Goal: Task Accomplishment & Management: Complete application form

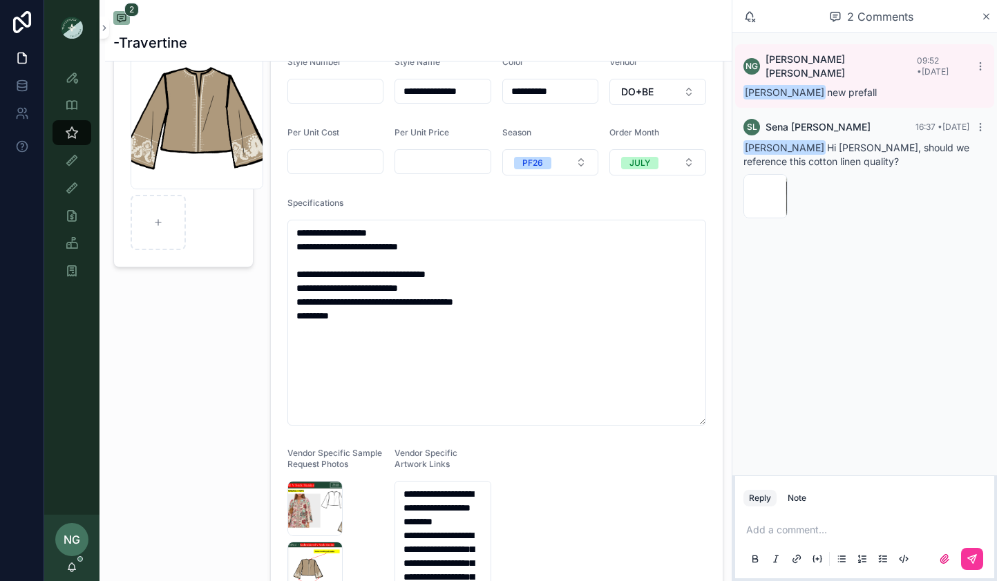
scroll to position [68, 0]
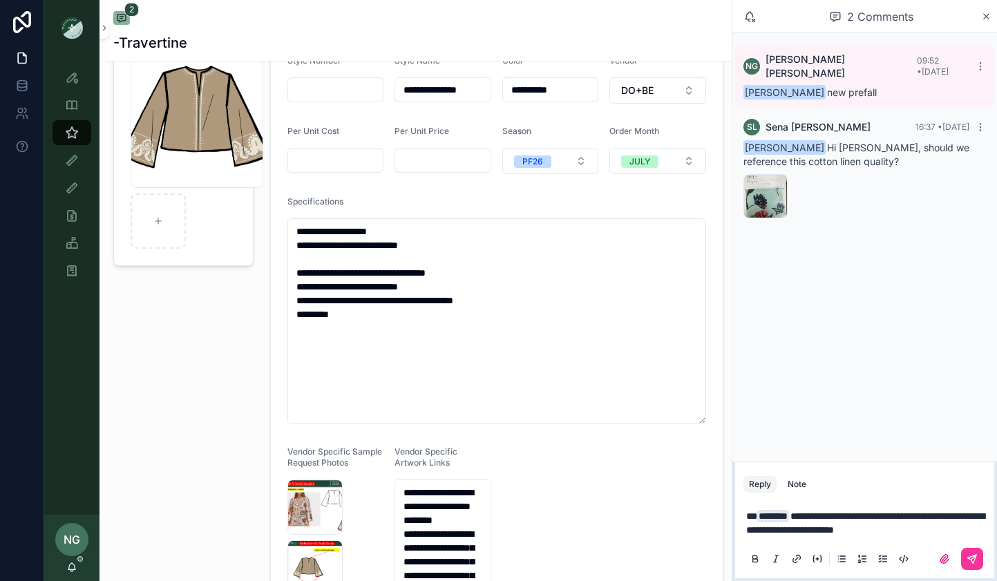
click at [979, 559] on button "scrollable content" at bounding box center [972, 559] width 22 height 22
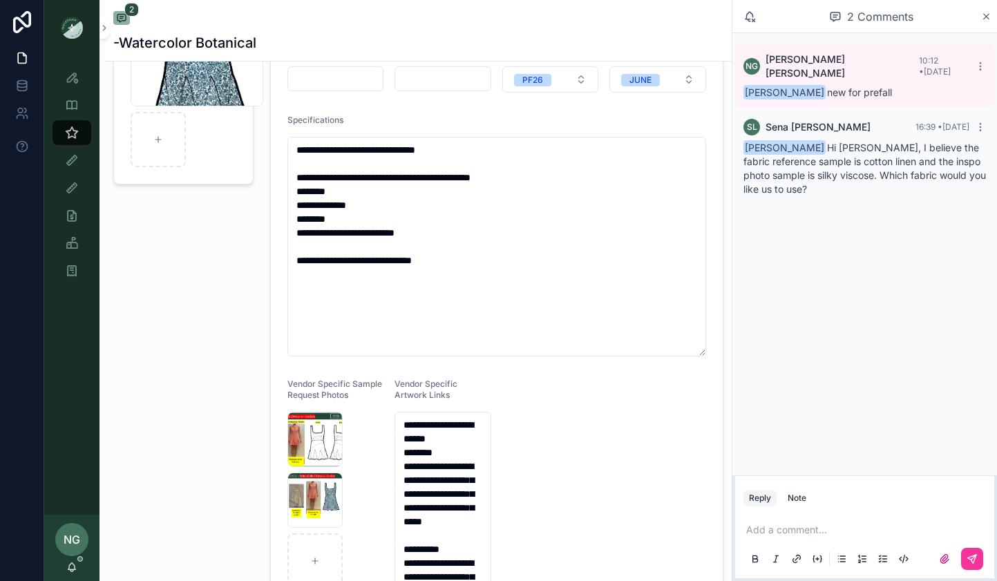
scroll to position [220, 0]
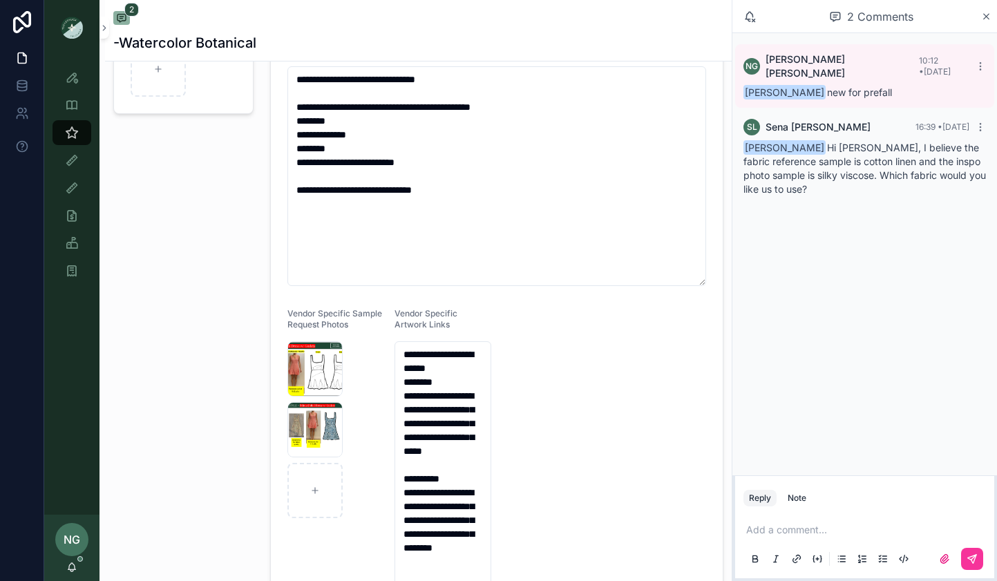
click at [296, 428] on div "Screenshot-2025-10-02-at-2.45.36-PM .png" at bounding box center [314, 429] width 55 height 55
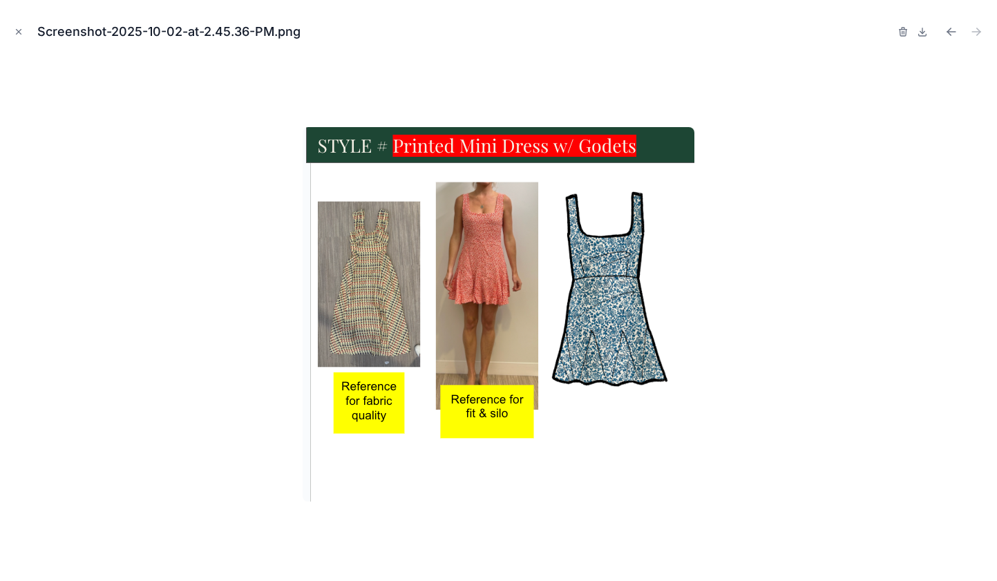
click at [21, 31] on icon "Close modal" at bounding box center [19, 32] width 10 height 10
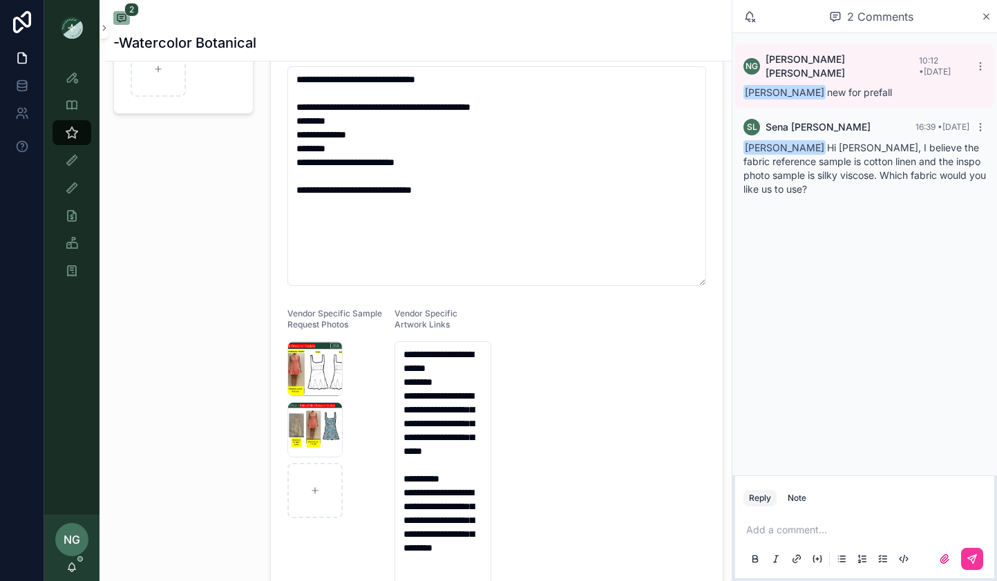
click at [790, 519] on div "Add a comment..." at bounding box center [865, 544] width 243 height 58
click at [783, 533] on p "scrollable content" at bounding box center [867, 530] width 243 height 14
click at [981, 556] on button "scrollable content" at bounding box center [972, 559] width 22 height 22
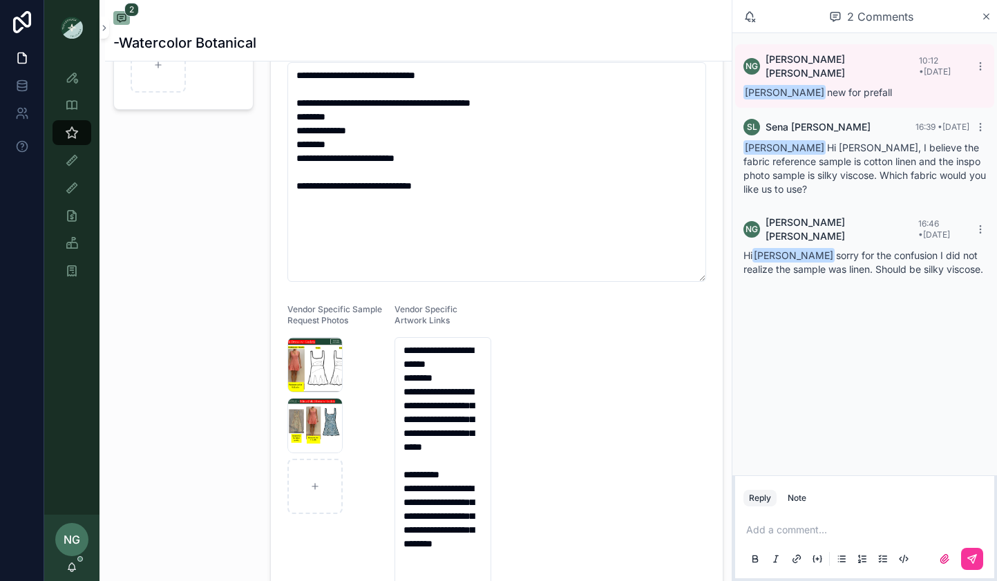
scroll to position [227, 0]
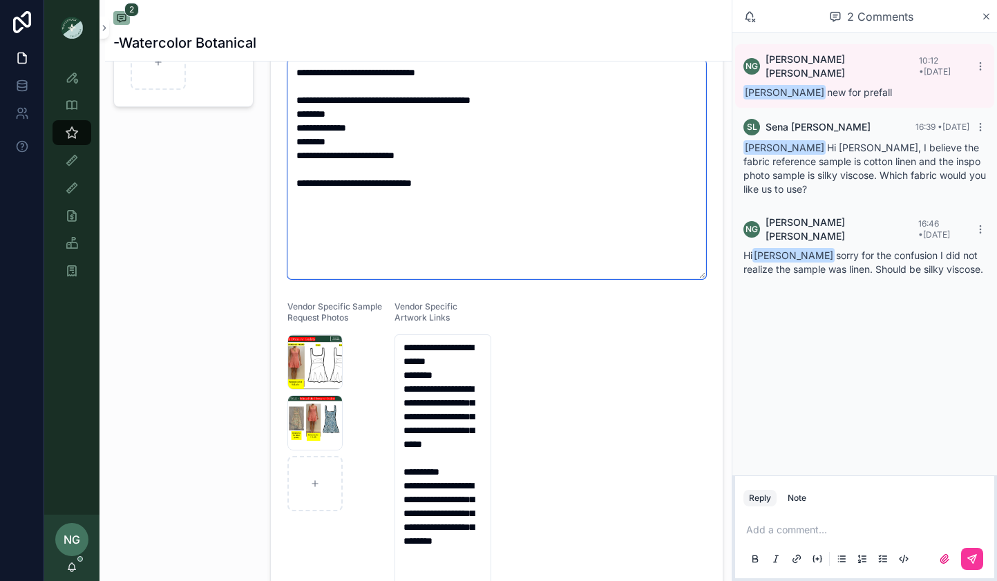
drag, startPoint x: 391, startPoint y: 73, endPoint x: 533, endPoint y: 73, distance: 141.7
click at [533, 73] on textarea "**********" at bounding box center [496, 169] width 419 height 220
type textarea "**********"
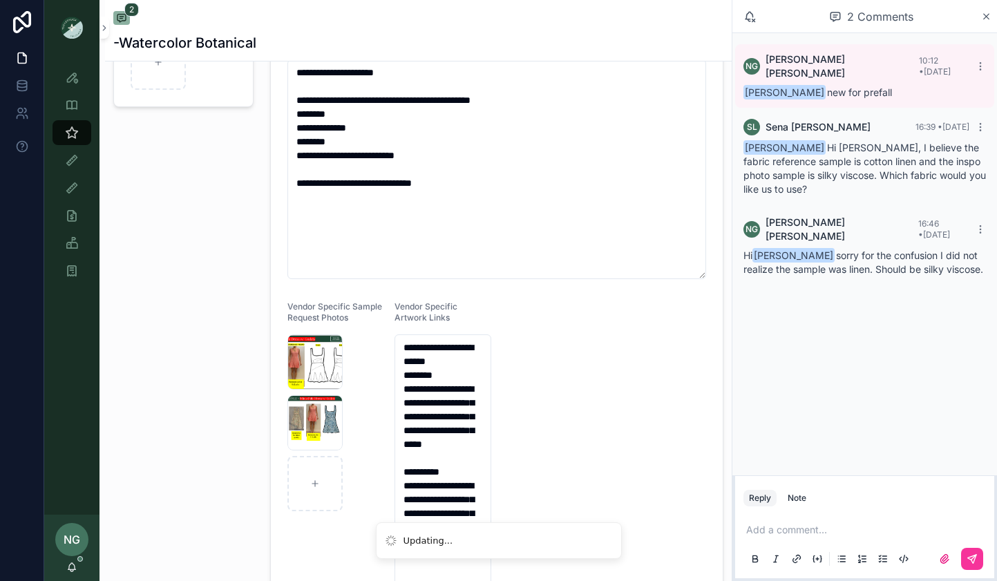
click at [0, 0] on icon "scrollable content" at bounding box center [0, 0] width 0 height 0
click at [343, 323] on icon "scrollable content" at bounding box center [346, 322] width 6 height 6
click at [0, 0] on icon "scrollable content" at bounding box center [0, 0] width 0 height 0
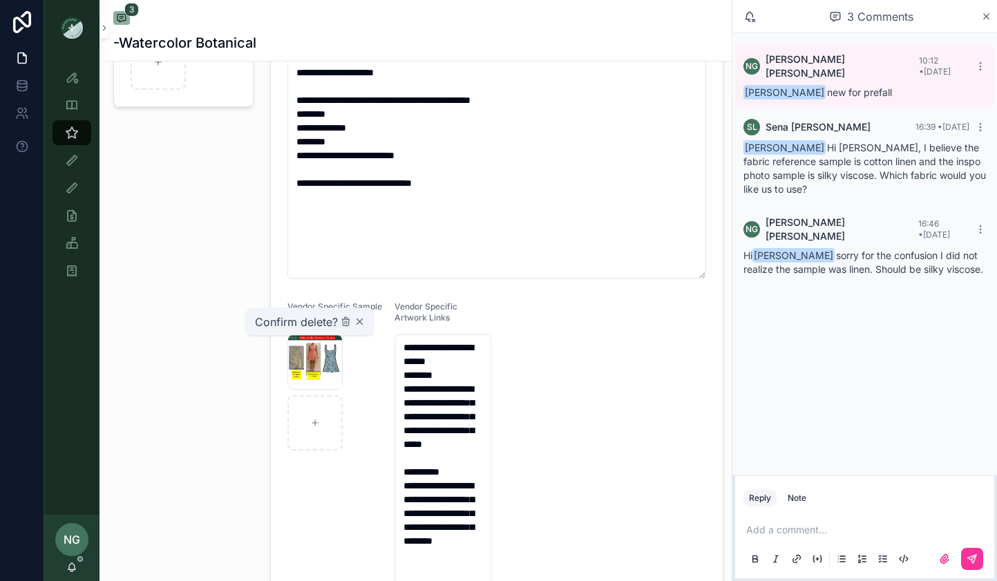
click at [342, 321] on icon "scrollable content" at bounding box center [346, 322] width 11 height 11
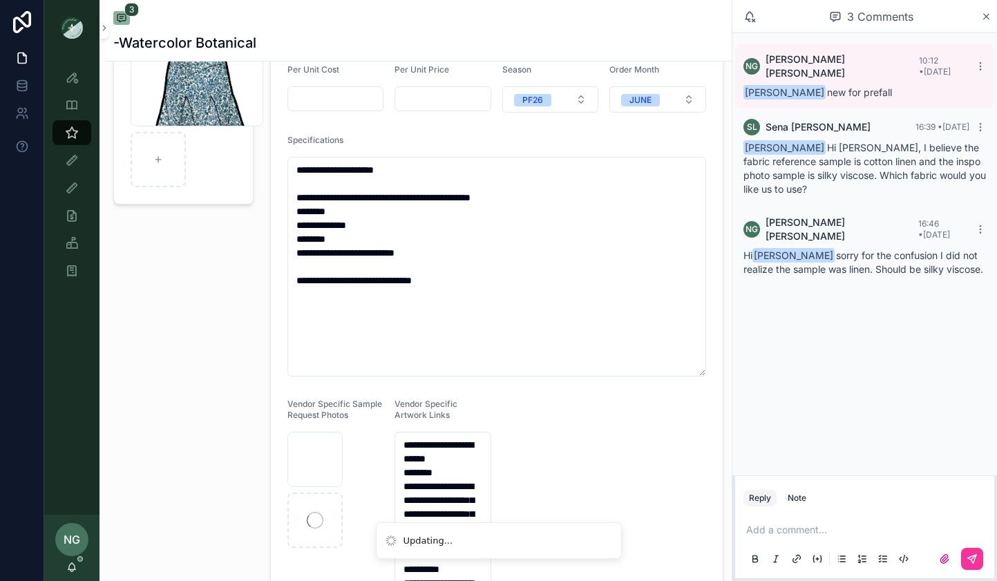
scroll to position [106, 0]
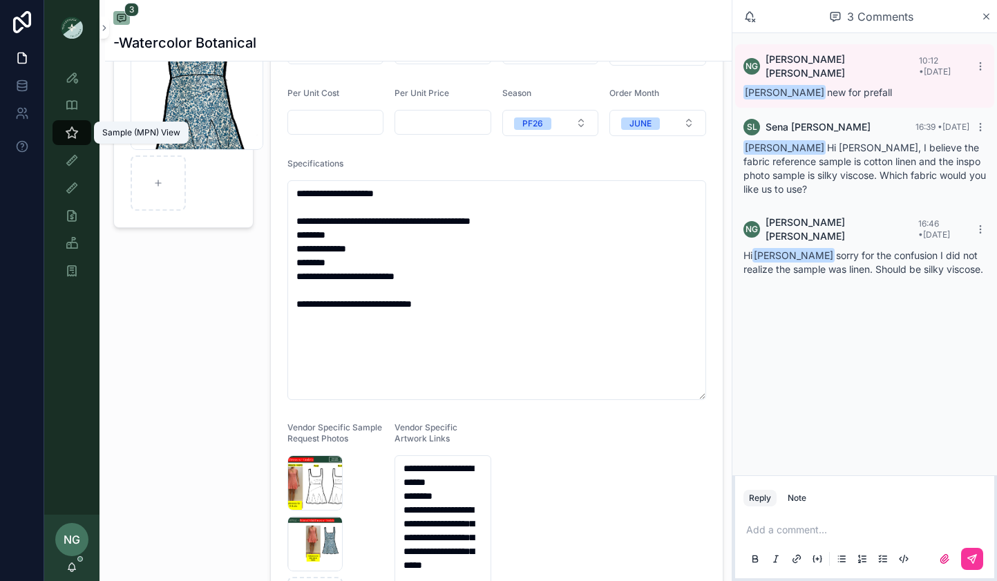
click at [68, 138] on icon "scrollable content" at bounding box center [72, 133] width 14 height 14
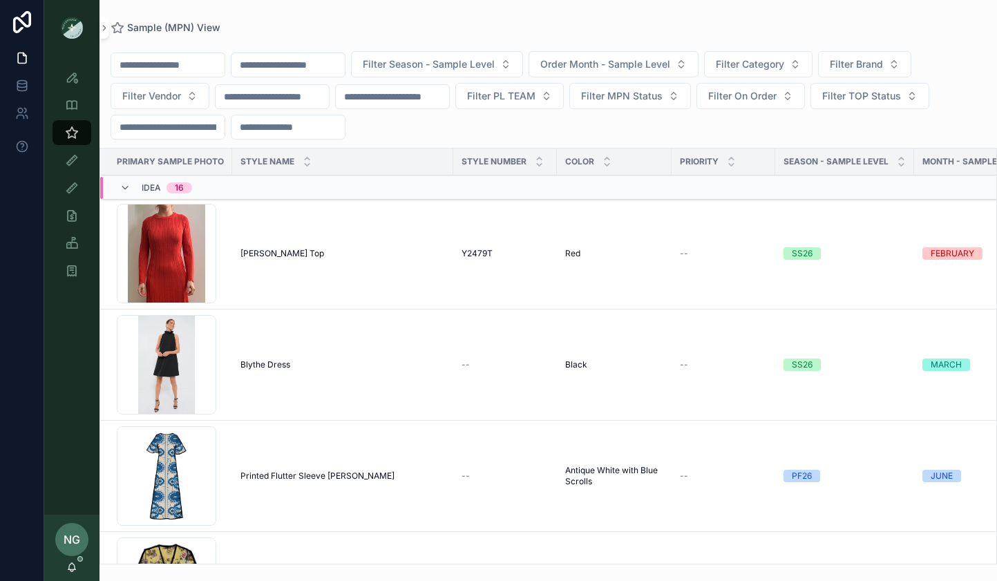
click at [166, 104] on button "Filter Vendor" at bounding box center [160, 96] width 99 height 26
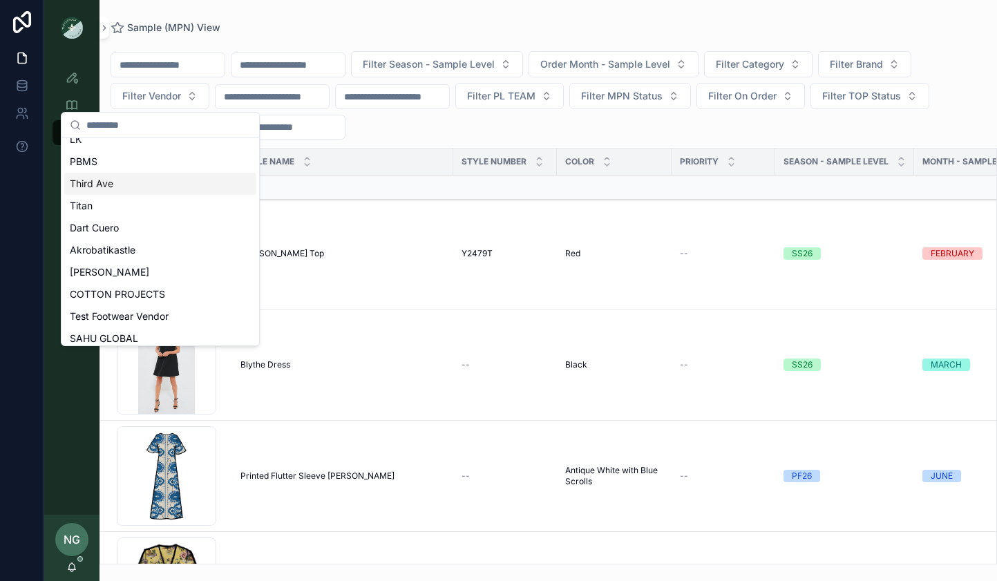
scroll to position [161, 0]
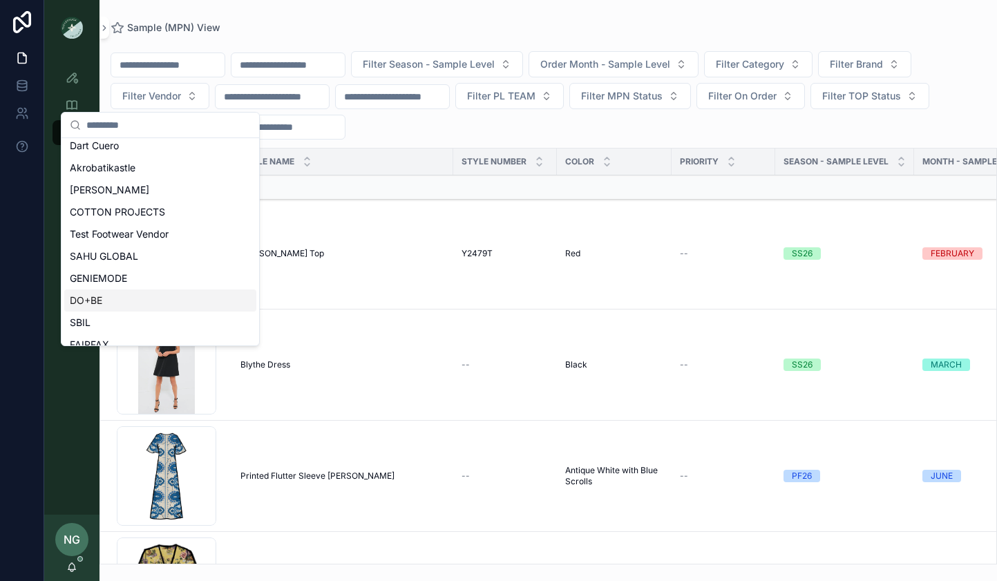
click at [138, 299] on div "DO+BE" at bounding box center [160, 301] width 192 height 22
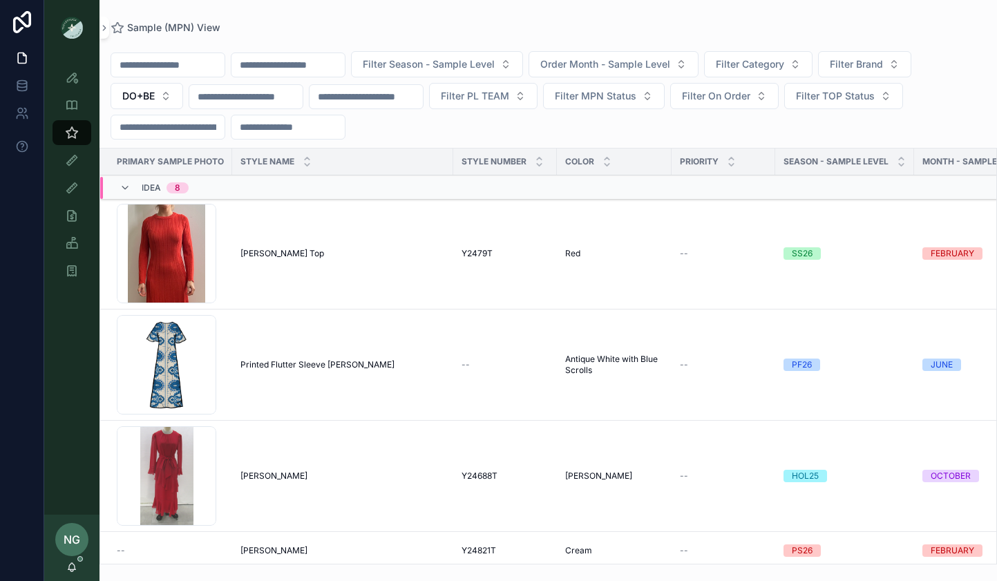
click at [480, 67] on span "Filter Season - Sample Level" at bounding box center [429, 64] width 132 height 14
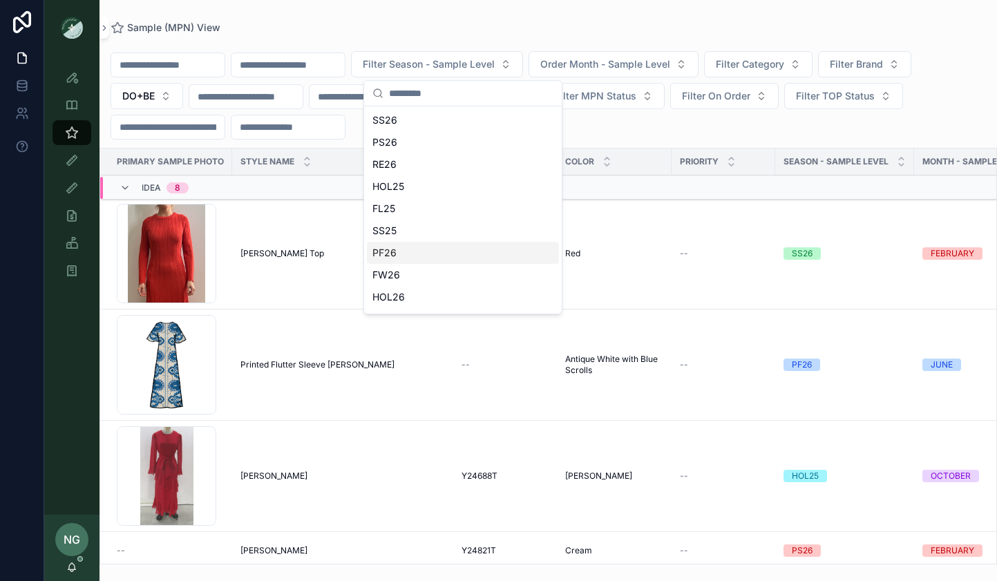
click at [437, 248] on div "PF26" at bounding box center [463, 253] width 192 height 22
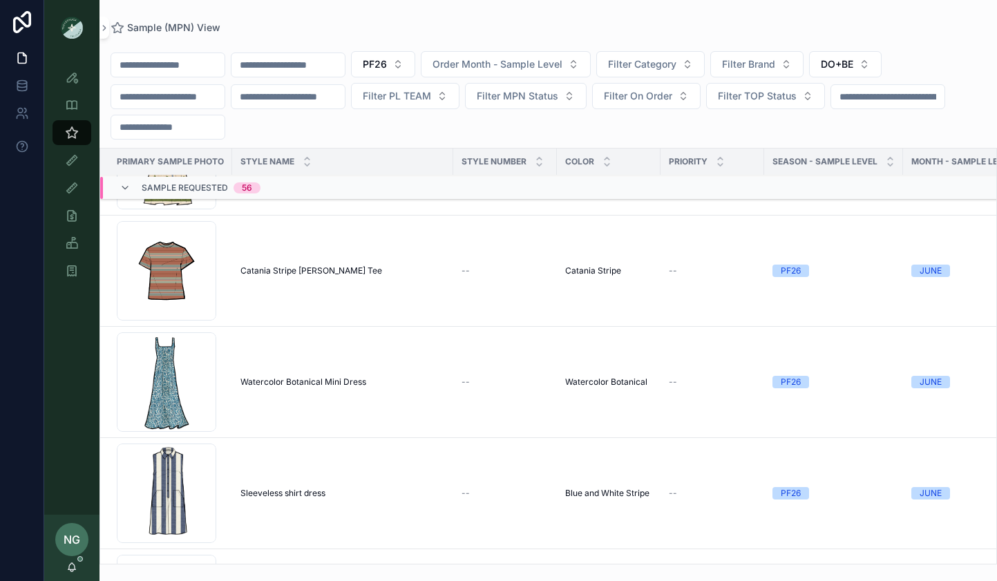
scroll to position [1332, 0]
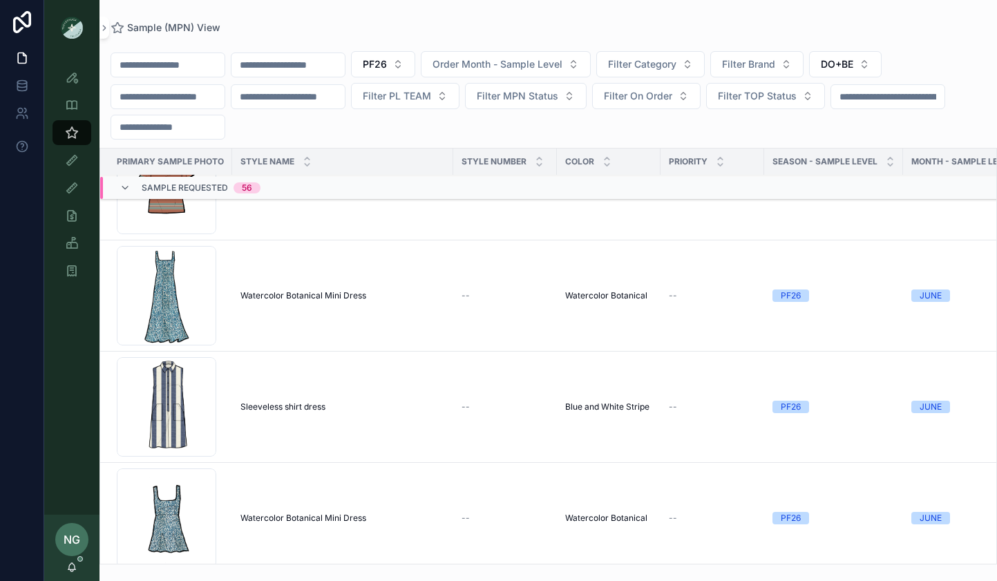
click at [293, 293] on span "Watercolor Botanical Mini Dress" at bounding box center [303, 295] width 126 height 11
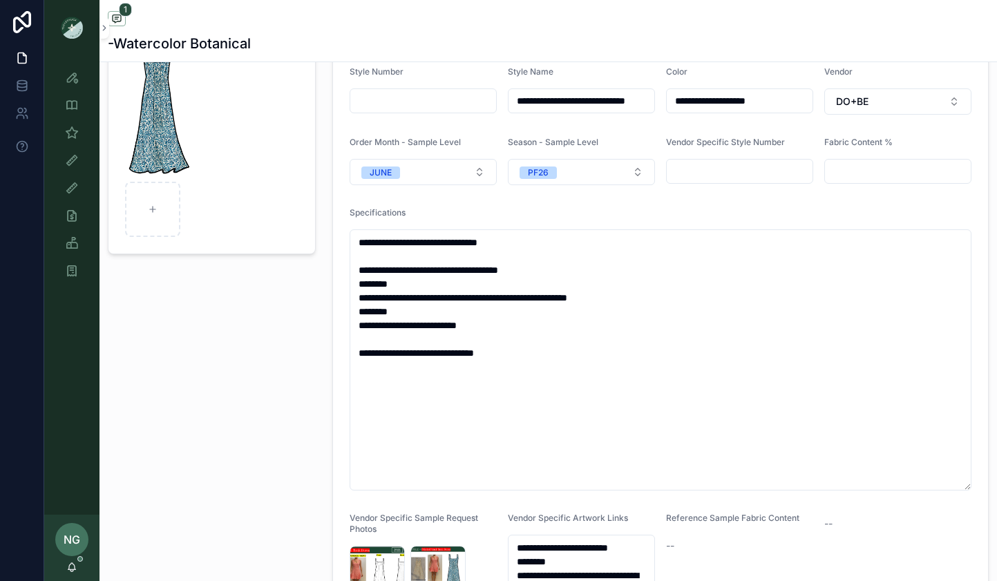
scroll to position [283, 0]
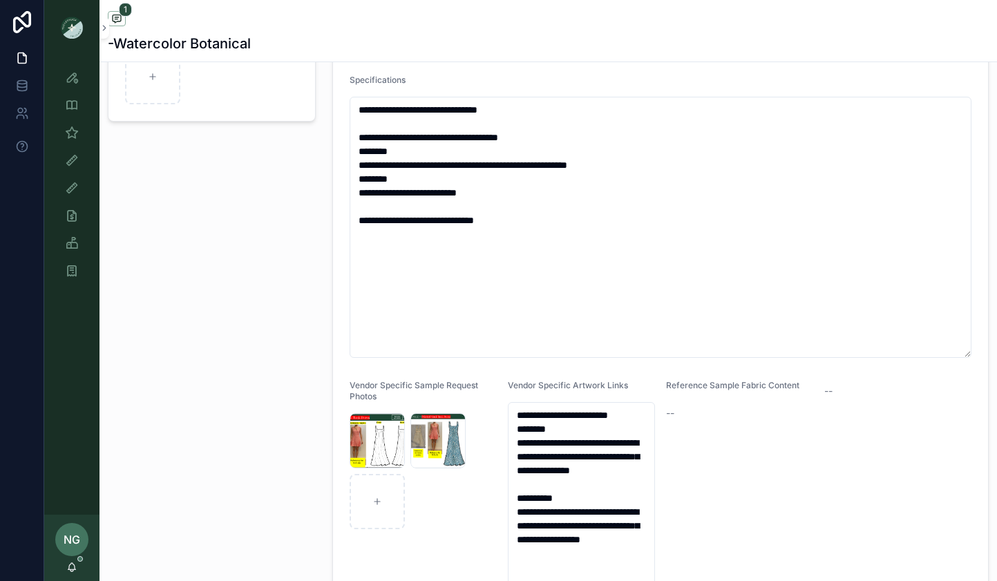
click at [0, 0] on icon "scrollable content" at bounding box center [0, 0] width 0 height 0
click at [408, 405] on icon "scrollable content" at bounding box center [408, 400] width 11 height 11
click at [0, 0] on icon "scrollable content" at bounding box center [0, 0] width 0 height 0
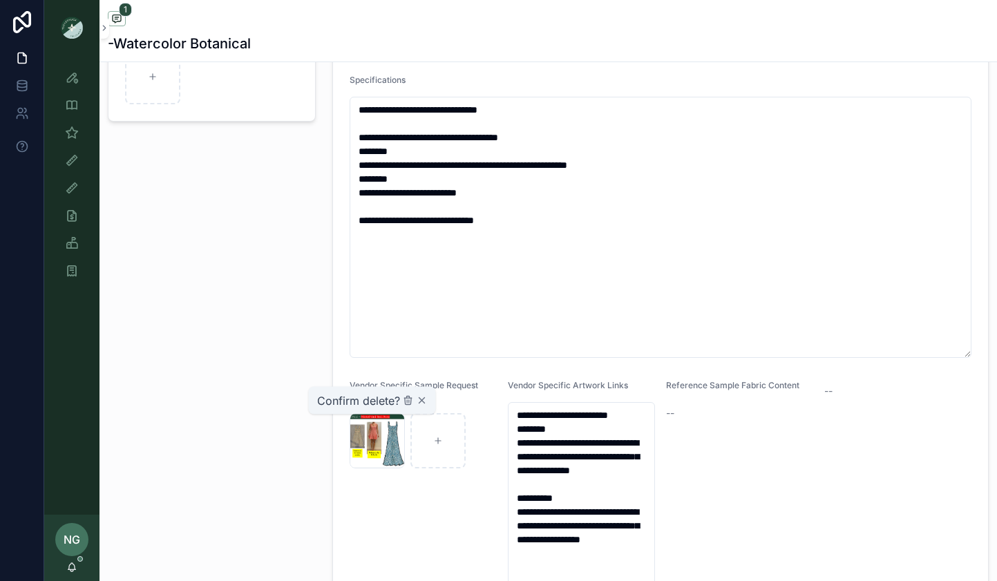
click at [404, 404] on icon "scrollable content" at bounding box center [408, 400] width 11 height 11
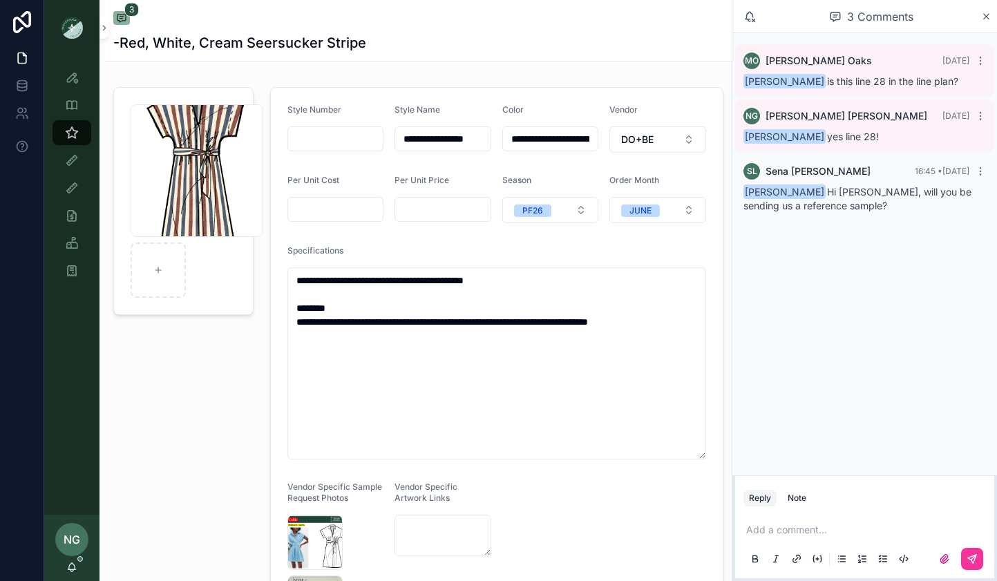
scroll to position [357, 0]
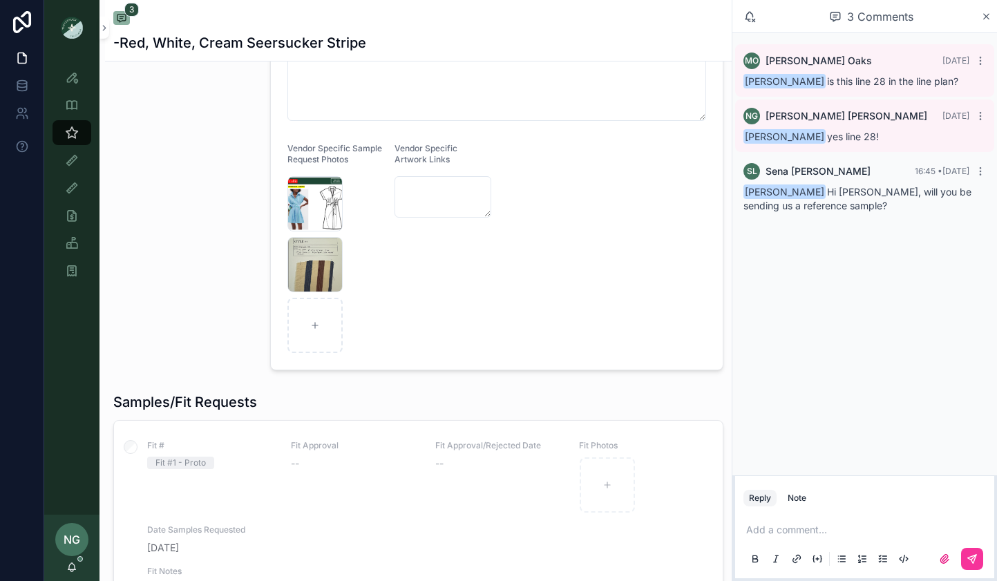
click at [822, 525] on p "scrollable content" at bounding box center [867, 530] width 243 height 14
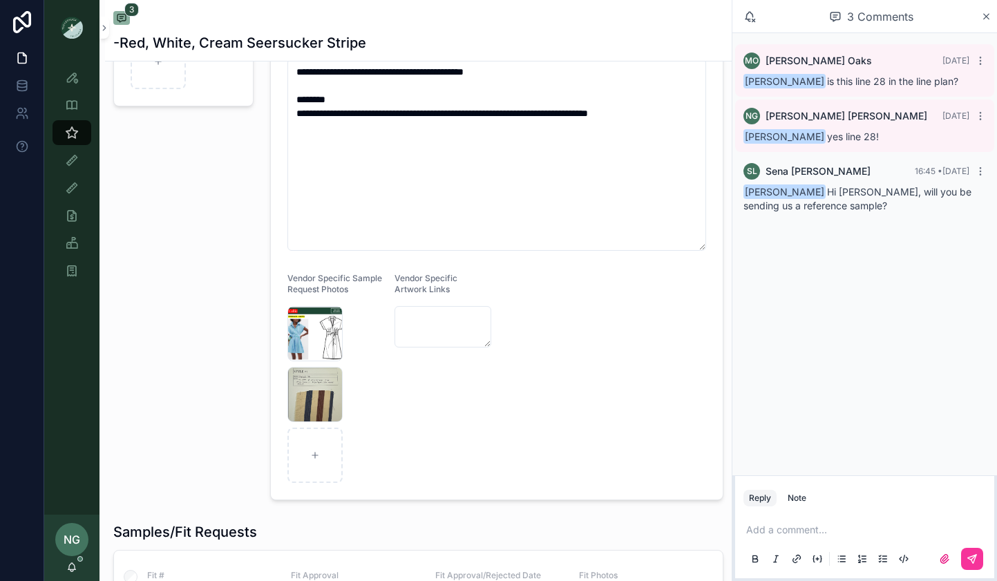
scroll to position [240, 0]
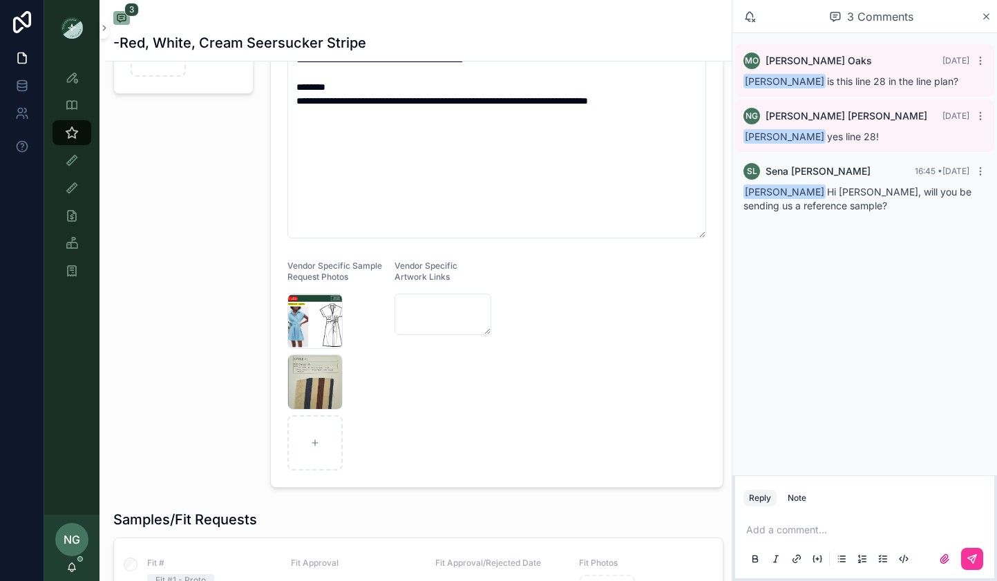
click at [802, 529] on p "scrollable content" at bounding box center [867, 530] width 243 height 14
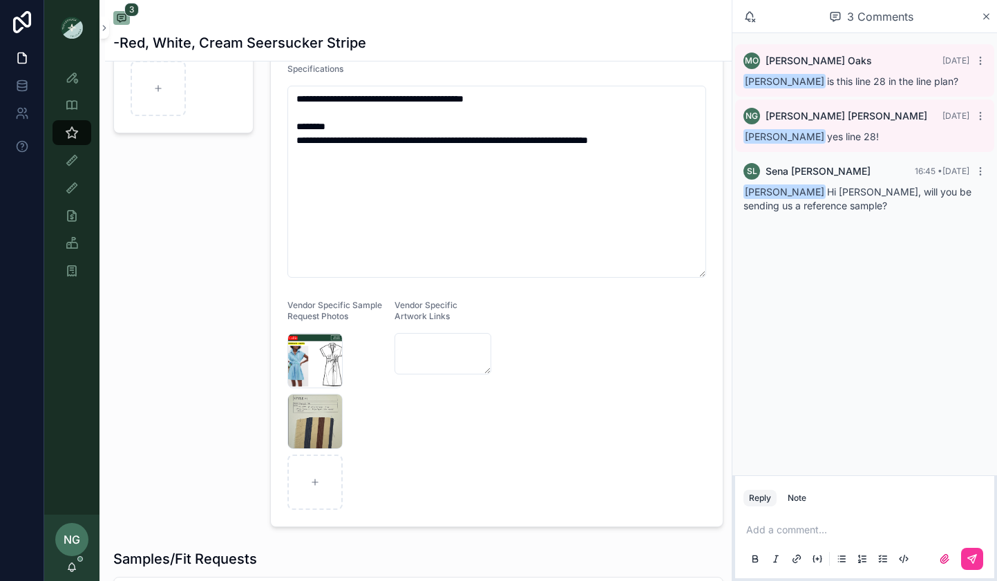
scroll to position [199, 0]
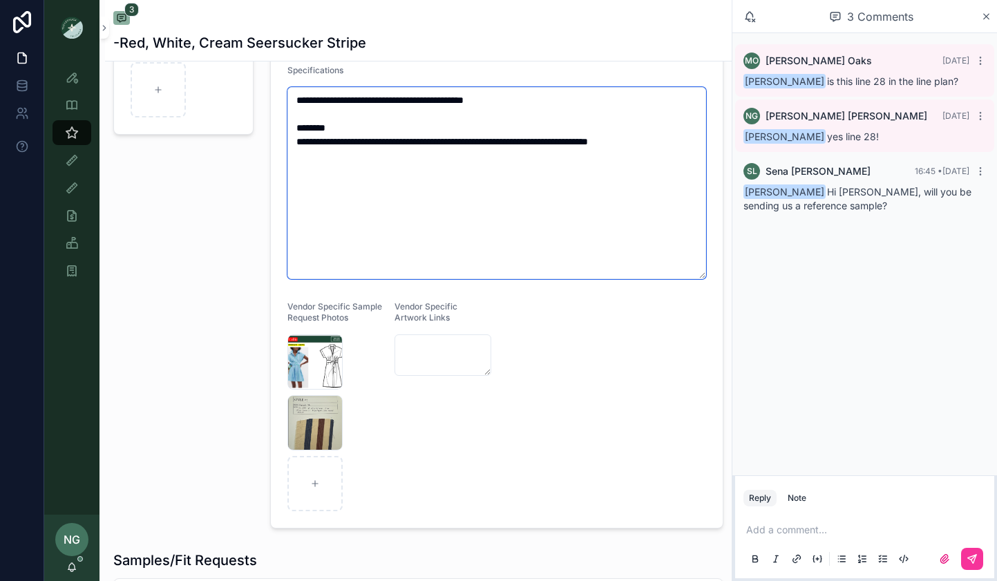
drag, startPoint x: 349, startPoint y: 140, endPoint x: 406, endPoint y: 145, distance: 57.6
click at [406, 145] on textarea "**********" at bounding box center [496, 183] width 419 height 192
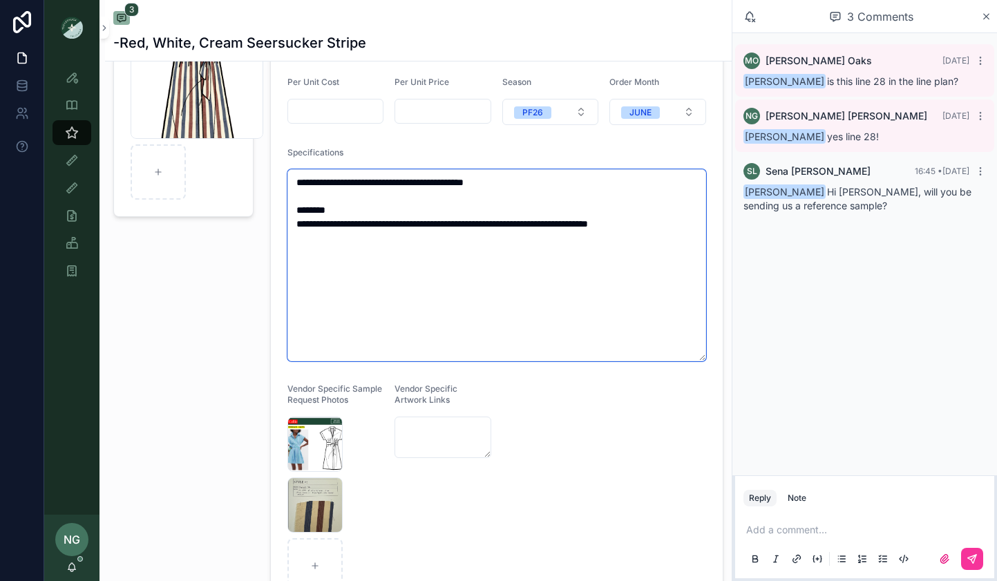
scroll to position [106, 0]
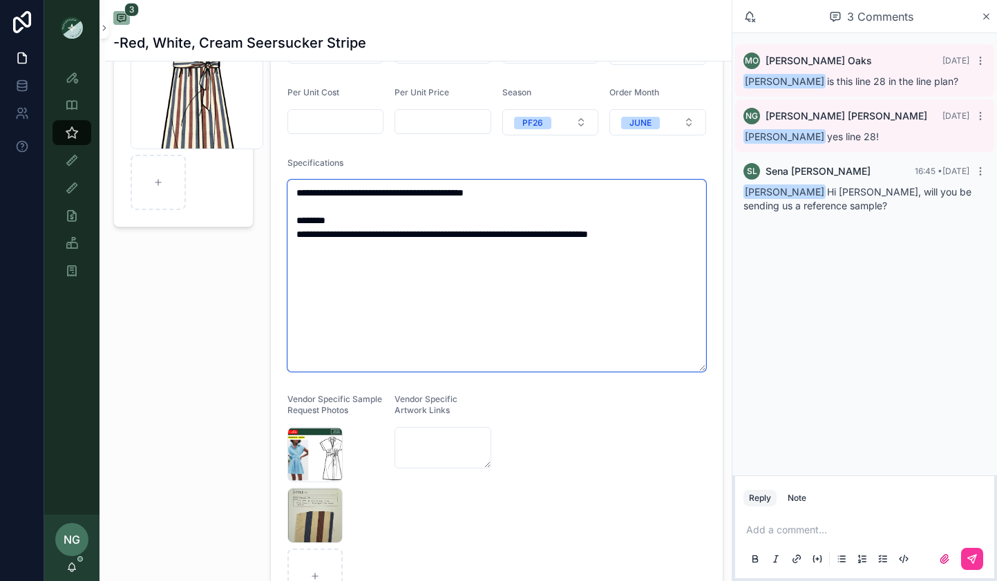
click at [346, 239] on textarea "**********" at bounding box center [496, 276] width 419 height 192
click at [354, 236] on textarea "**********" at bounding box center [496, 276] width 419 height 192
drag, startPoint x: 350, startPoint y: 238, endPoint x: 404, endPoint y: 239, distance: 54.6
click at [404, 239] on textarea "**********" at bounding box center [496, 276] width 419 height 192
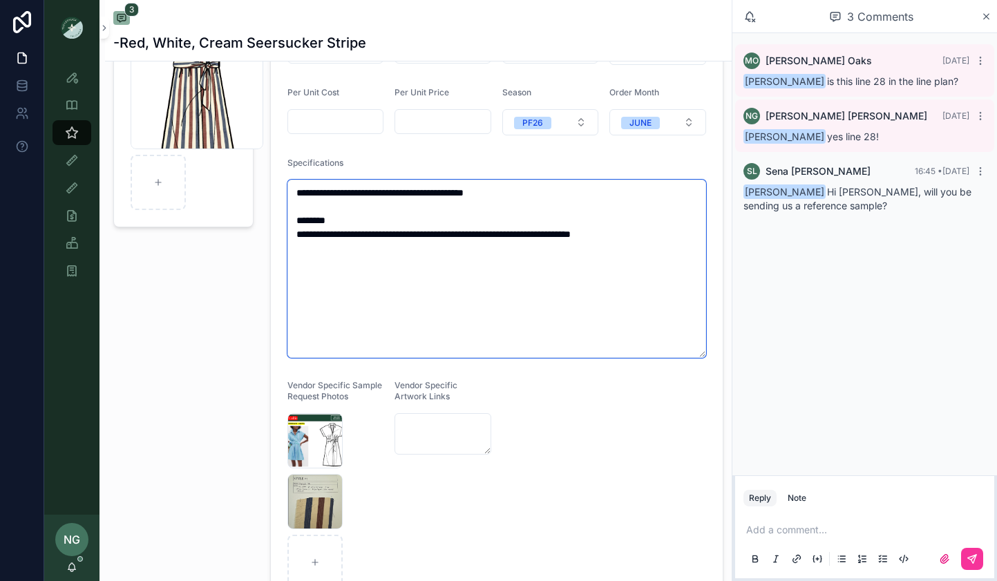
drag, startPoint x: 392, startPoint y: 236, endPoint x: 351, endPoint y: 236, distance: 40.8
click at [351, 236] on textarea "**********" at bounding box center [496, 269] width 419 height 178
type textarea "**********"
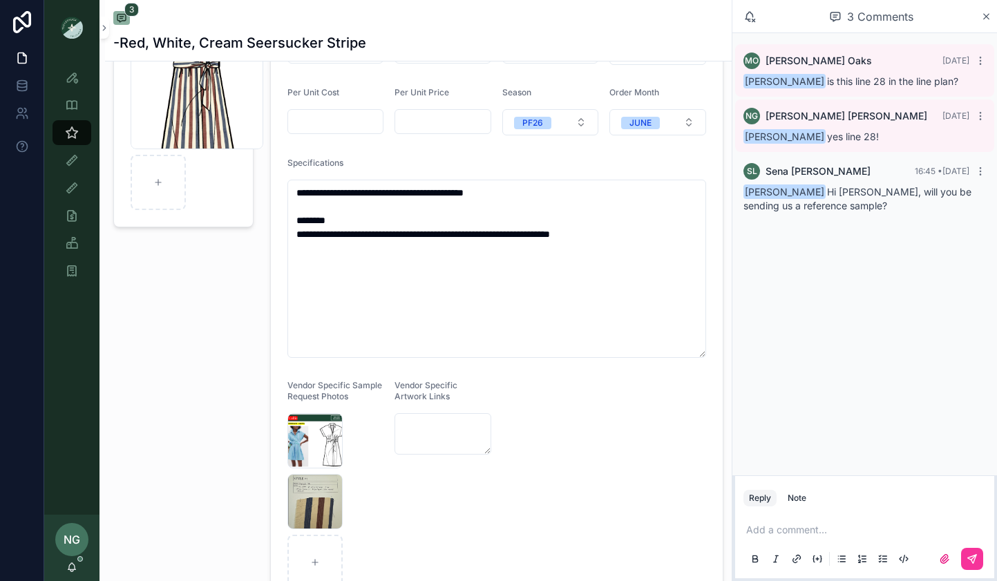
click at [791, 528] on p "scrollable content" at bounding box center [867, 530] width 243 height 14
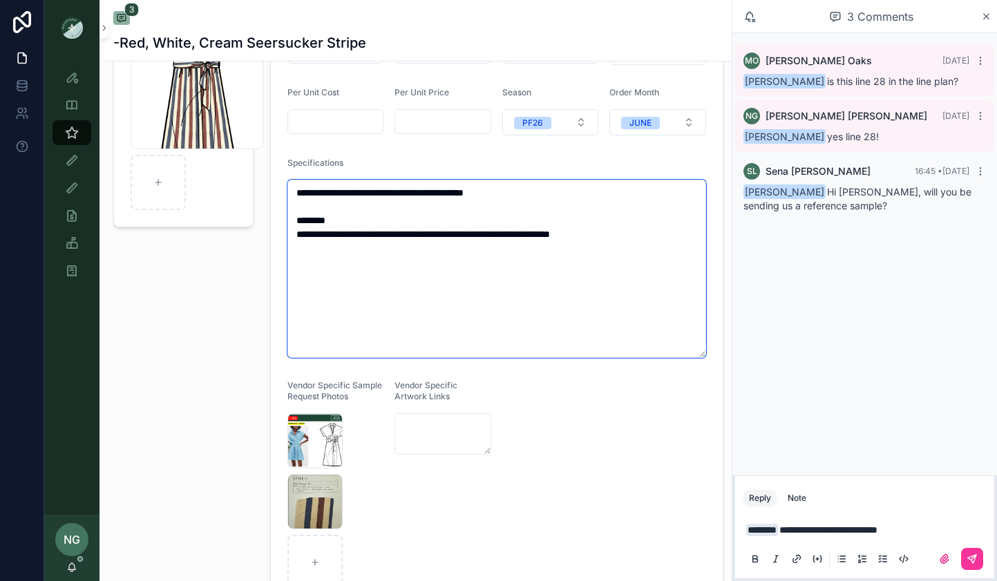
click at [354, 234] on textarea "**********" at bounding box center [496, 269] width 419 height 178
paste textarea "**********"
type textarea "**********"
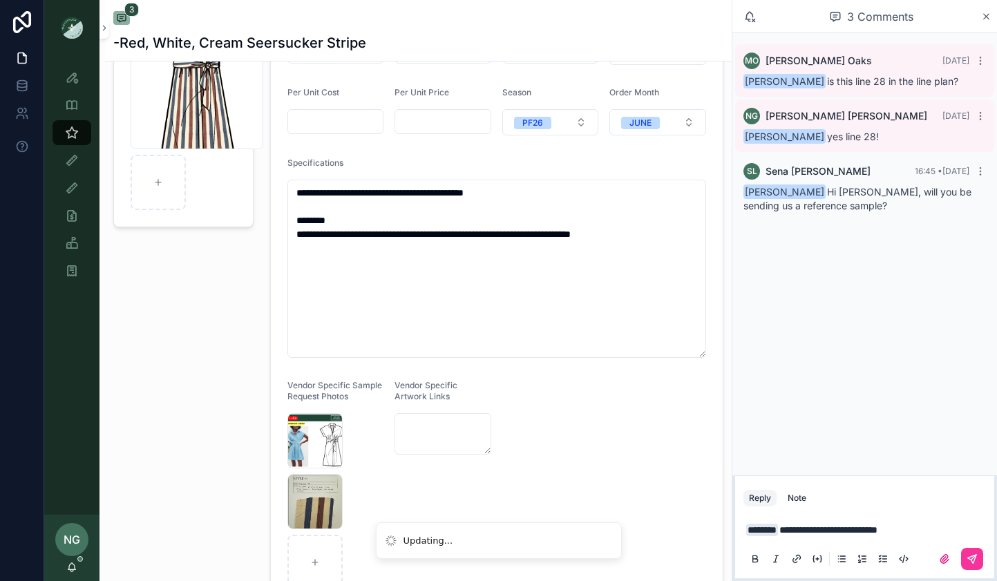
click at [956, 529] on p "**********" at bounding box center [867, 530] width 243 height 14
click at [745, 532] on div "**********" at bounding box center [865, 544] width 243 height 58
click at [780, 532] on span "**********" at bounding box center [881, 530] width 202 height 10
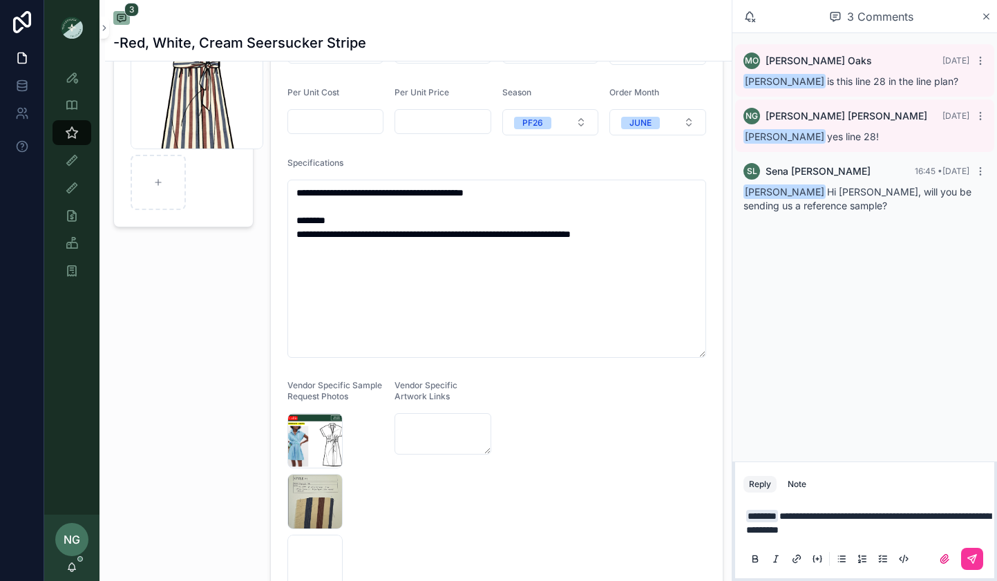
click at [927, 533] on p "**********" at bounding box center [867, 523] width 243 height 28
click at [965, 558] on button "scrollable content" at bounding box center [972, 559] width 22 height 22
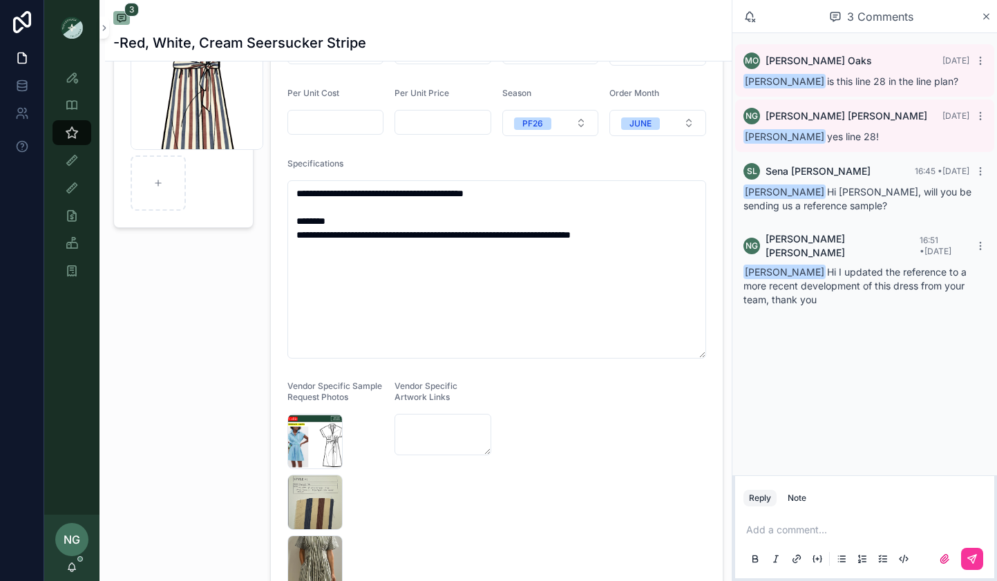
scroll to position [128, 0]
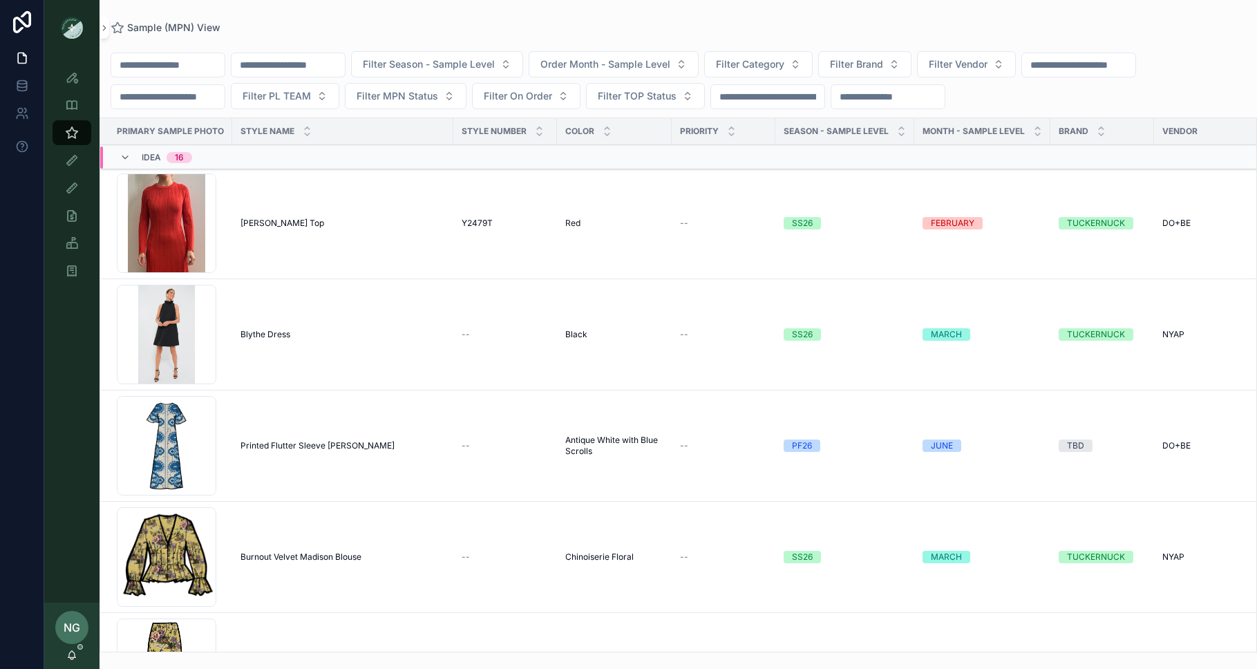
click at [273, 68] on input "scrollable content" at bounding box center [288, 64] width 113 height 19
paste input "*******"
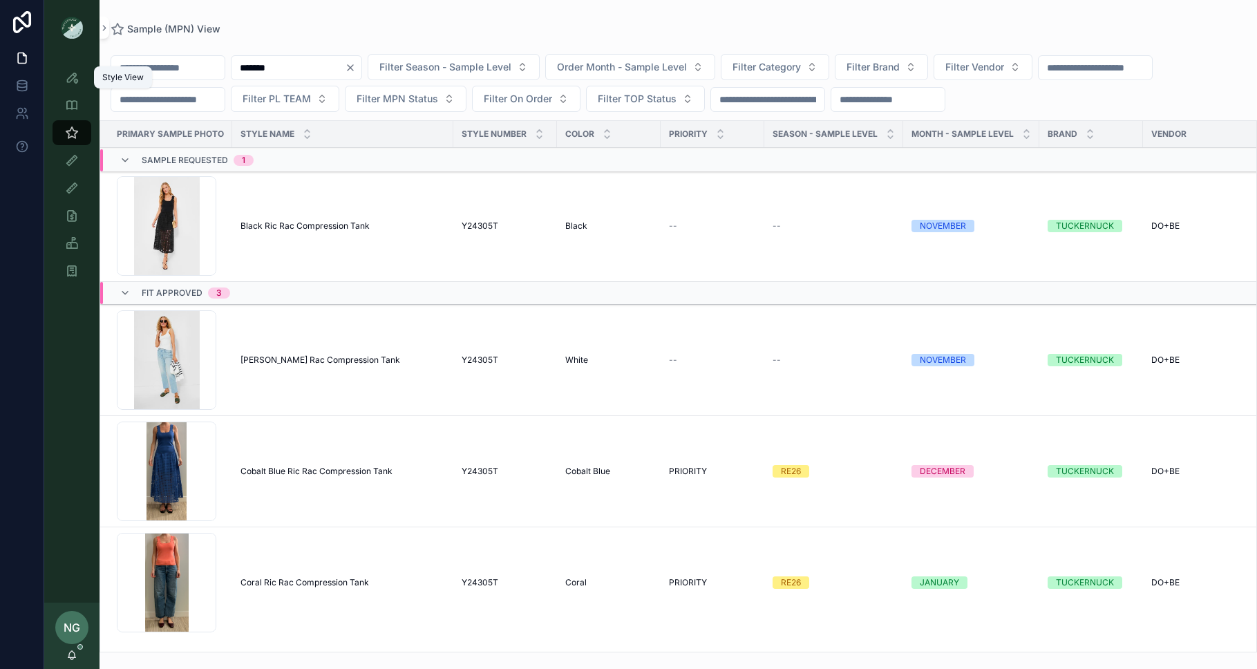
type input "*******"
click at [74, 84] on div "Style View" at bounding box center [72, 77] width 22 height 22
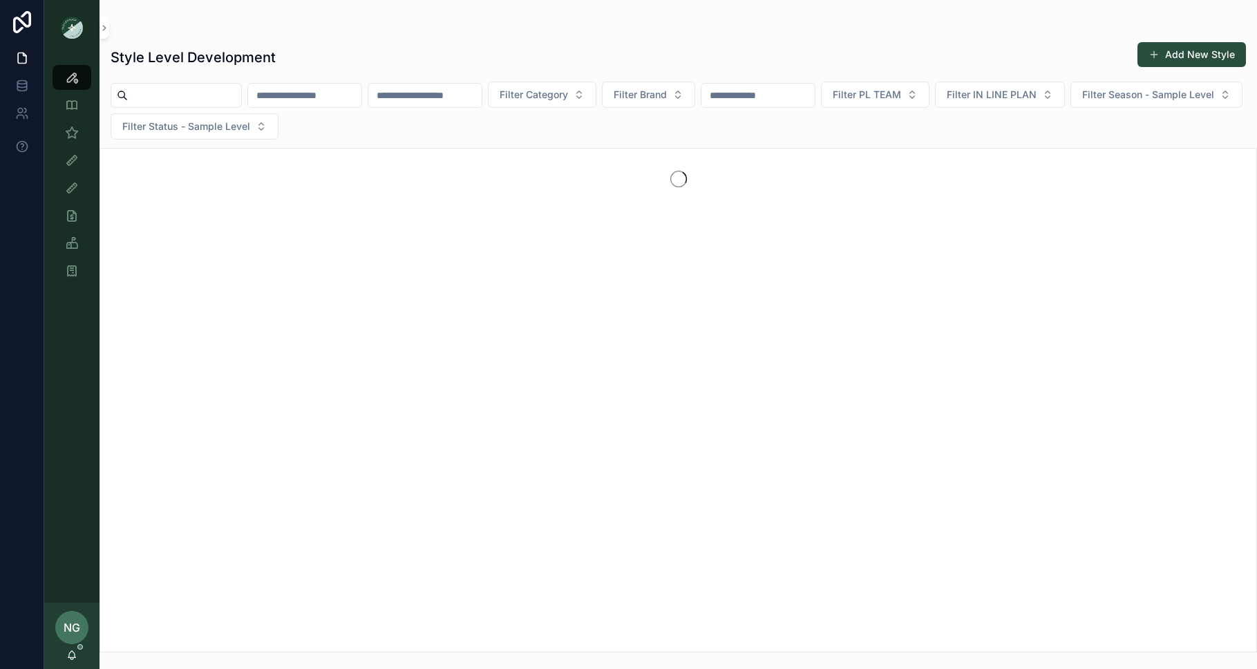
click at [997, 54] on button "Add New Style" at bounding box center [1191, 54] width 108 height 25
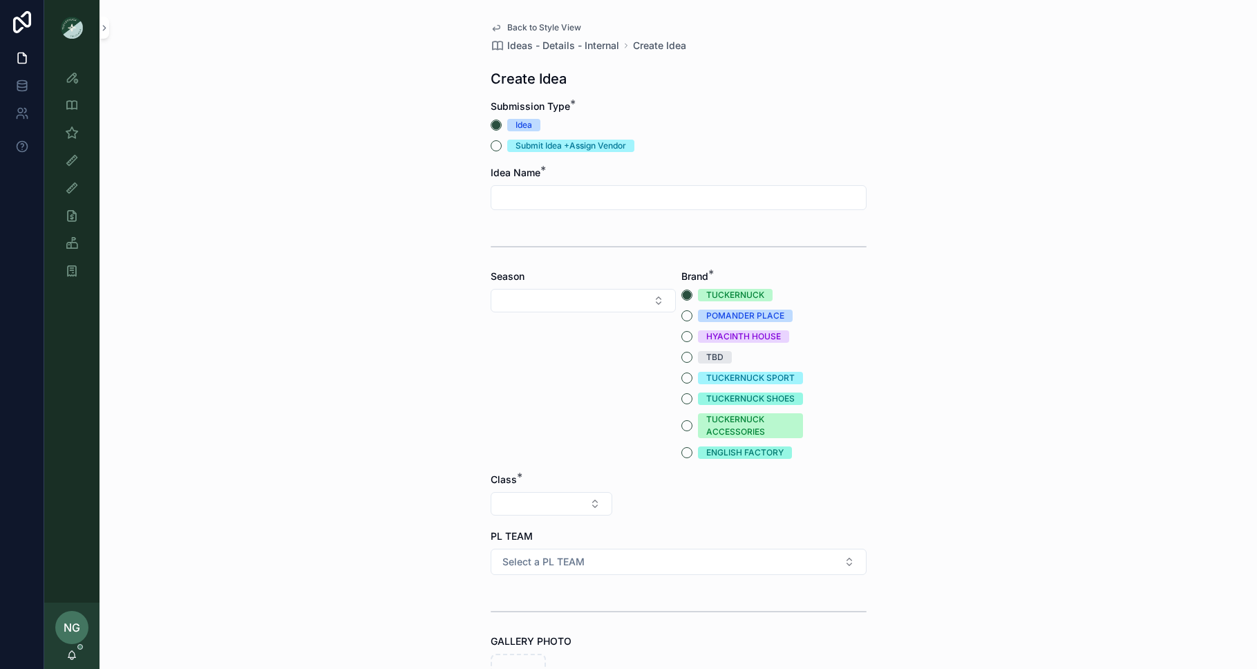
click at [614, 194] on input "scrollable content" at bounding box center [678, 197] width 375 height 19
type input "**********"
click at [596, 292] on button "Select Button" at bounding box center [583, 300] width 185 height 23
click at [595, 446] on div "PF26" at bounding box center [583, 444] width 192 height 22
drag, startPoint x: 691, startPoint y: 356, endPoint x: 618, endPoint y: 375, distance: 75.8
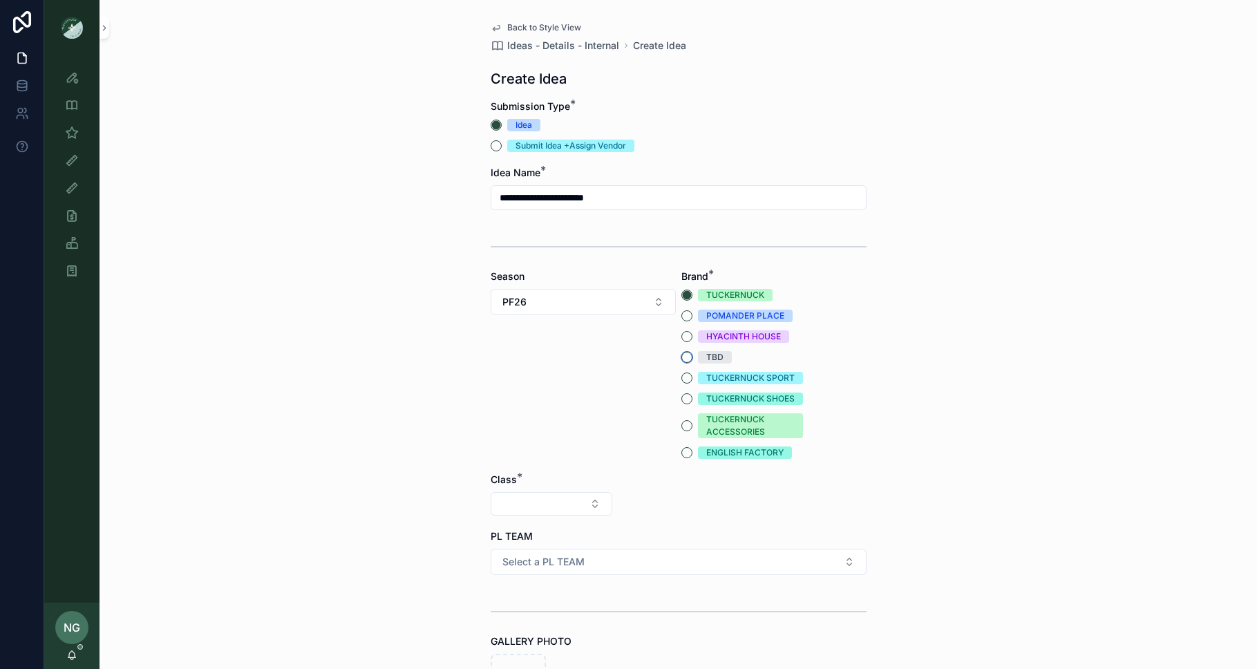
click at [691, 356] on button "TBD" at bounding box center [686, 357] width 11 height 11
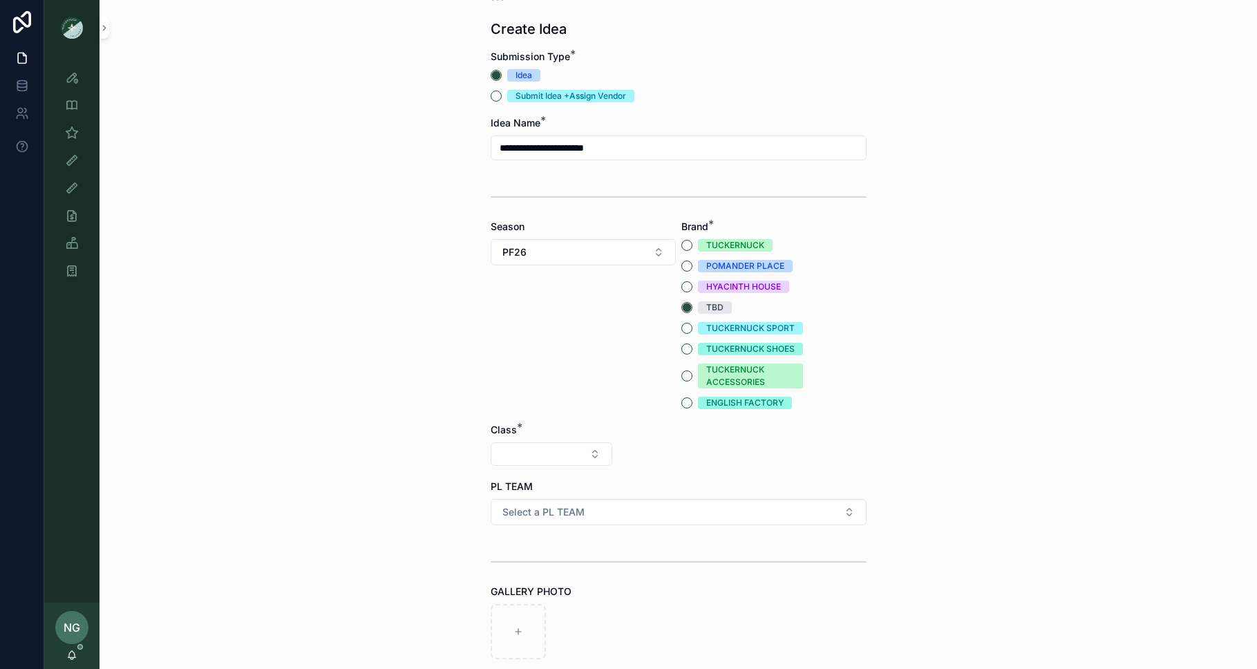
click at [552, 438] on div "Class *" at bounding box center [552, 444] width 122 height 43
drag, startPoint x: 551, startPoint y: 451, endPoint x: 535, endPoint y: 444, distance: 17.3
click at [545, 448] on button "Select Button" at bounding box center [552, 453] width 122 height 23
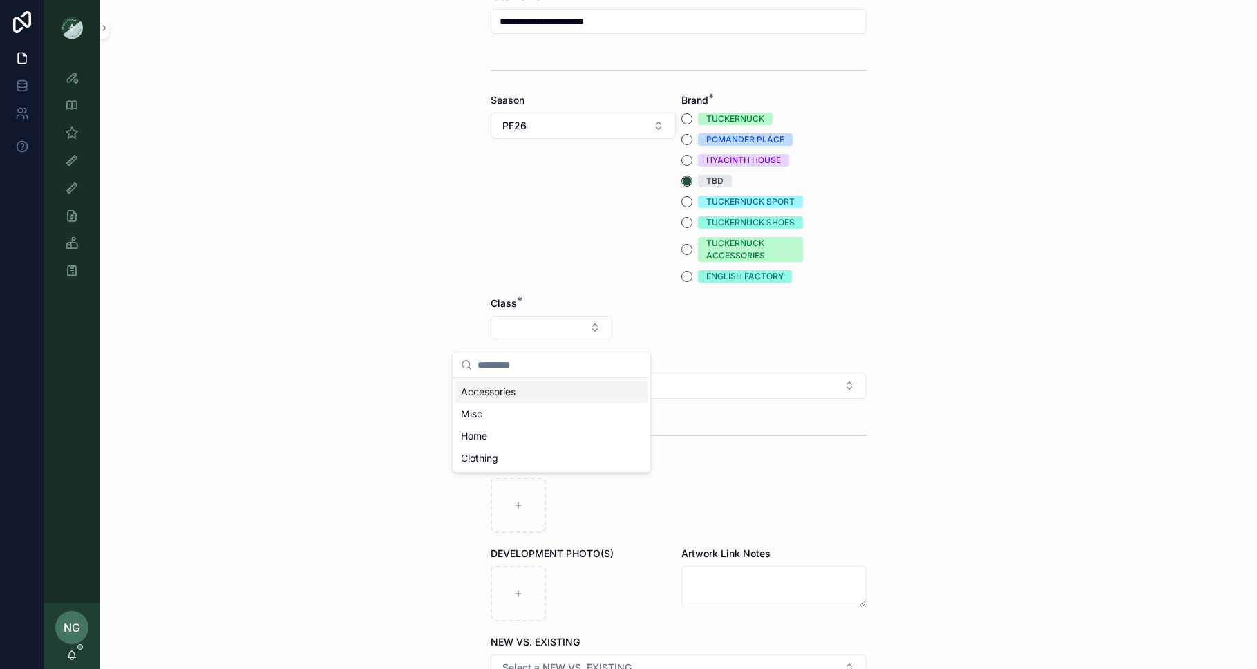
scroll to position [185, 0]
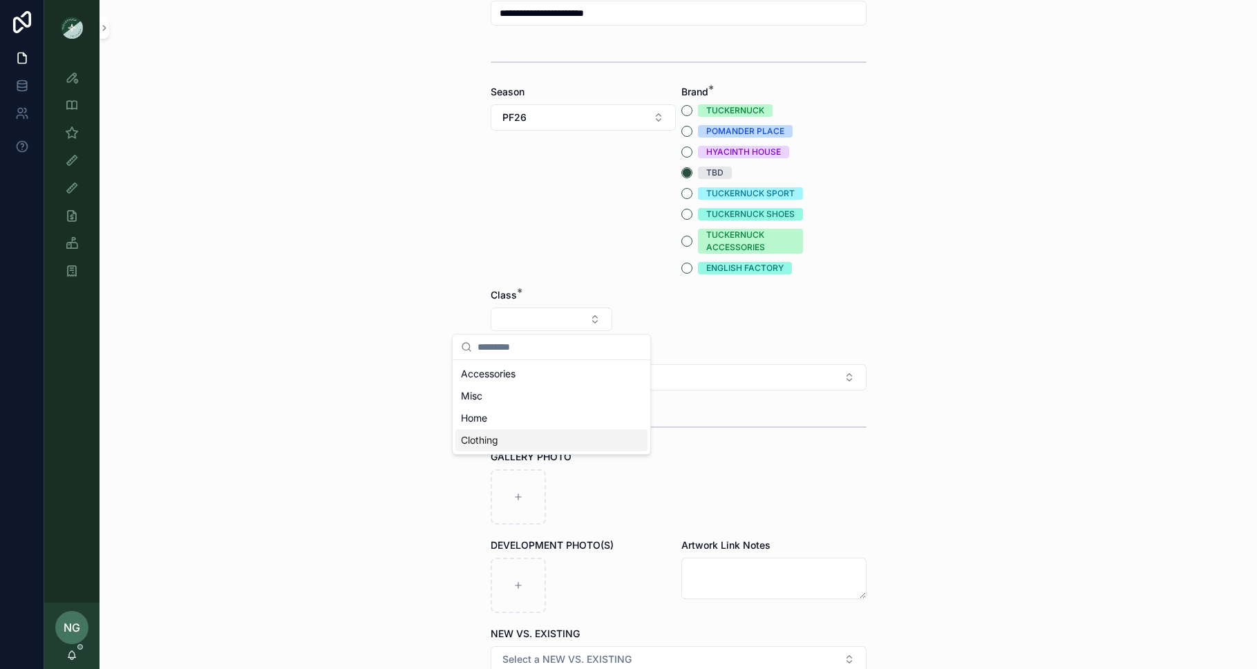
drag, startPoint x: 534, startPoint y: 437, endPoint x: 585, endPoint y: 409, distance: 57.5
click at [534, 437] on div "Clothing" at bounding box center [551, 440] width 192 height 22
click at [670, 321] on button "Select Button" at bounding box center [679, 319] width 122 height 23
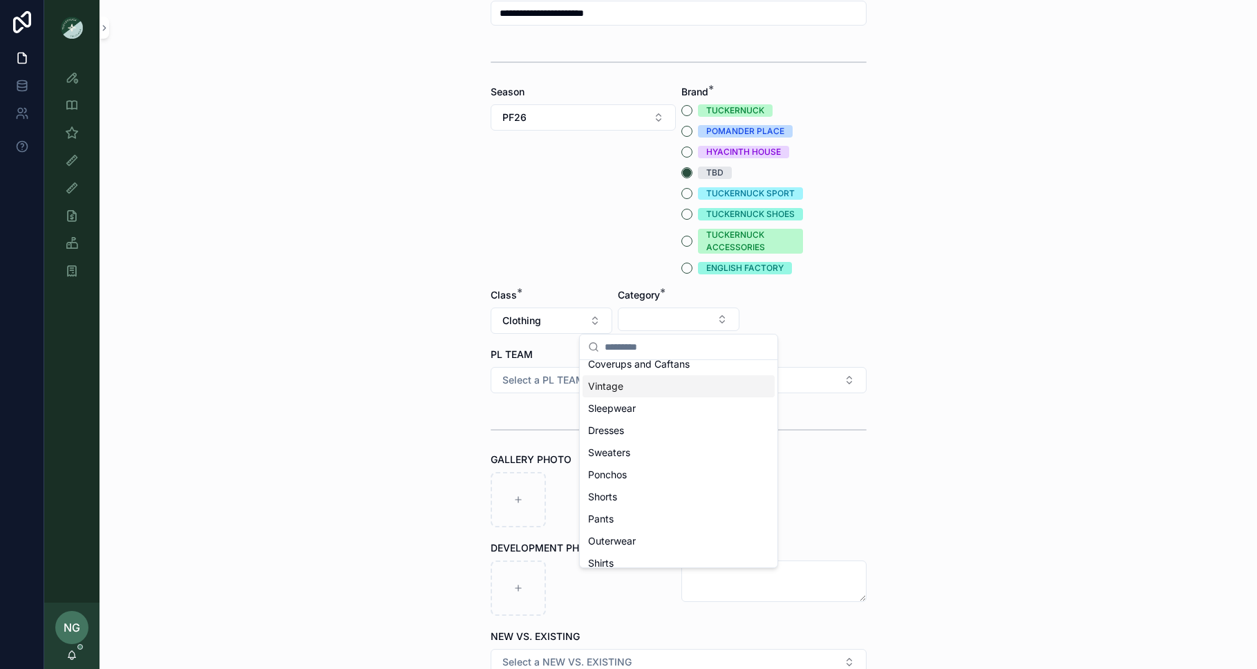
scroll to position [86, 0]
click at [618, 507] on div "Shirts" at bounding box center [679, 509] width 192 height 22
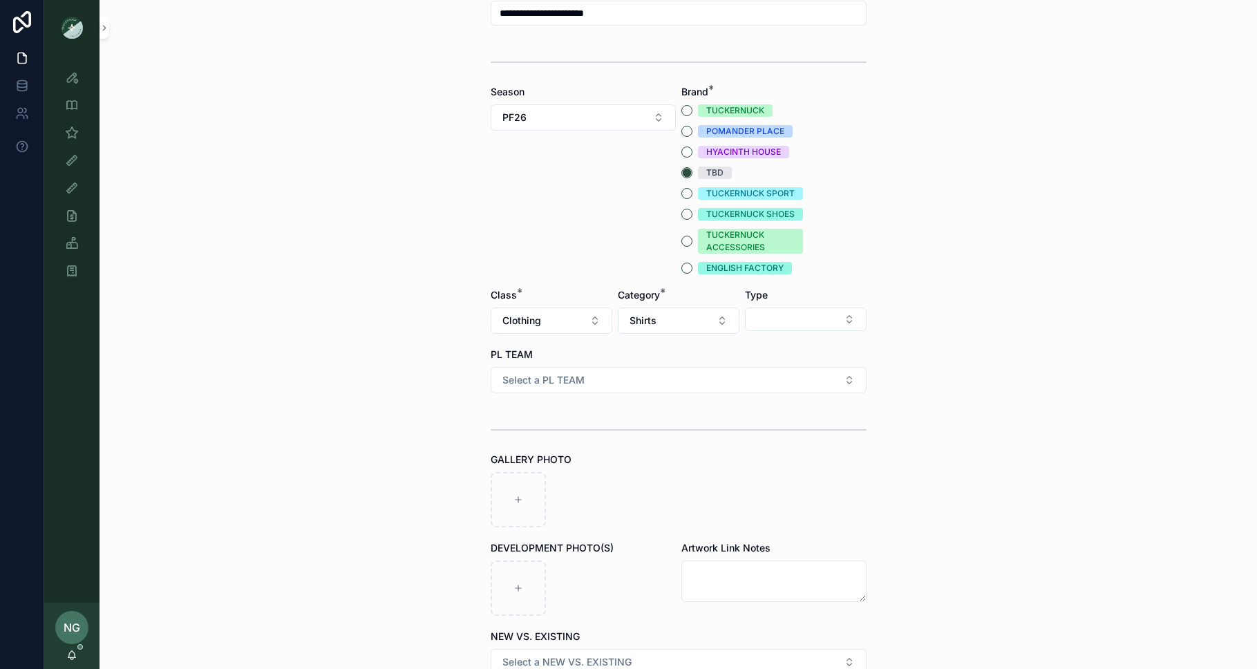
click at [791, 319] on button "Select Button" at bounding box center [806, 319] width 122 height 23
click at [758, 426] on div "Polos" at bounding box center [806, 418] width 192 height 22
click at [777, 319] on span "Polos" at bounding box center [770, 321] width 26 height 14
click at [755, 469] on div "Tanks" at bounding box center [806, 465] width 192 height 22
click at [655, 372] on button "Select a PL TEAM" at bounding box center [679, 380] width 376 height 26
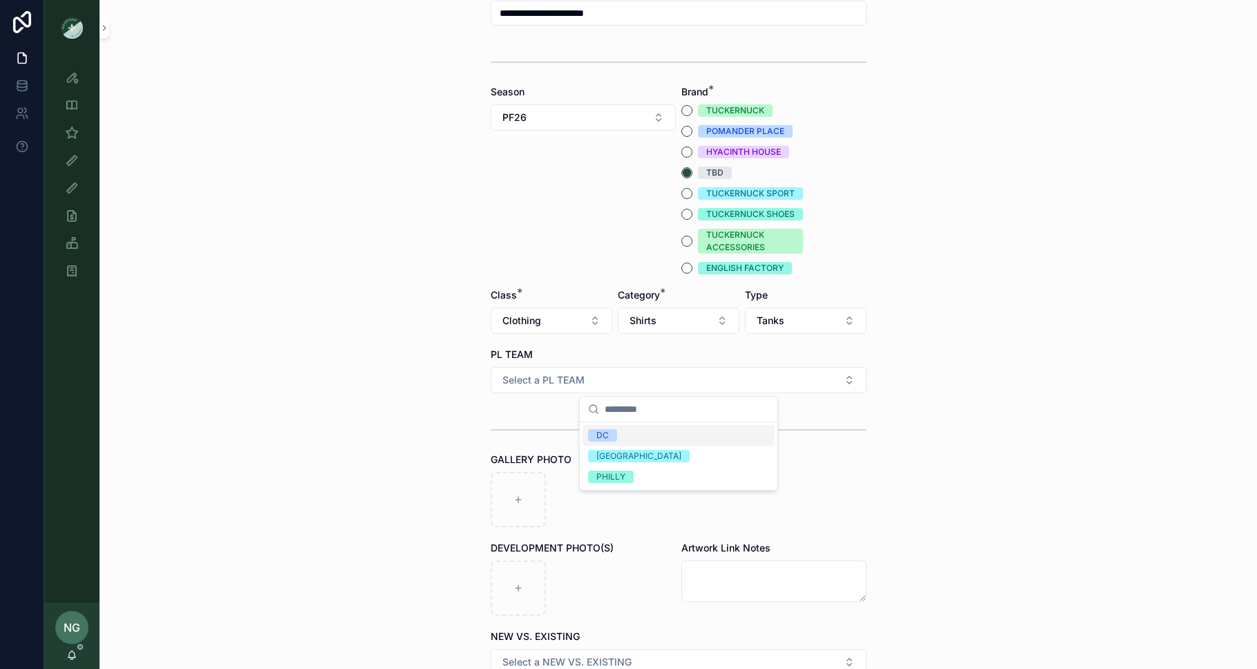
click at [625, 436] on div "DC" at bounding box center [679, 435] width 192 height 21
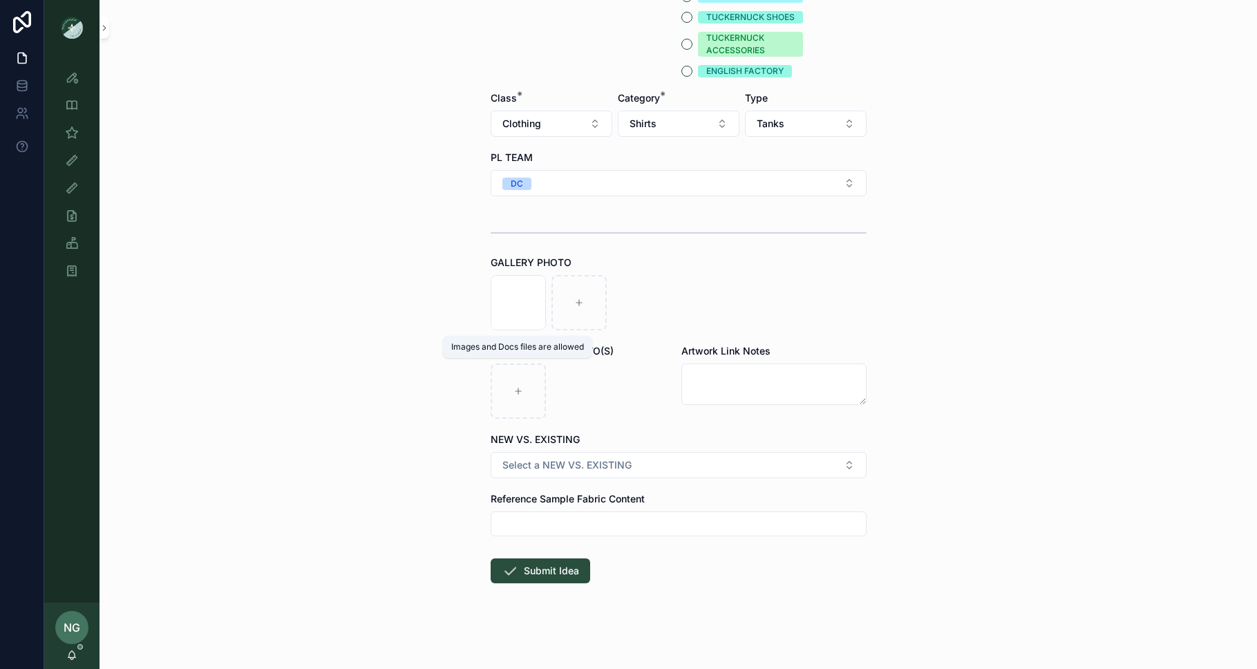
scroll to position [384, 0]
click at [583, 462] on span "Select a NEW VS. EXISTING" at bounding box center [566, 462] width 129 height 14
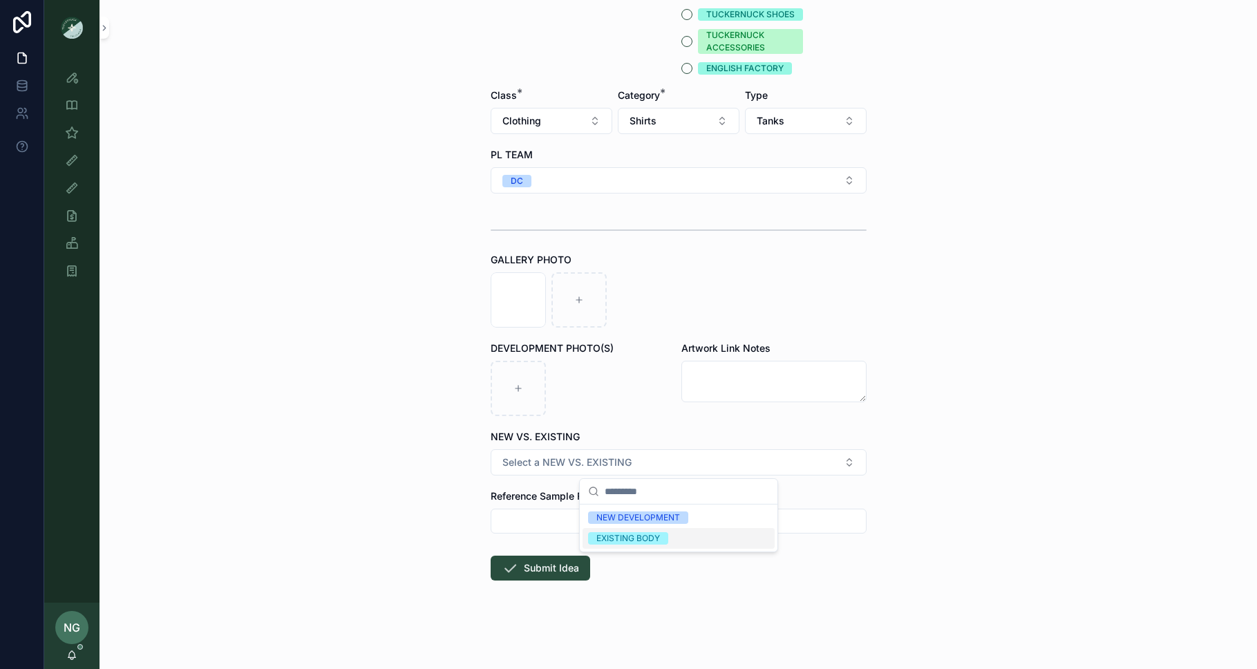
click at [607, 532] on div "EXISTING BODY" at bounding box center [628, 538] width 64 height 12
click at [530, 572] on button "Submit Idea" at bounding box center [541, 568] width 100 height 25
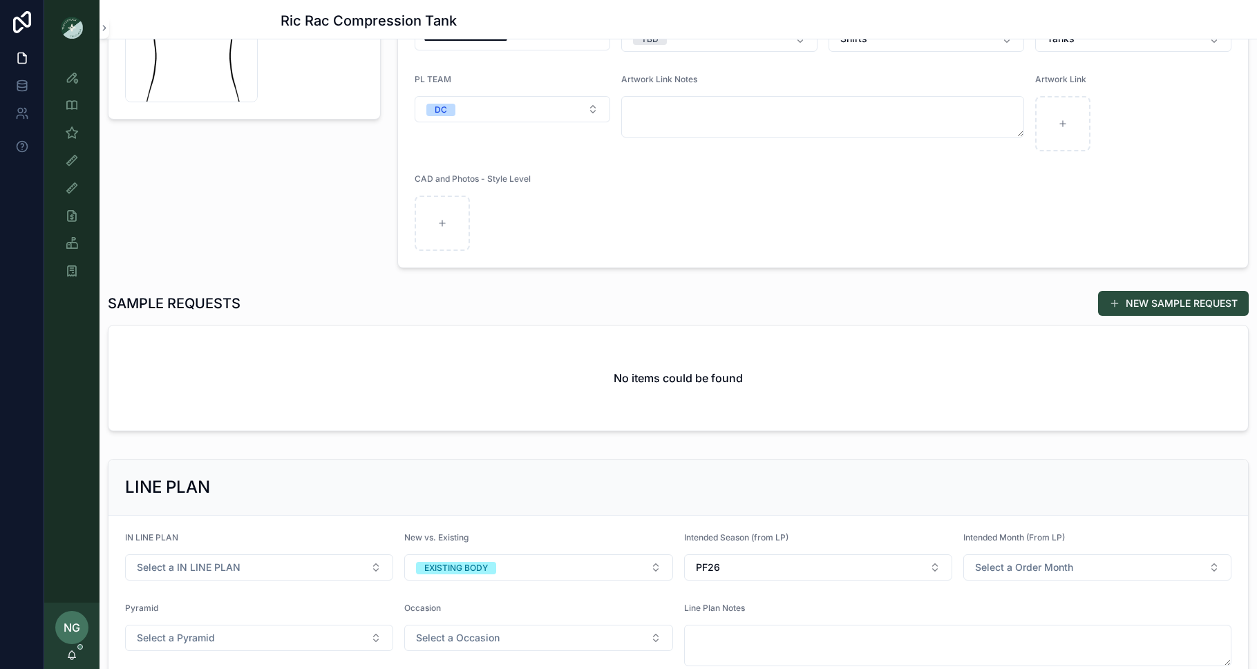
scroll to position [191, 0]
click at [997, 307] on button "NEW SAMPLE REQUEST" at bounding box center [1173, 302] width 151 height 25
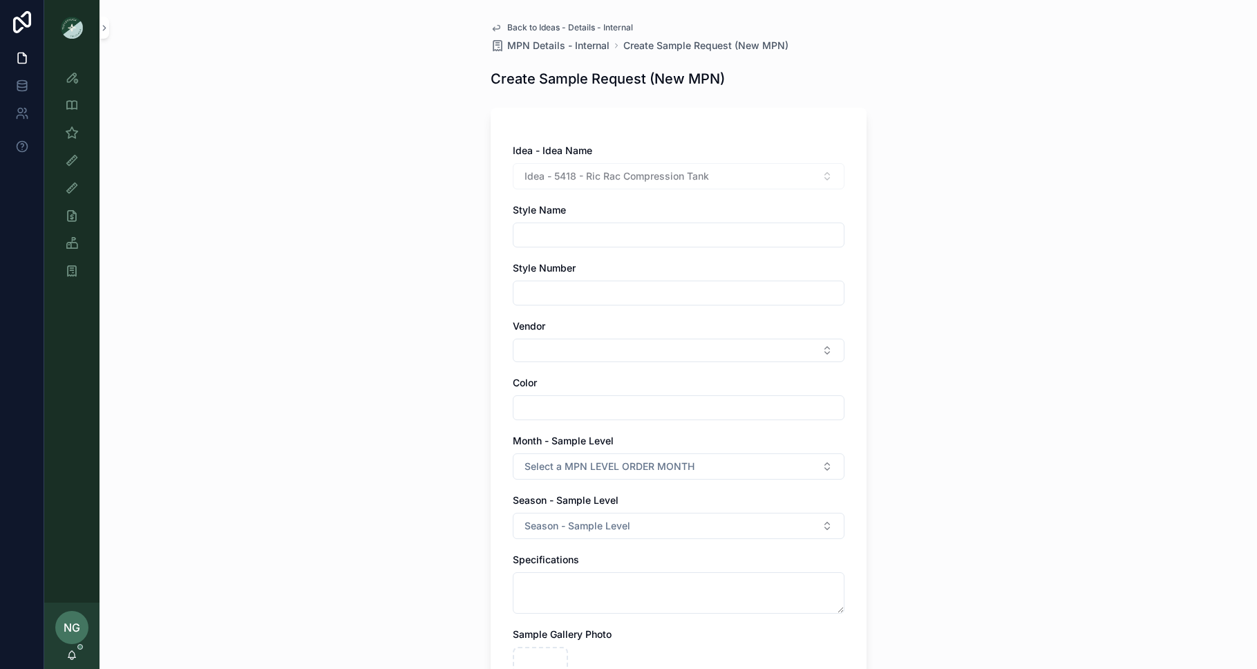
click at [703, 234] on input "scrollable content" at bounding box center [678, 234] width 330 height 19
type input "**********"
click at [708, 356] on button "Select Button" at bounding box center [679, 350] width 332 height 23
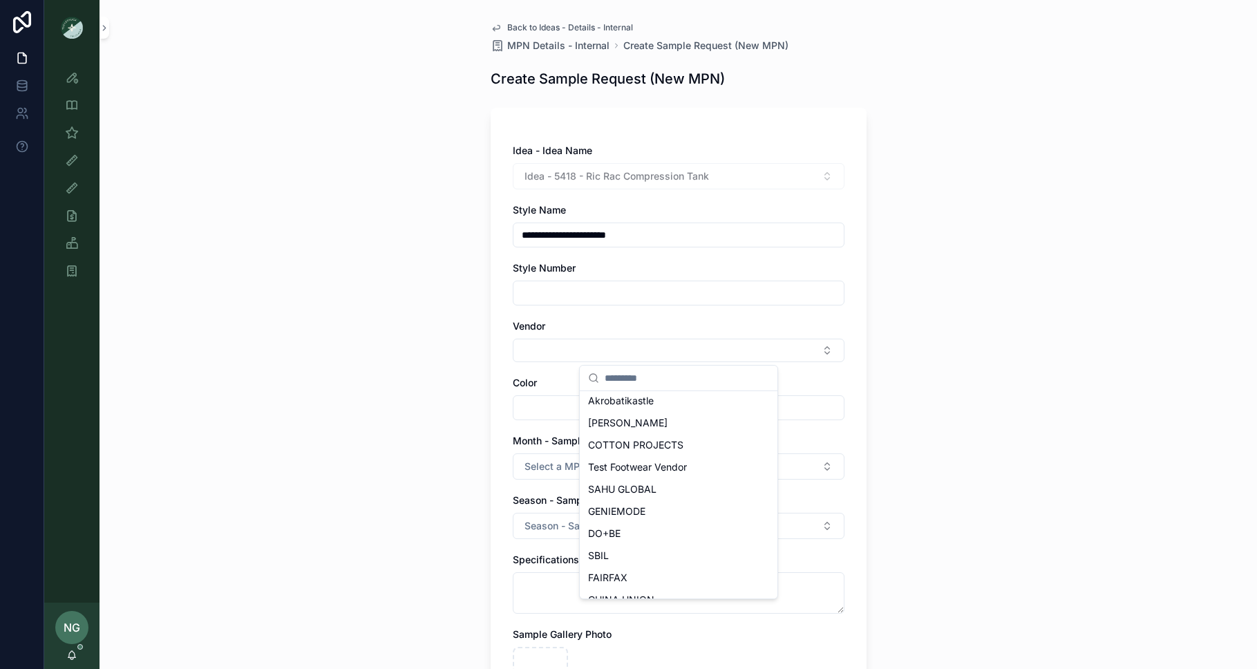
scroll to position [242, 0]
drag, startPoint x: 651, startPoint y: 475, endPoint x: 642, endPoint y: 460, distance: 17.7
click at [651, 475] on div "DO+BE" at bounding box center [679, 473] width 192 height 22
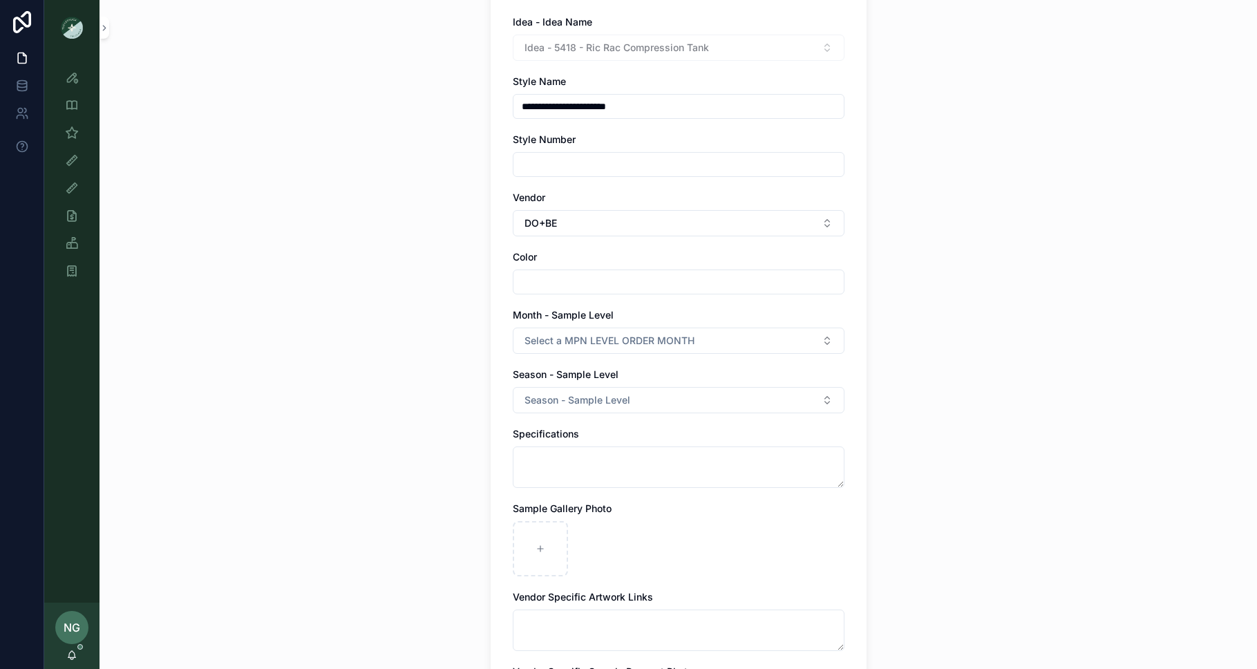
scroll to position [151, 0]
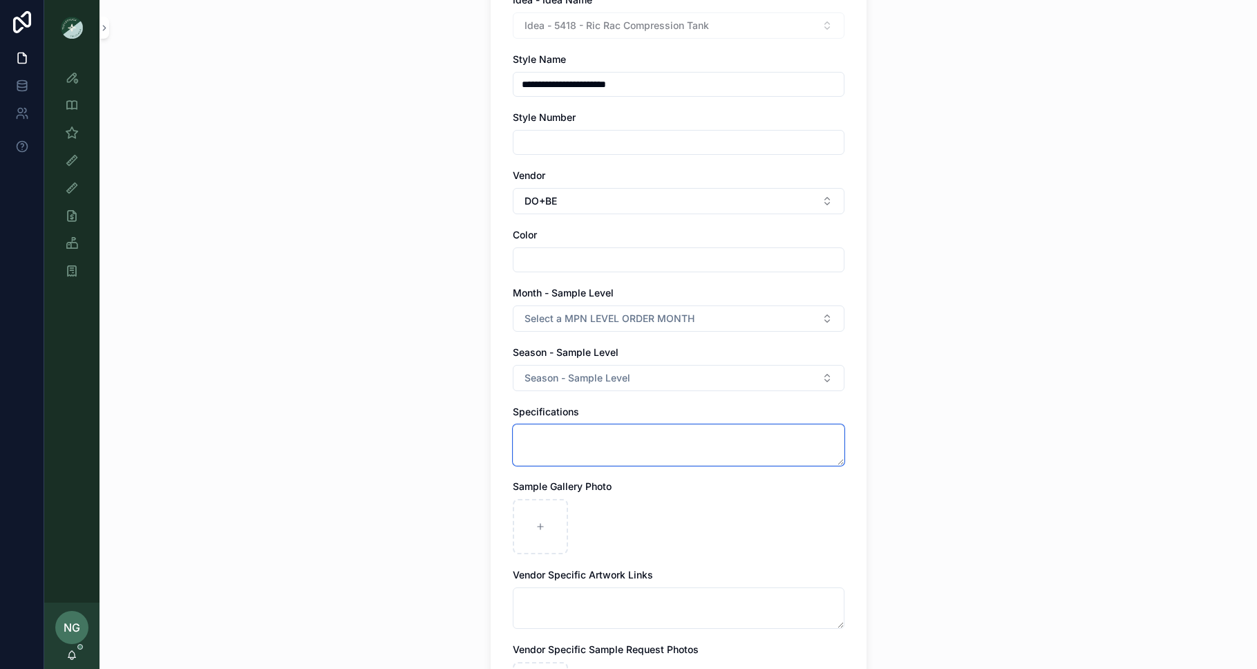
click at [618, 426] on textarea "scrollable content" at bounding box center [679, 444] width 332 height 41
paste textarea "*******"
click at [521, 438] on textarea "*******" at bounding box center [679, 444] width 332 height 41
click at [632, 437] on textarea "*******" at bounding box center [679, 444] width 332 height 41
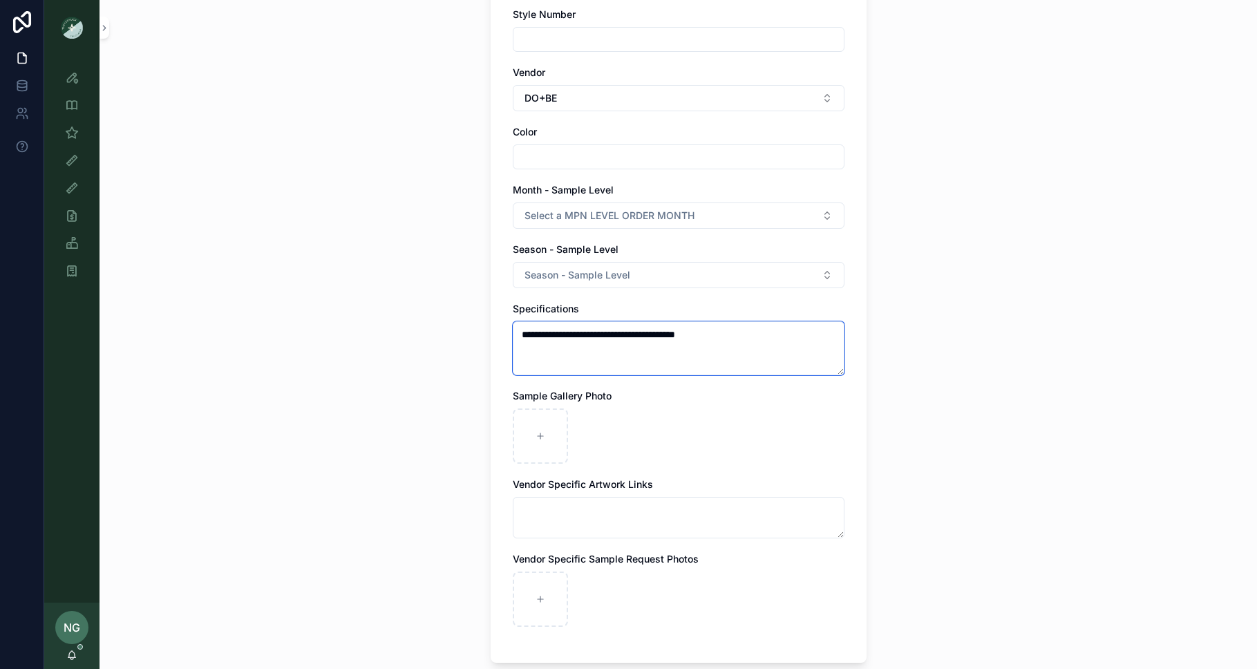
scroll to position [294, 0]
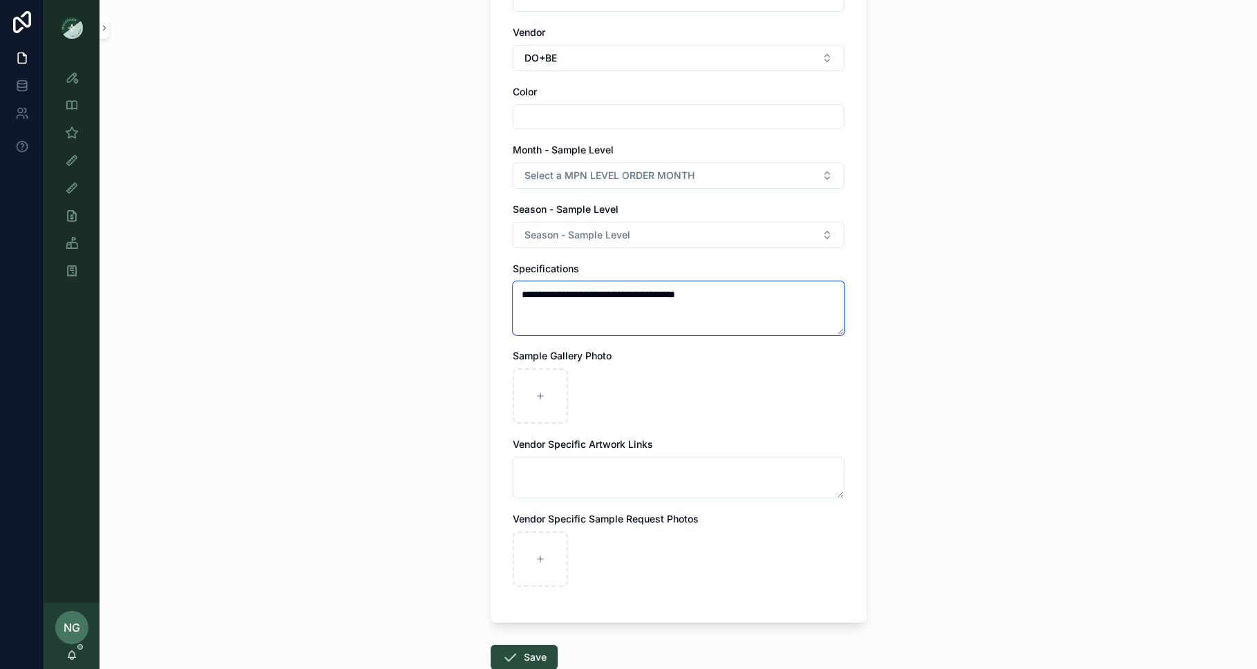
type textarea "**********"
click at [0, 0] on icon "scrollable content" at bounding box center [0, 0] width 0 height 0
click at [568, 353] on icon "scrollable content" at bounding box center [570, 354] width 11 height 11
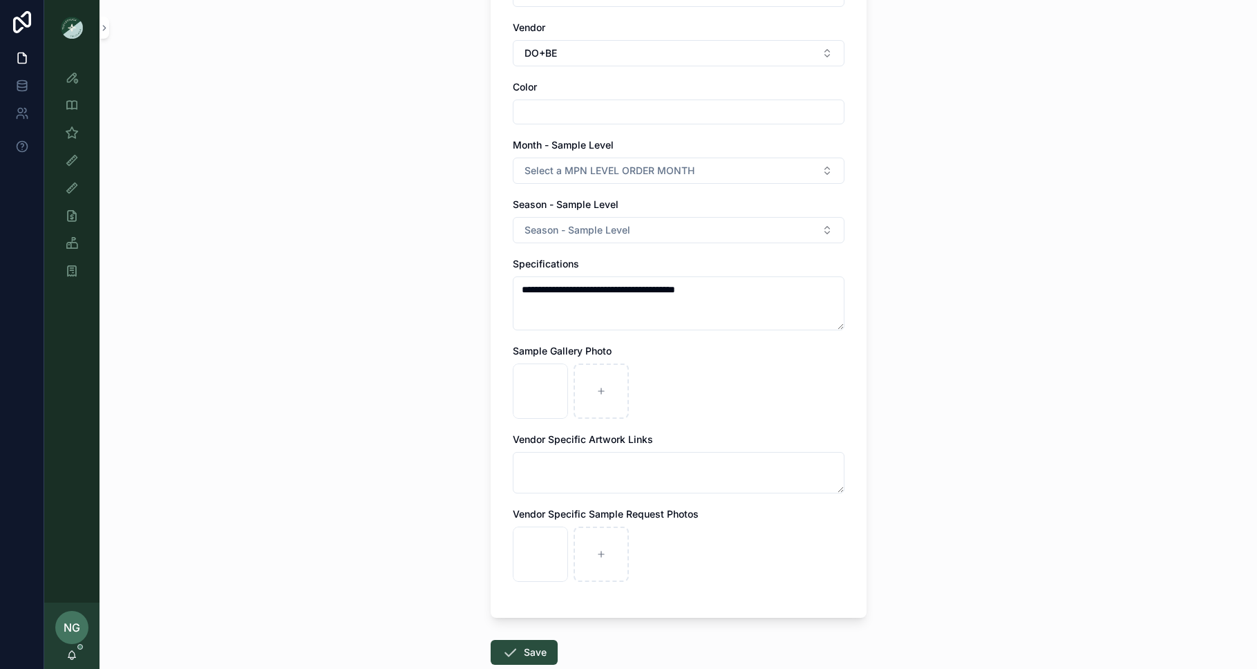
scroll to position [281, 0]
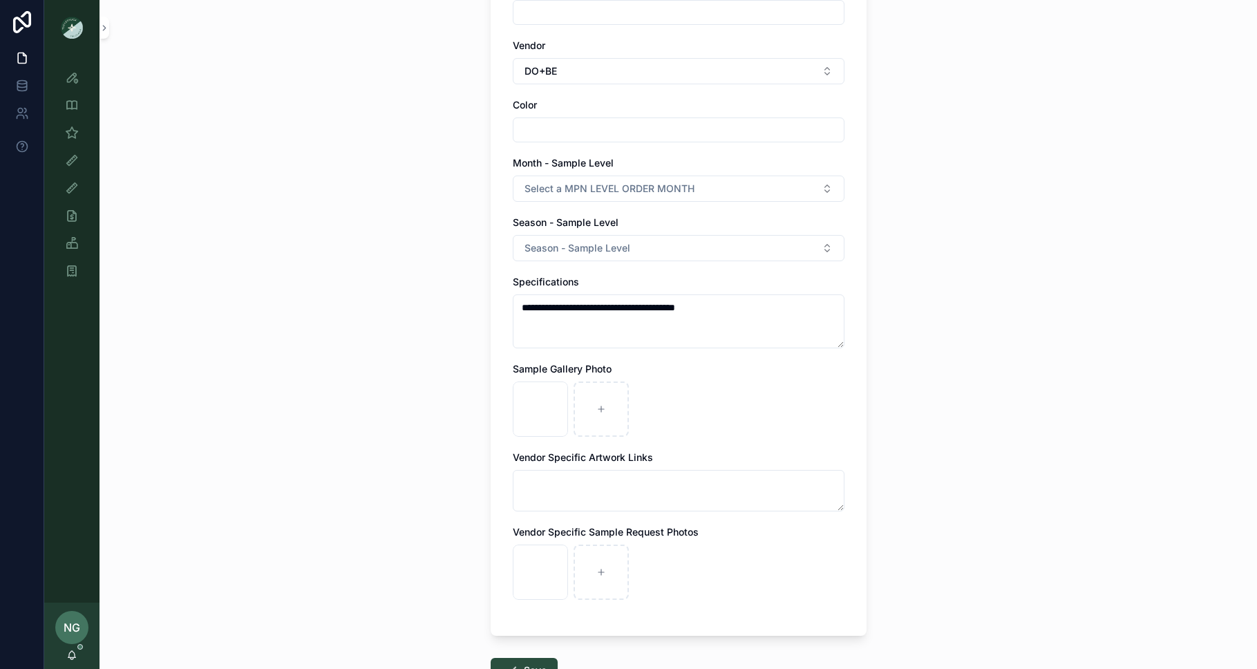
click at [591, 189] on span "Select a MPN LEVEL ORDER MONTH" at bounding box center [610, 189] width 170 height 14
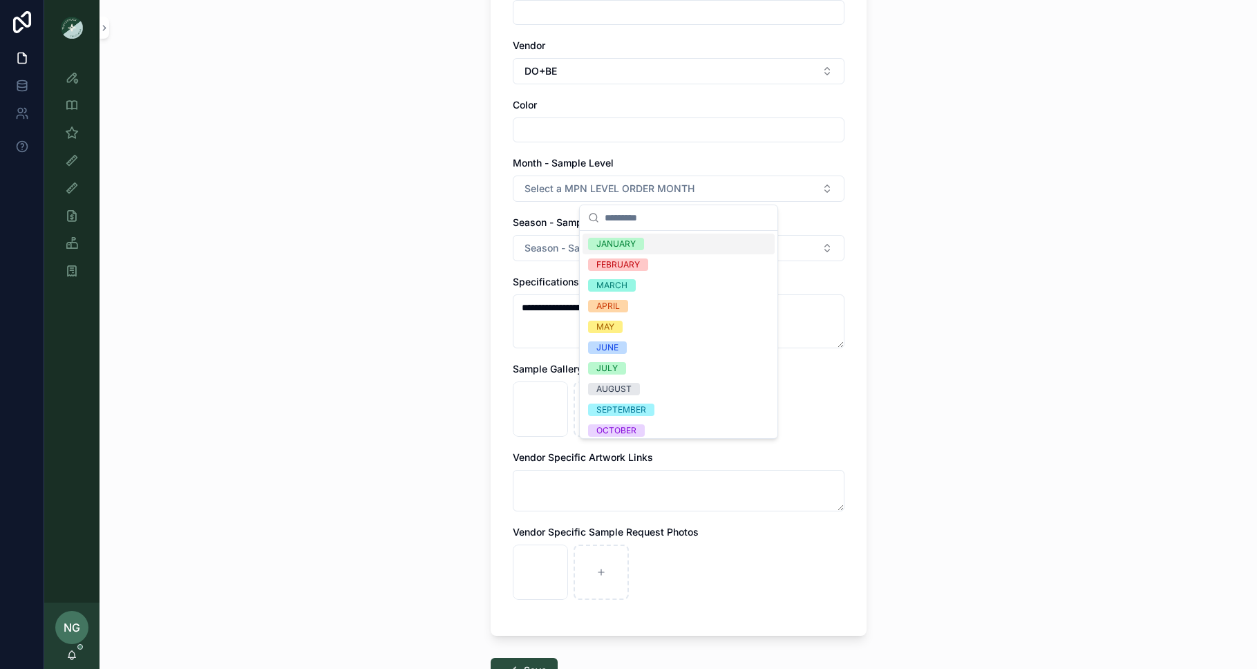
click at [973, 203] on div "**********" at bounding box center [679, 53] width 1158 height 669
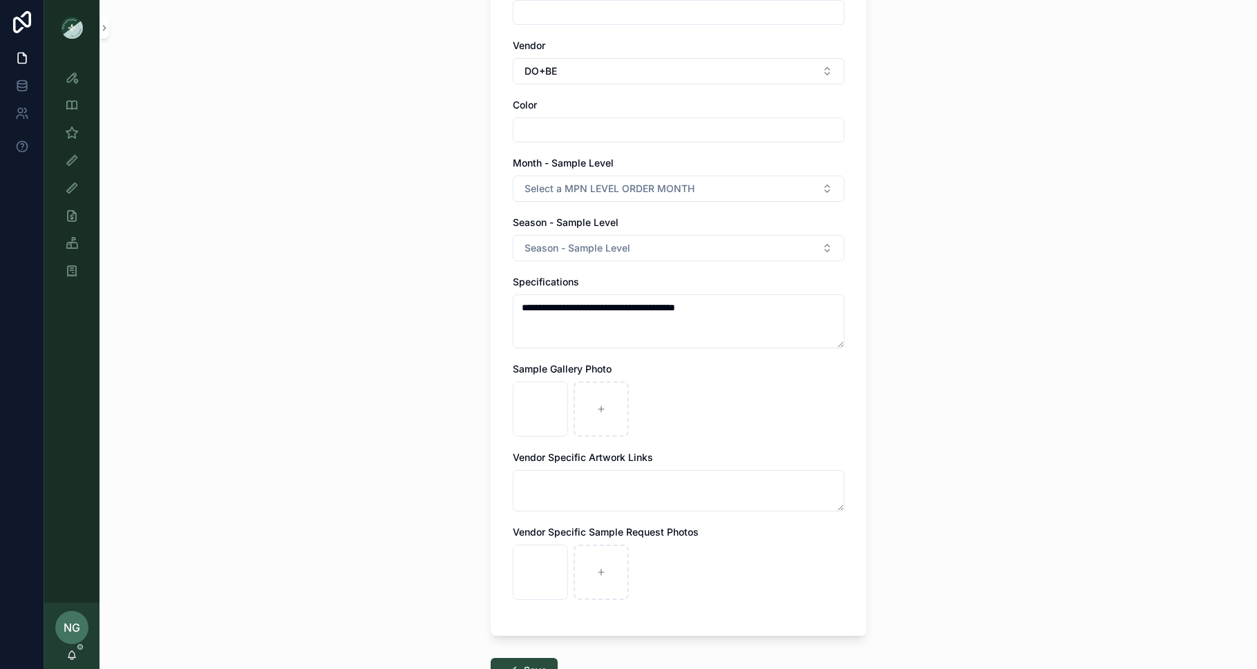
click at [744, 187] on button "Select a MPN LEVEL ORDER MONTH" at bounding box center [679, 189] width 332 height 26
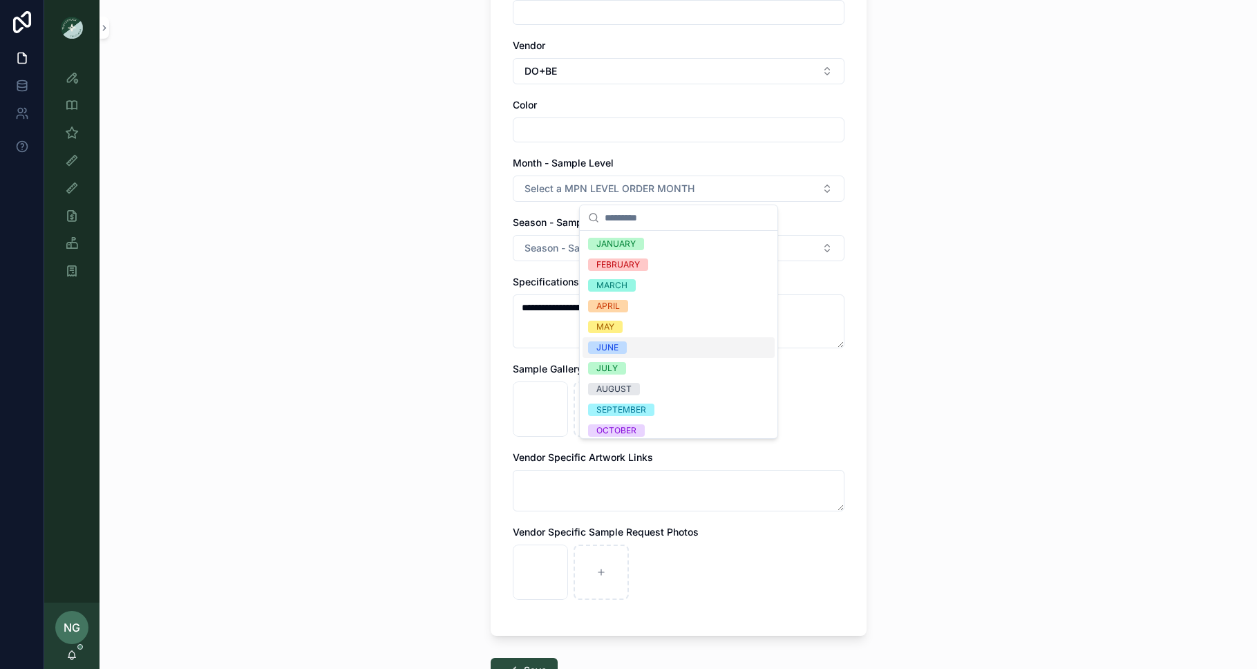
click at [712, 346] on div "JUNE" at bounding box center [679, 347] width 192 height 21
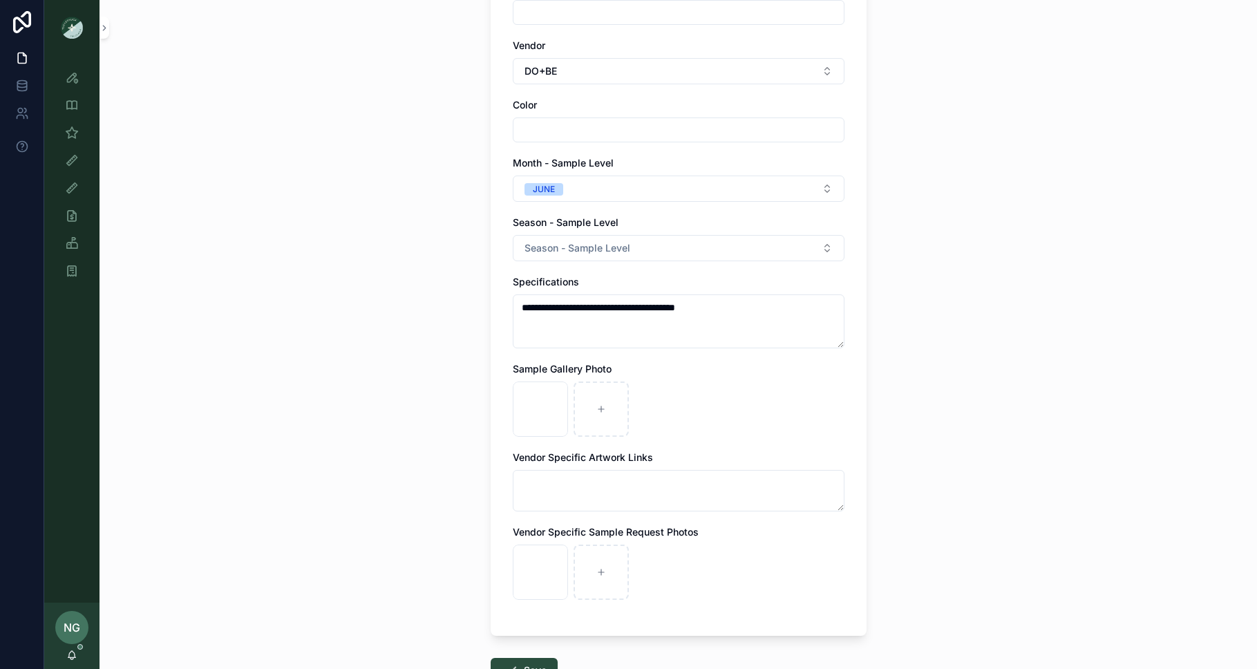
click at [681, 261] on div "**********" at bounding box center [679, 238] width 332 height 750
click at [683, 256] on button "Season - Sample Level" at bounding box center [679, 248] width 332 height 26
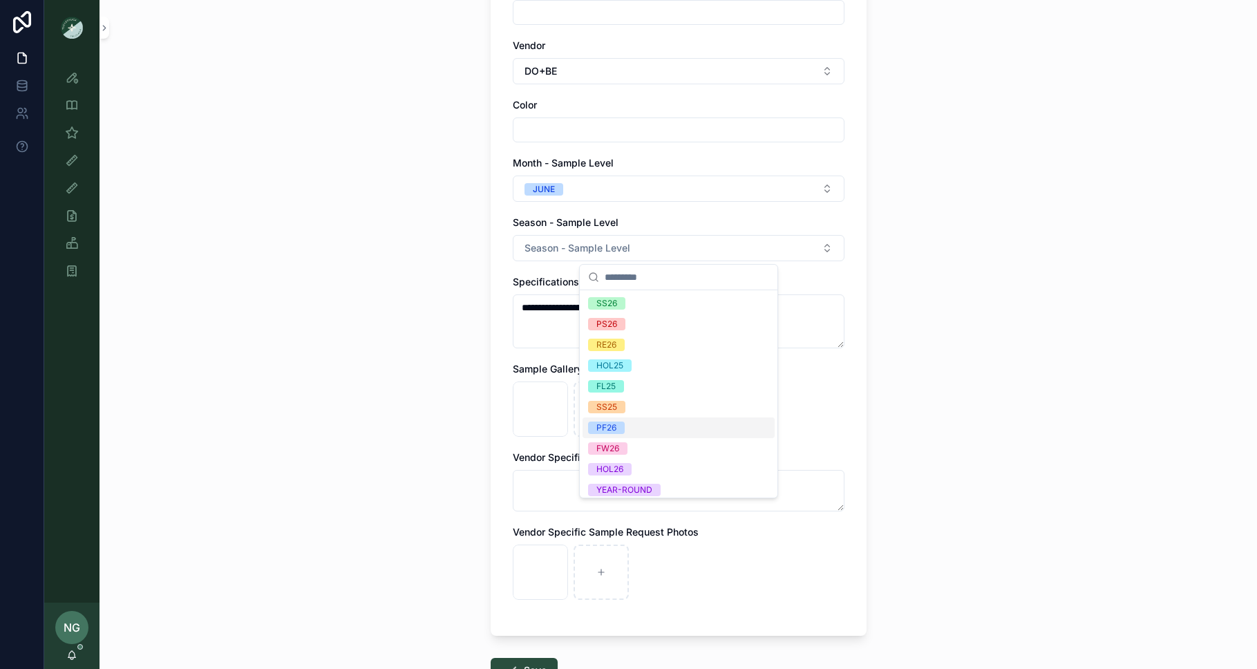
click at [663, 429] on div "PF26" at bounding box center [679, 427] width 192 height 21
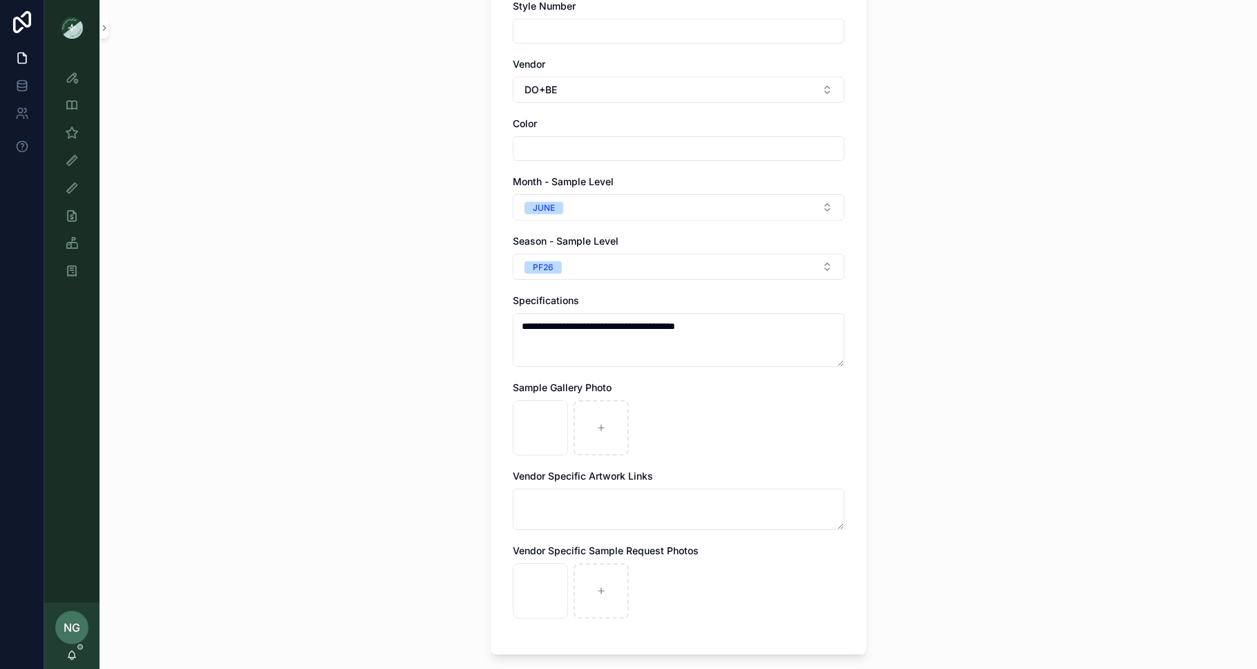
scroll to position [308, 0]
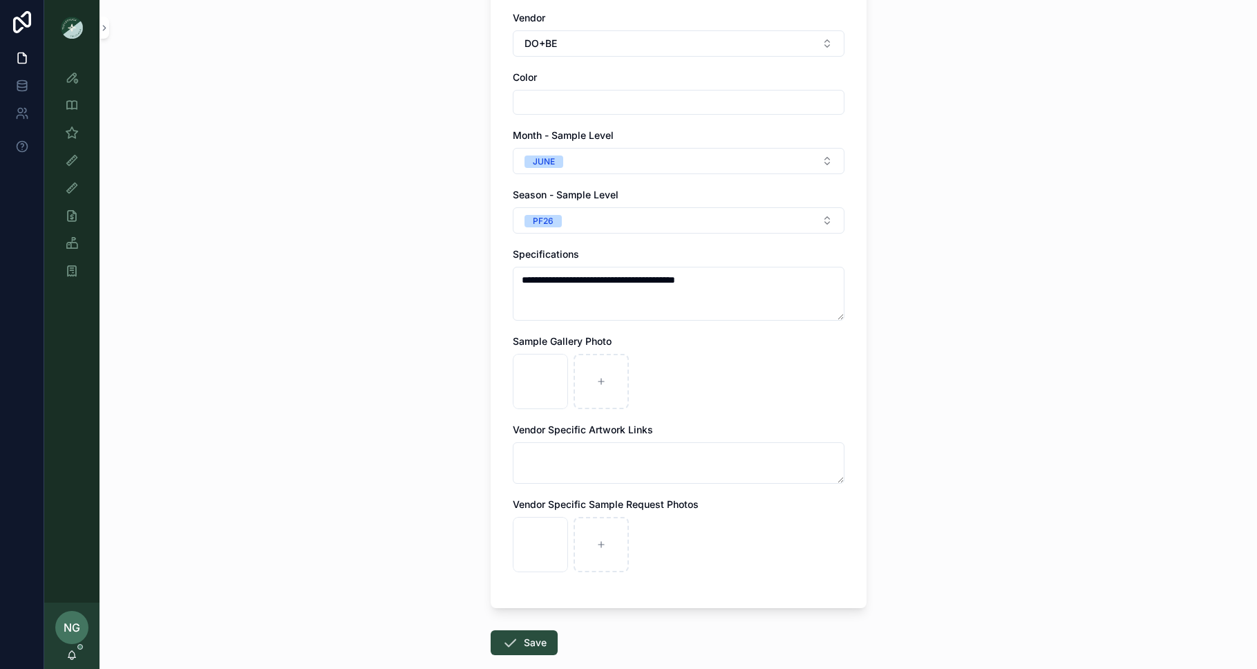
click at [527, 580] on button "Save" at bounding box center [524, 642] width 67 height 25
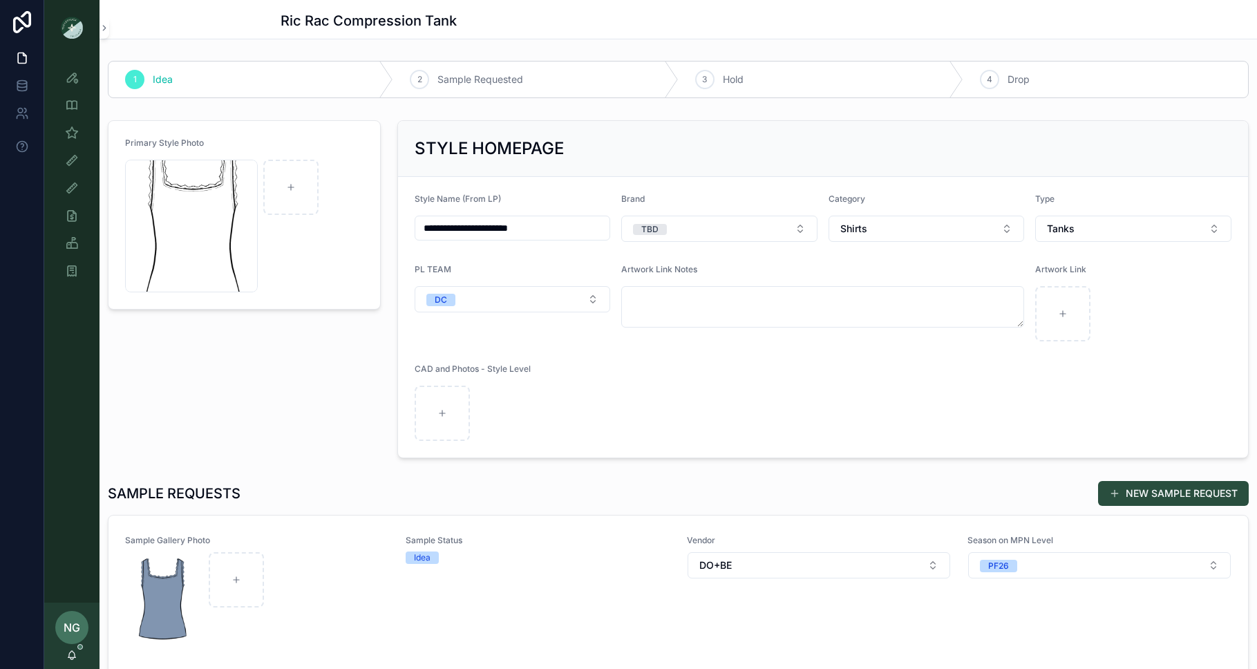
scroll to position [155, 0]
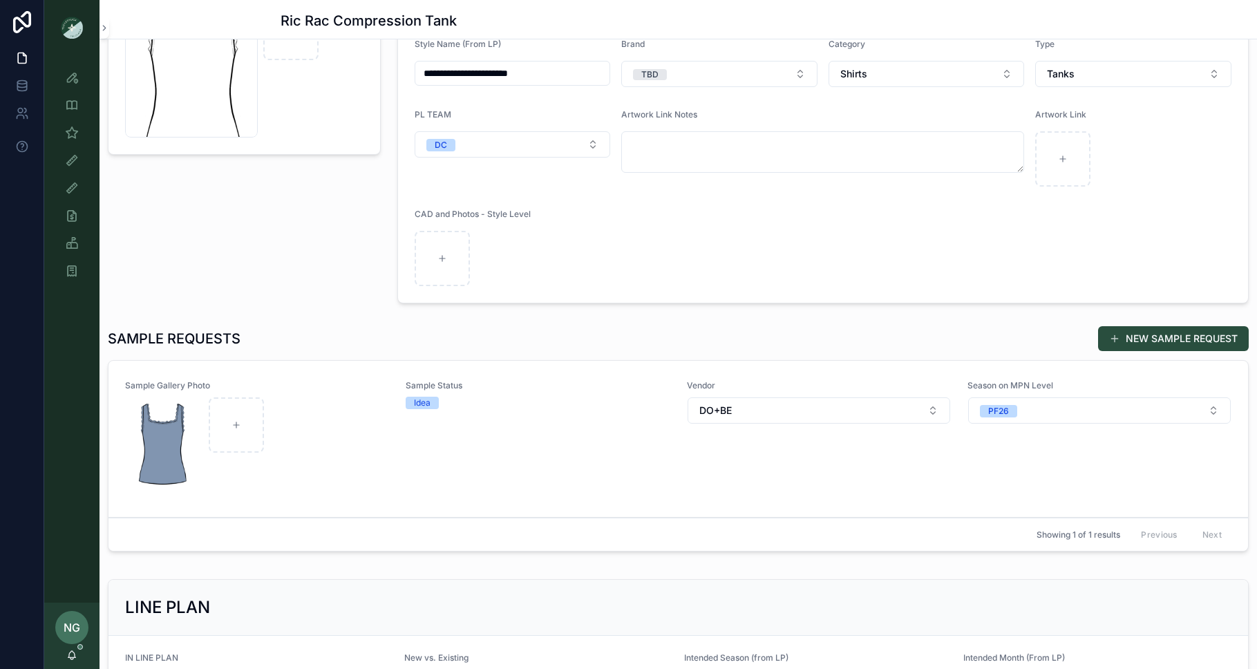
drag, startPoint x: 623, startPoint y: 464, endPoint x: 614, endPoint y: 462, distance: 9.9
click at [621, 464] on div "Sample Status Idea" at bounding box center [538, 438] width 264 height 117
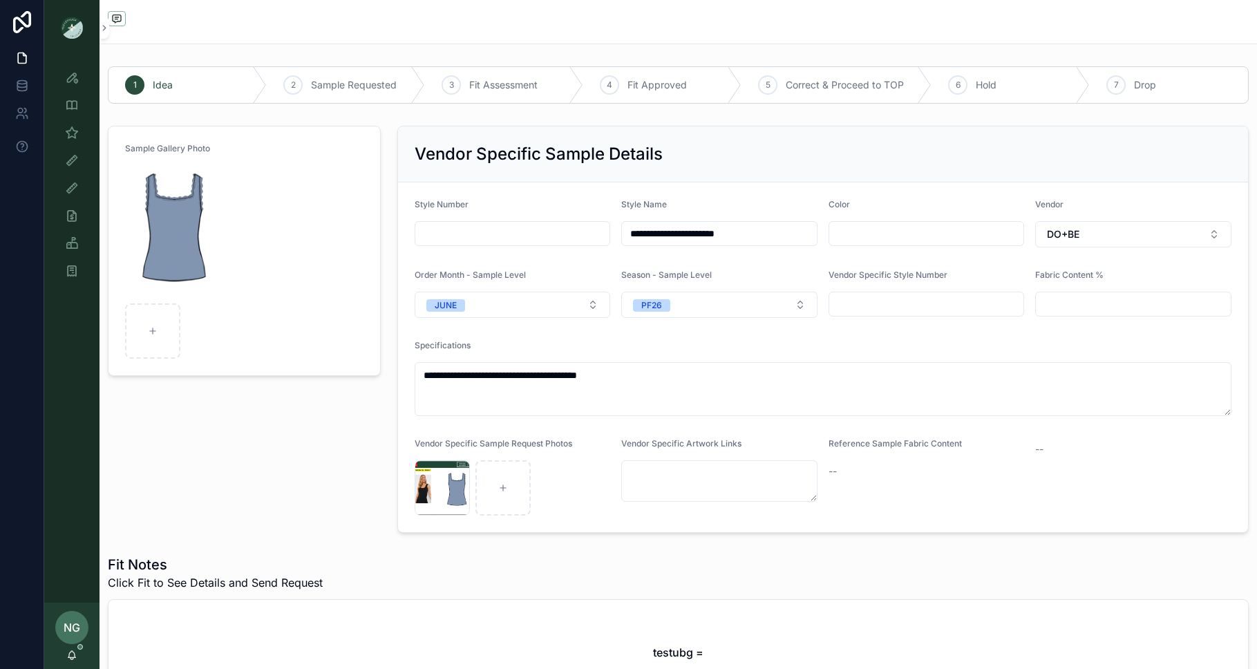
click at [929, 225] on input "scrollable content" at bounding box center [926, 233] width 195 height 19
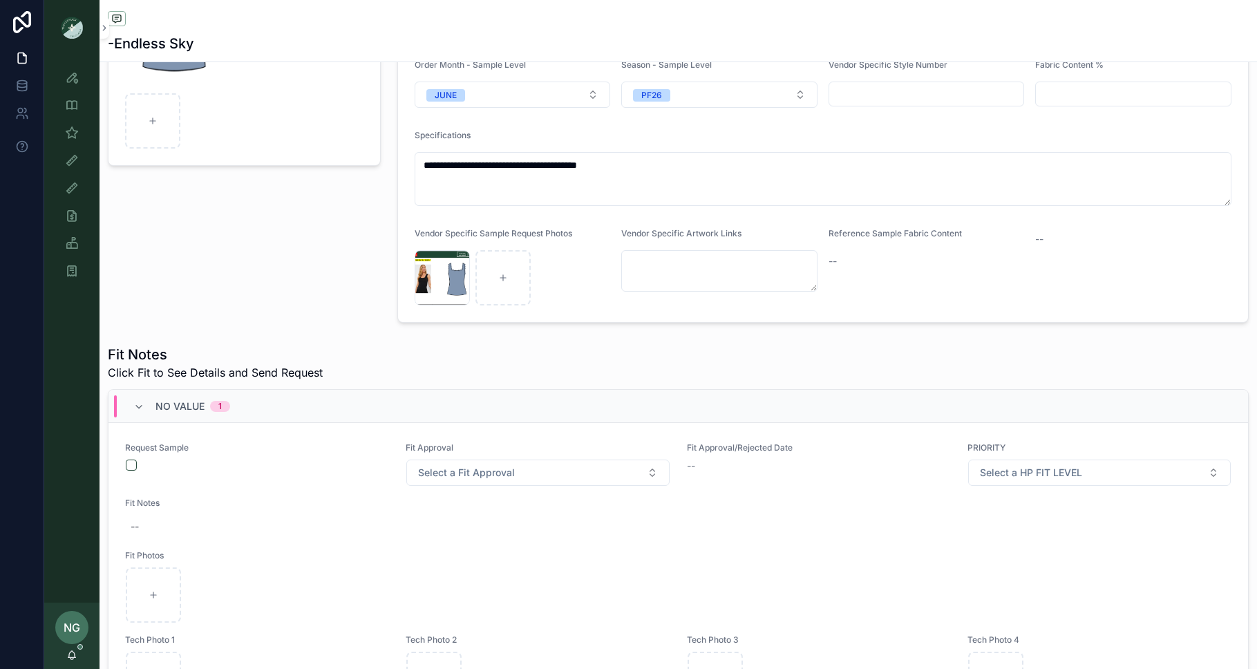
scroll to position [214, 0]
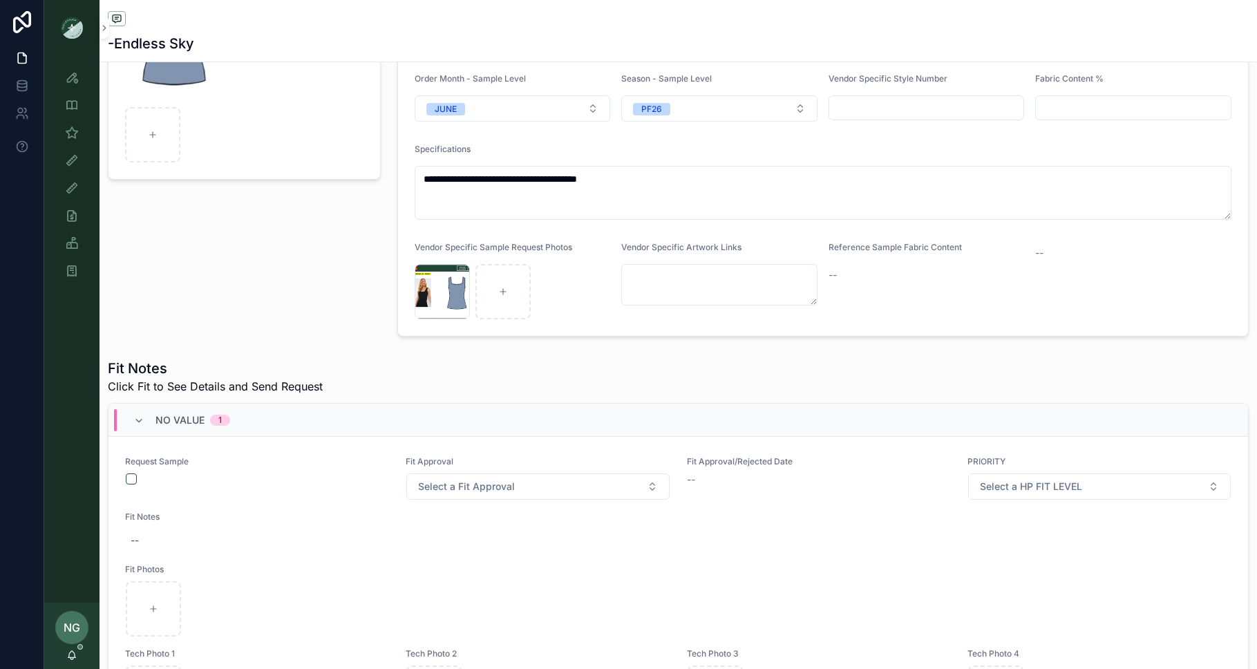
type input "**********"
click at [129, 474] on button "scrollable content" at bounding box center [131, 478] width 11 height 11
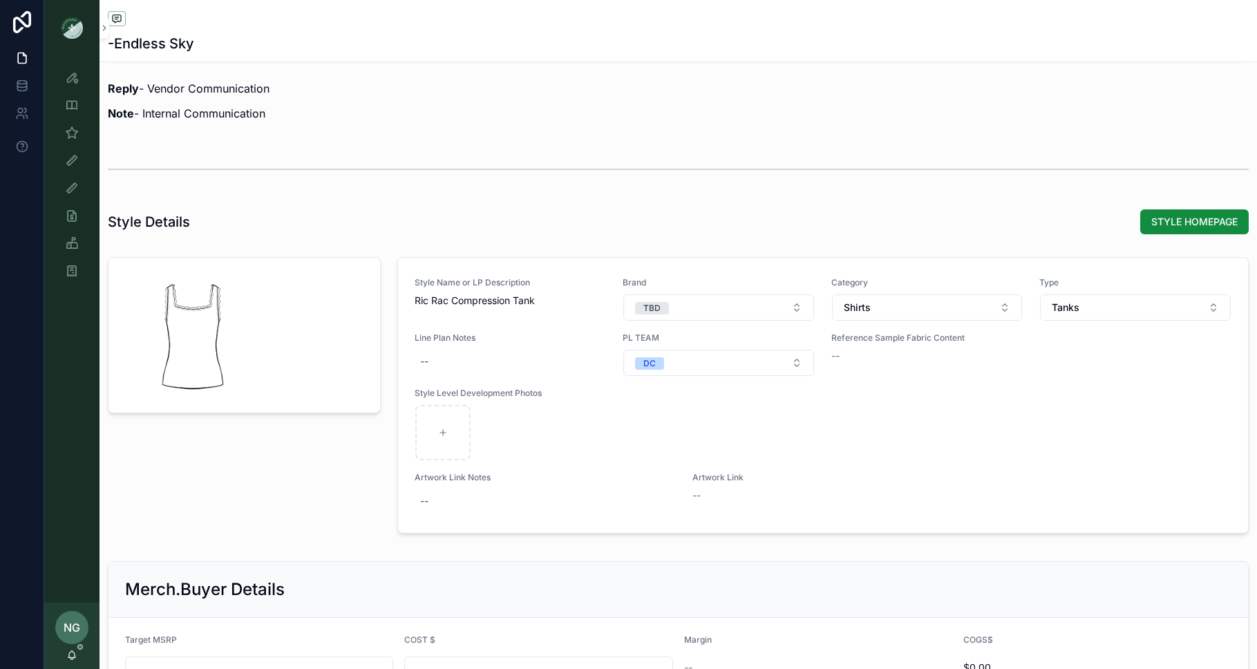
scroll to position [1409, 0]
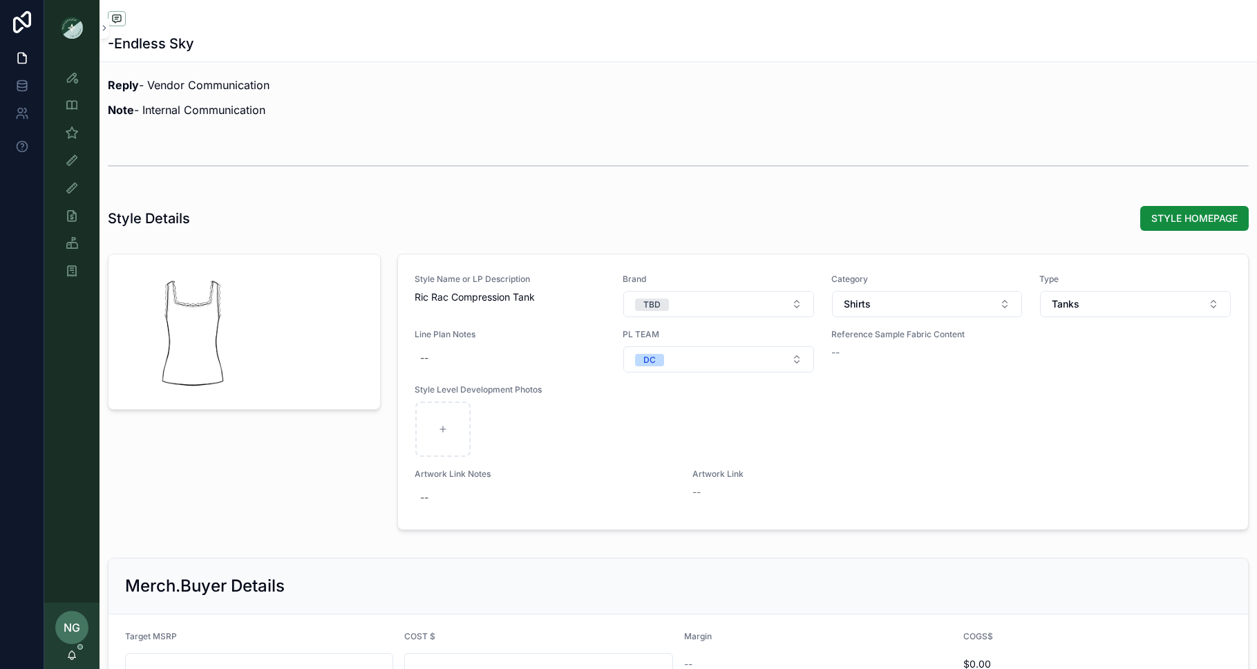
click at [997, 222] on span "STYLE HOMEPAGE" at bounding box center [1194, 218] width 86 height 14
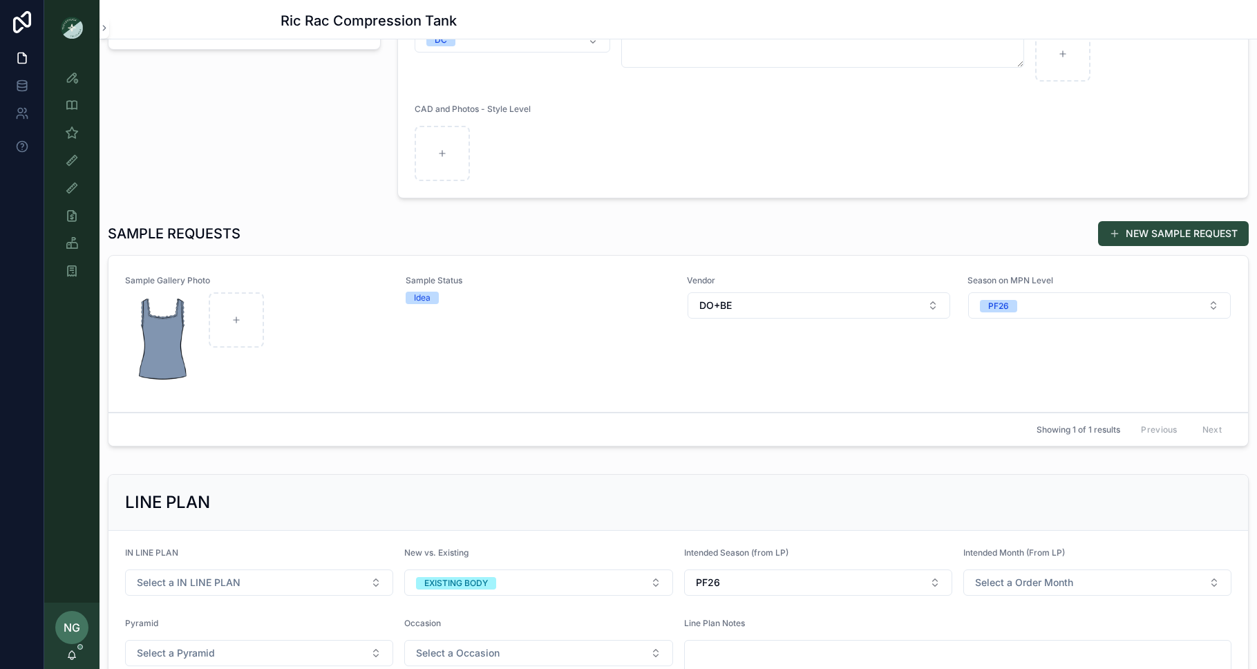
scroll to position [162, 0]
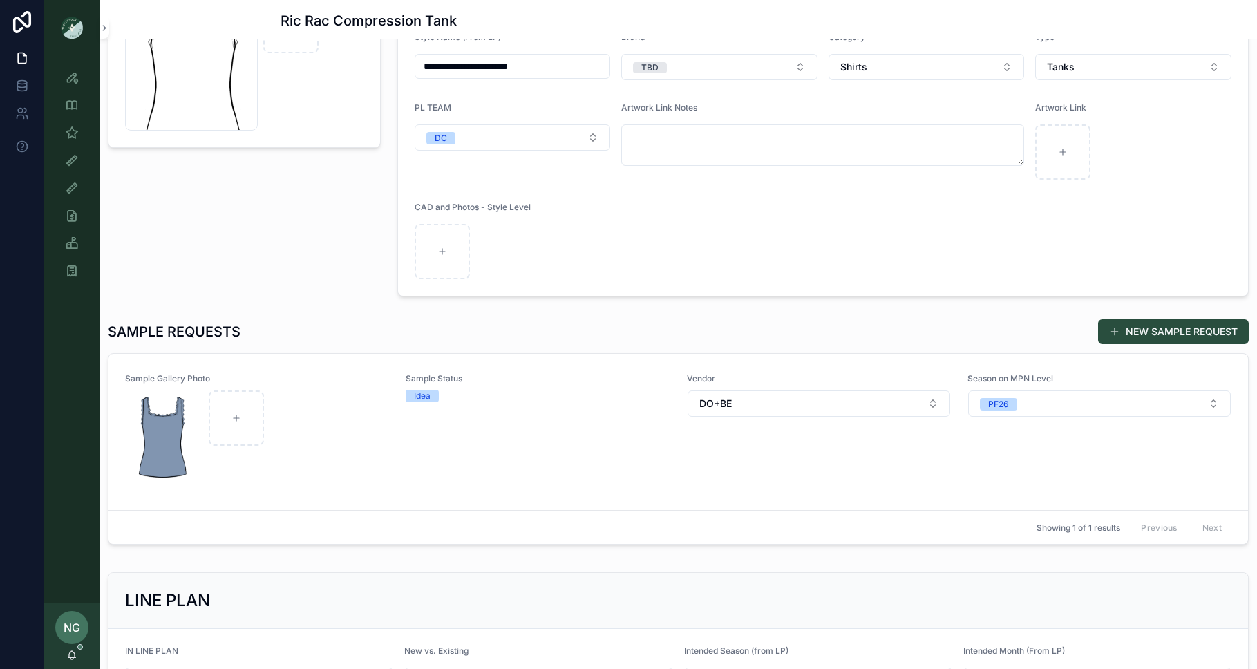
click at [997, 338] on button "NEW SAMPLE REQUEST" at bounding box center [1173, 331] width 151 height 25
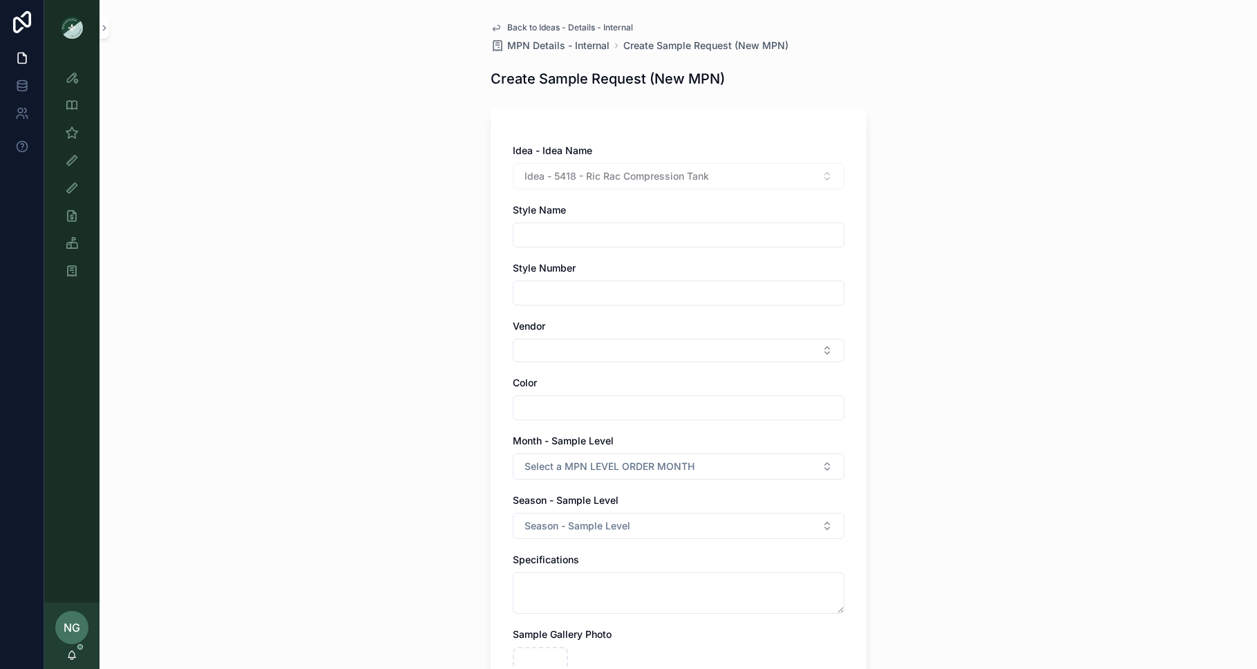
click at [652, 231] on input "scrollable content" at bounding box center [678, 234] width 330 height 19
type input "**********"
click at [612, 350] on button "Select Button" at bounding box center [679, 350] width 332 height 23
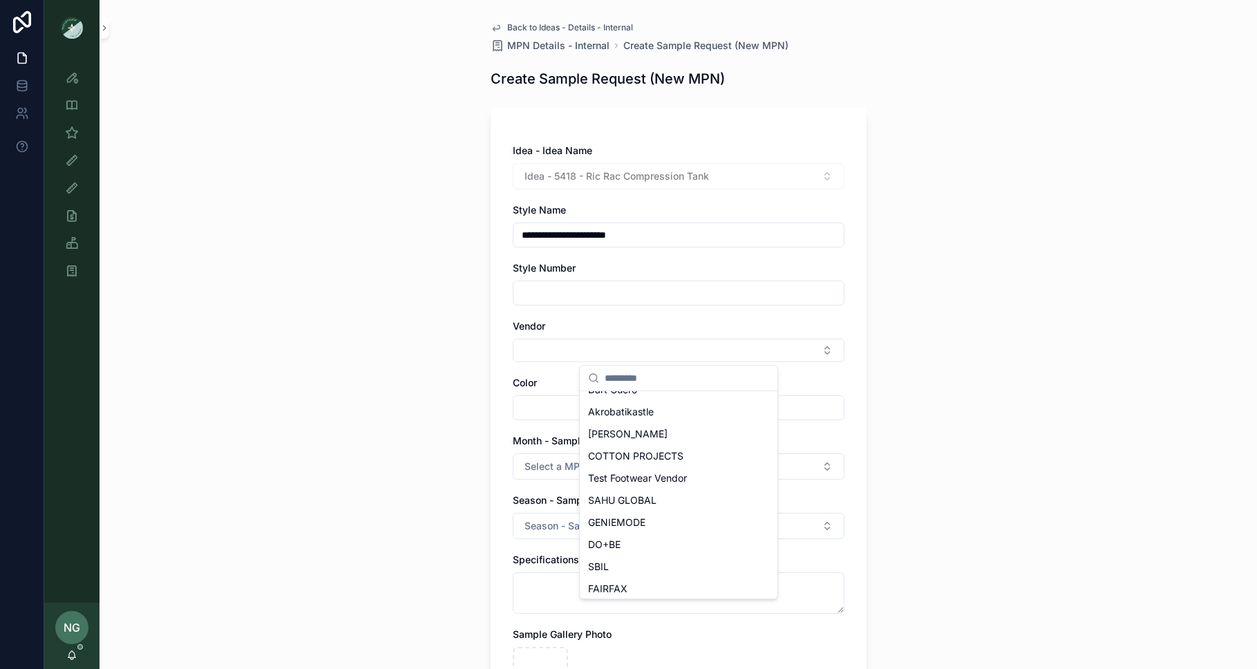
scroll to position [191, 0]
click at [623, 524] on div "DO+BE" at bounding box center [679, 523] width 192 height 22
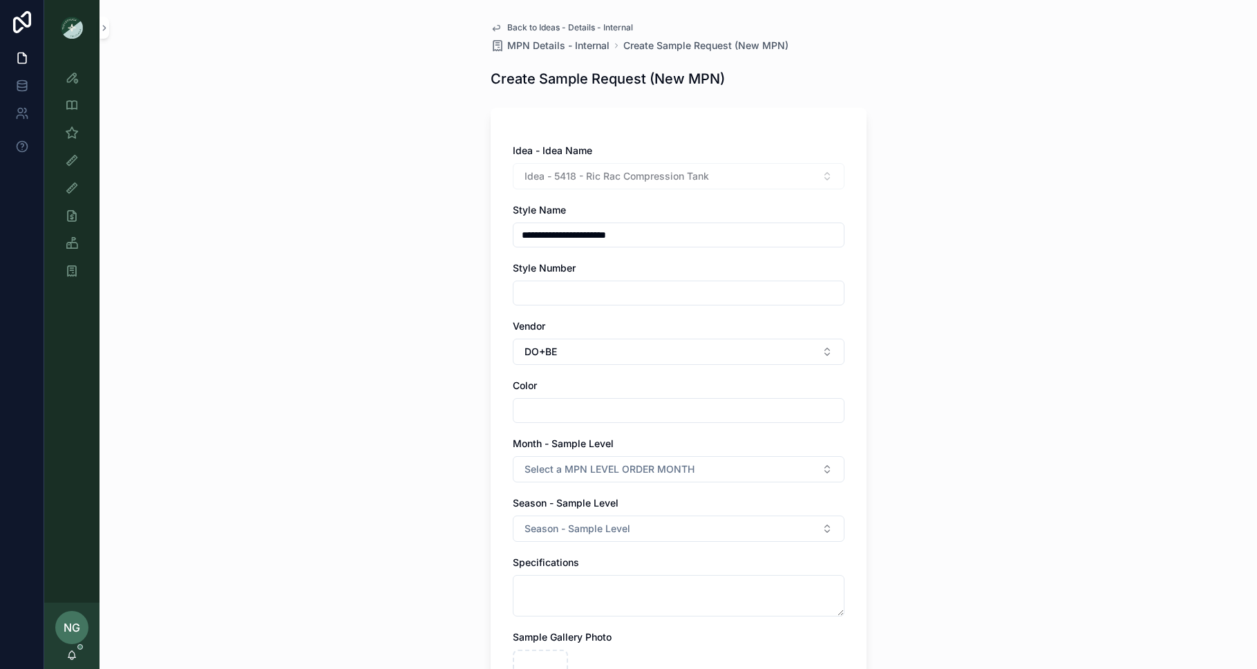
click at [600, 423] on div "**********" at bounding box center [679, 513] width 332 height 738
click at [603, 410] on input "scrollable content" at bounding box center [678, 410] width 330 height 19
type input "**********"
click at [887, 407] on div "**********" at bounding box center [679, 334] width 1158 height 669
click at [768, 457] on button "Select a MPN LEVEL ORDER MONTH" at bounding box center [679, 469] width 332 height 26
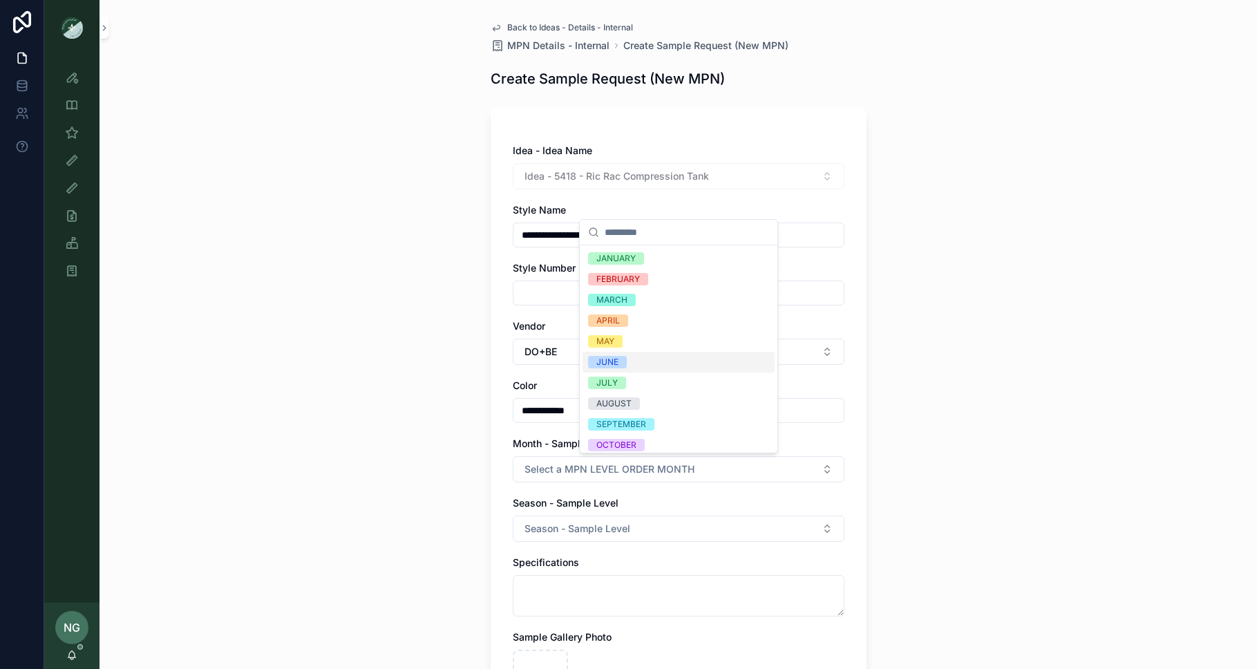
click at [680, 363] on div "JUNE" at bounding box center [679, 362] width 192 height 21
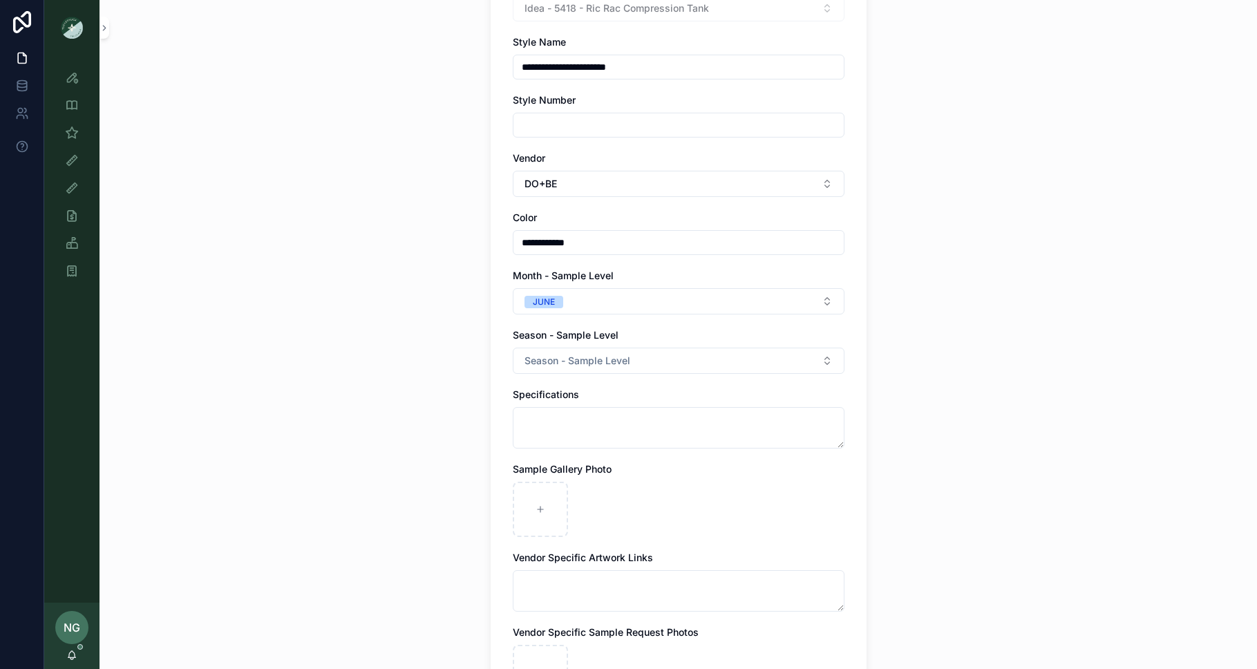
scroll to position [166, 0]
click at [665, 373] on button "Season - Sample Level" at bounding box center [679, 363] width 332 height 26
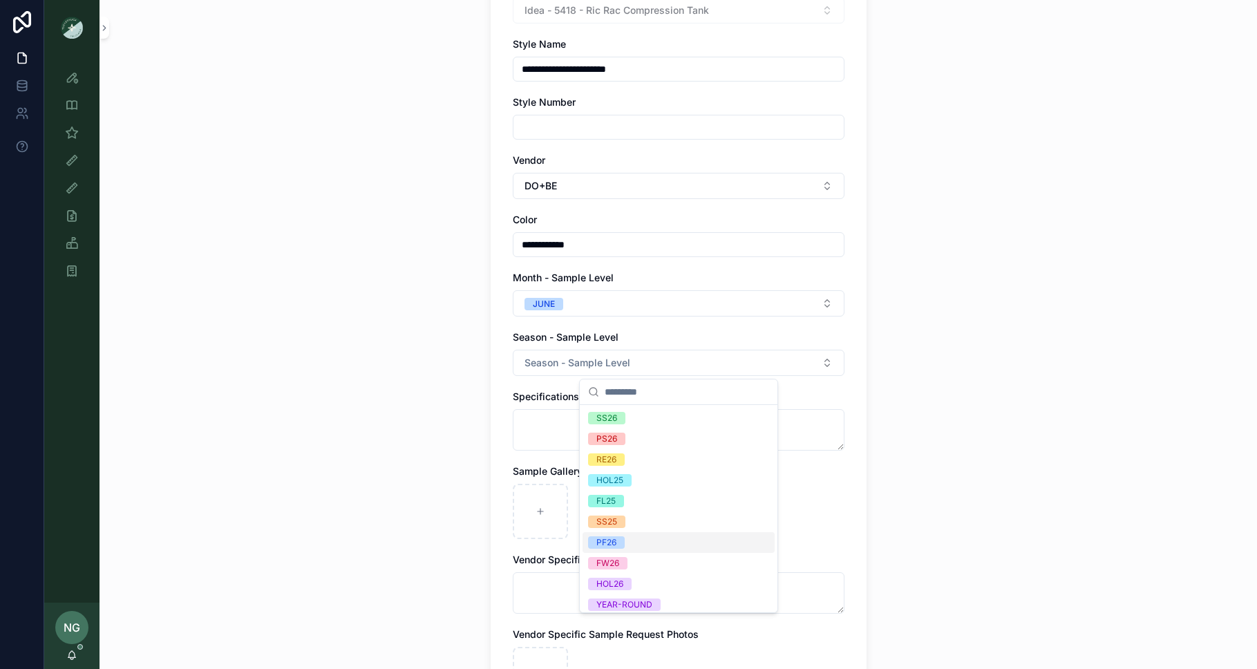
drag, startPoint x: 661, startPoint y: 540, endPoint x: 657, endPoint y: 502, distance: 38.2
click at [661, 540] on div "PF26" at bounding box center [679, 542] width 192 height 21
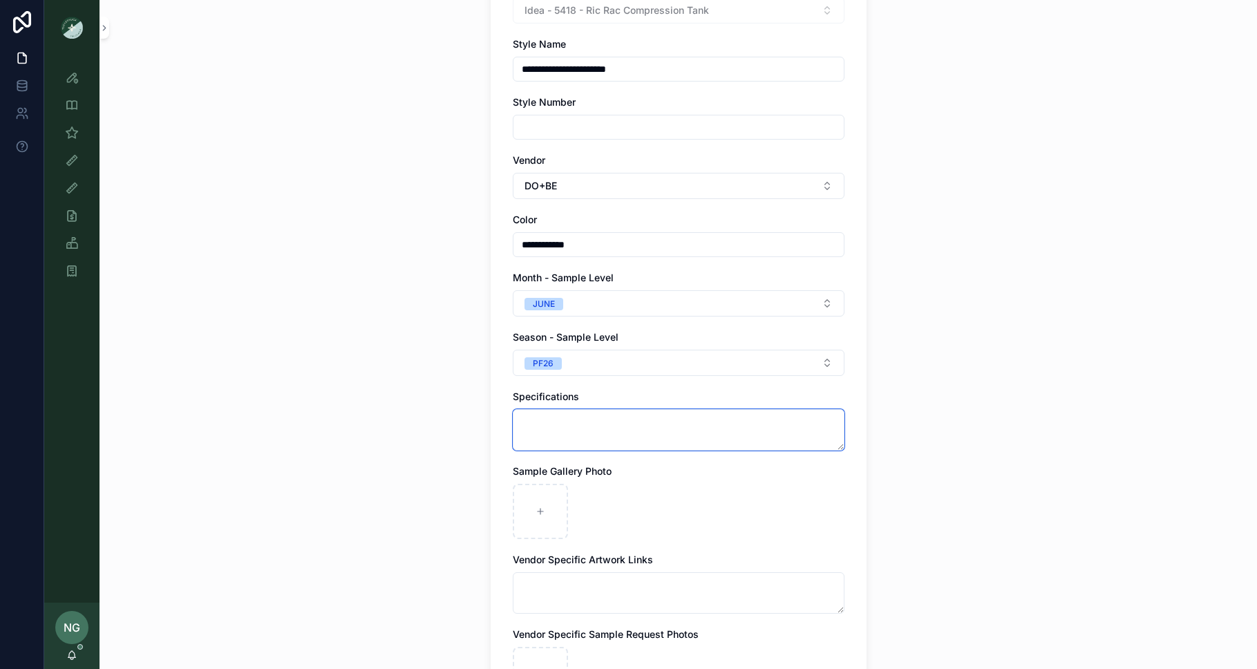
click at [654, 431] on textarea "scrollable content" at bounding box center [679, 429] width 332 height 41
paste textarea "*******"
paste textarea "**********"
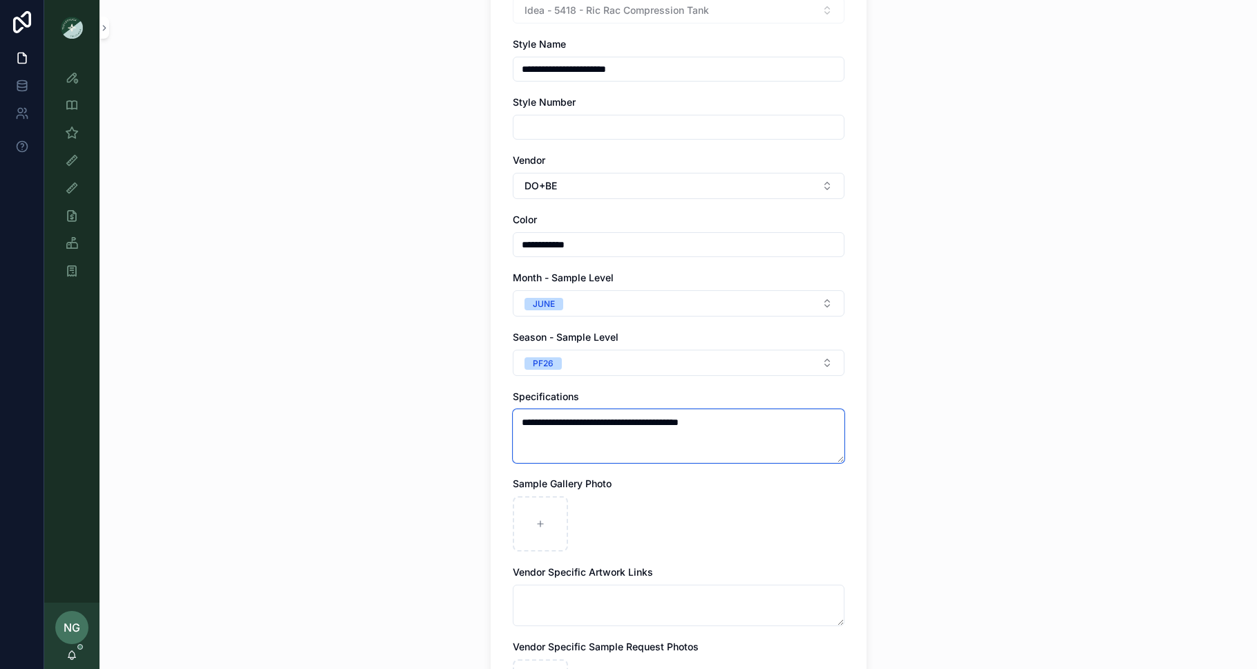
type textarea "**********"
click at [958, 473] on div "**********" at bounding box center [679, 168] width 1158 height 669
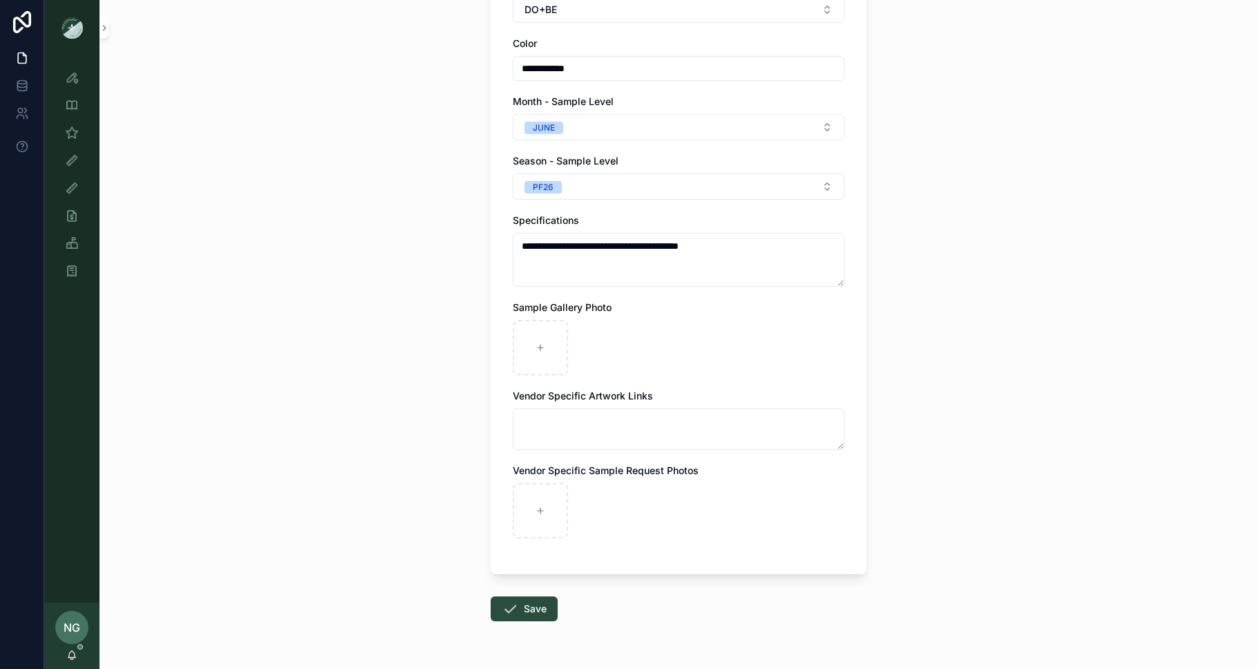
scroll to position [383, 0]
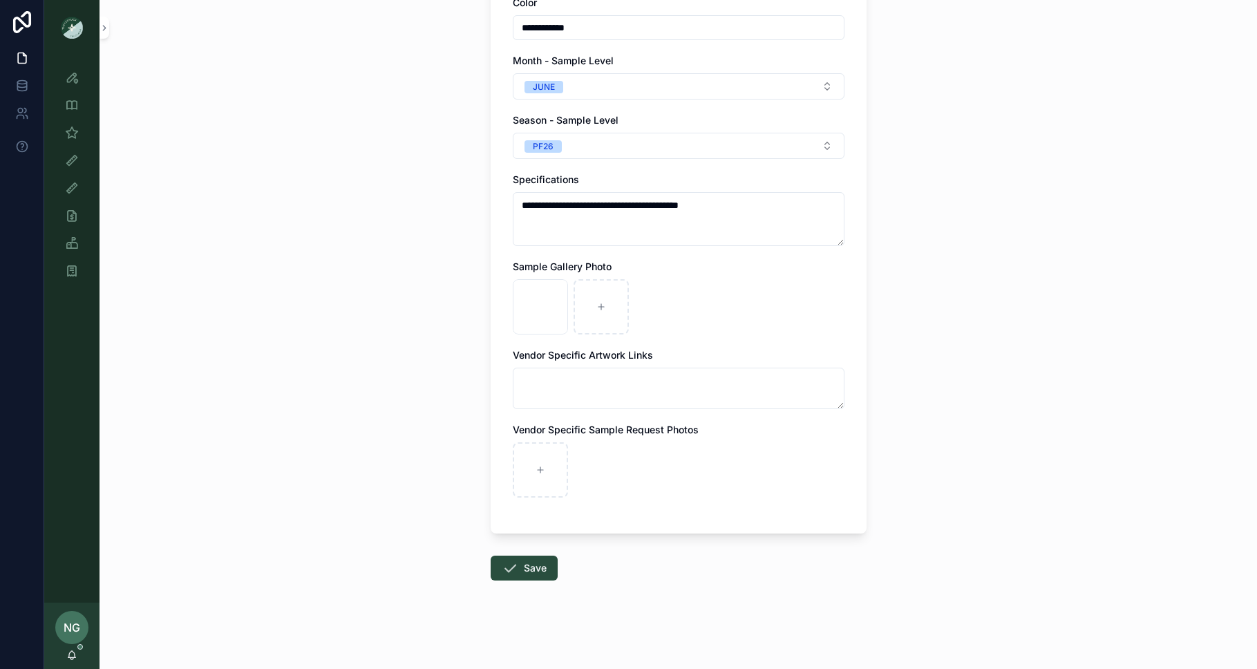
drag, startPoint x: 399, startPoint y: 324, endPoint x: 377, endPoint y: 322, distance: 22.9
click at [397, 325] on div "**********" at bounding box center [679, 334] width 1158 height 669
click at [538, 563] on button "Save" at bounding box center [524, 568] width 67 height 25
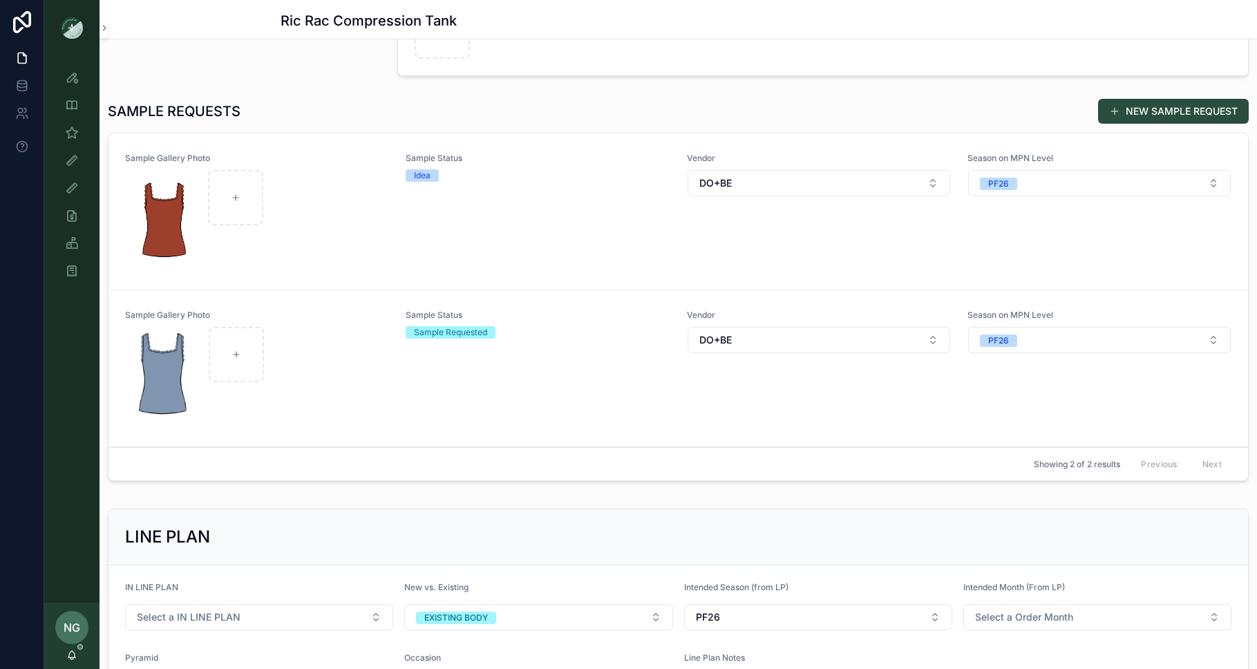
click at [590, 224] on div "Sample Status Idea" at bounding box center [538, 211] width 264 height 117
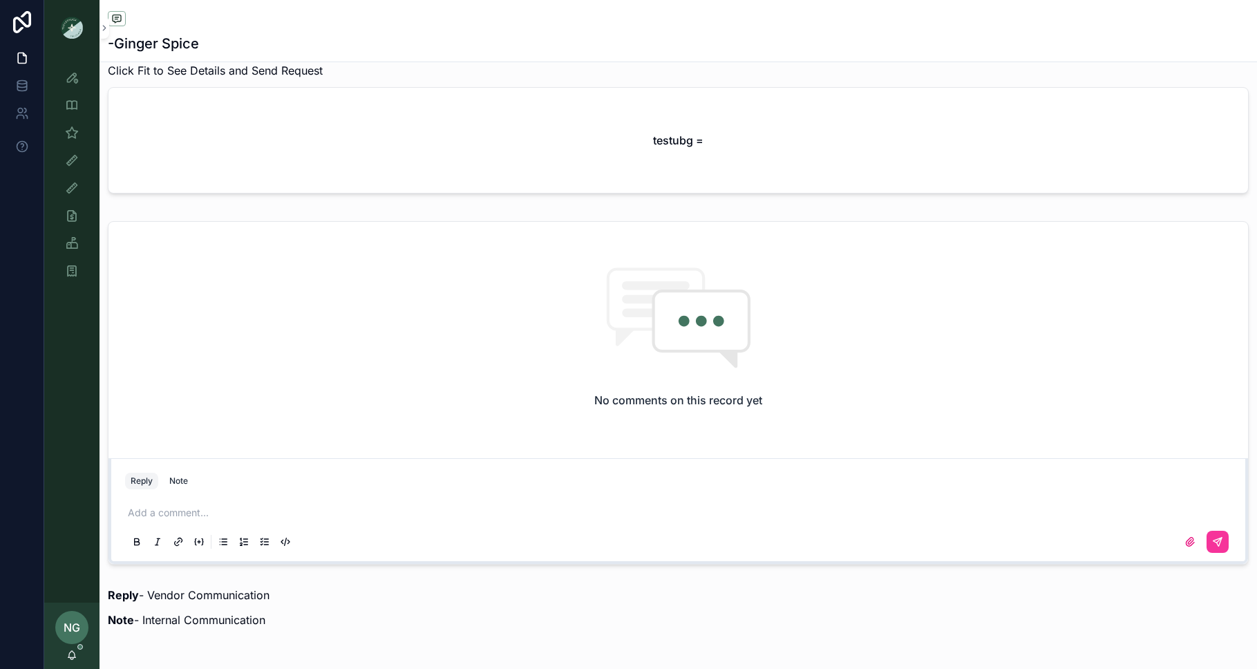
scroll to position [561, 0]
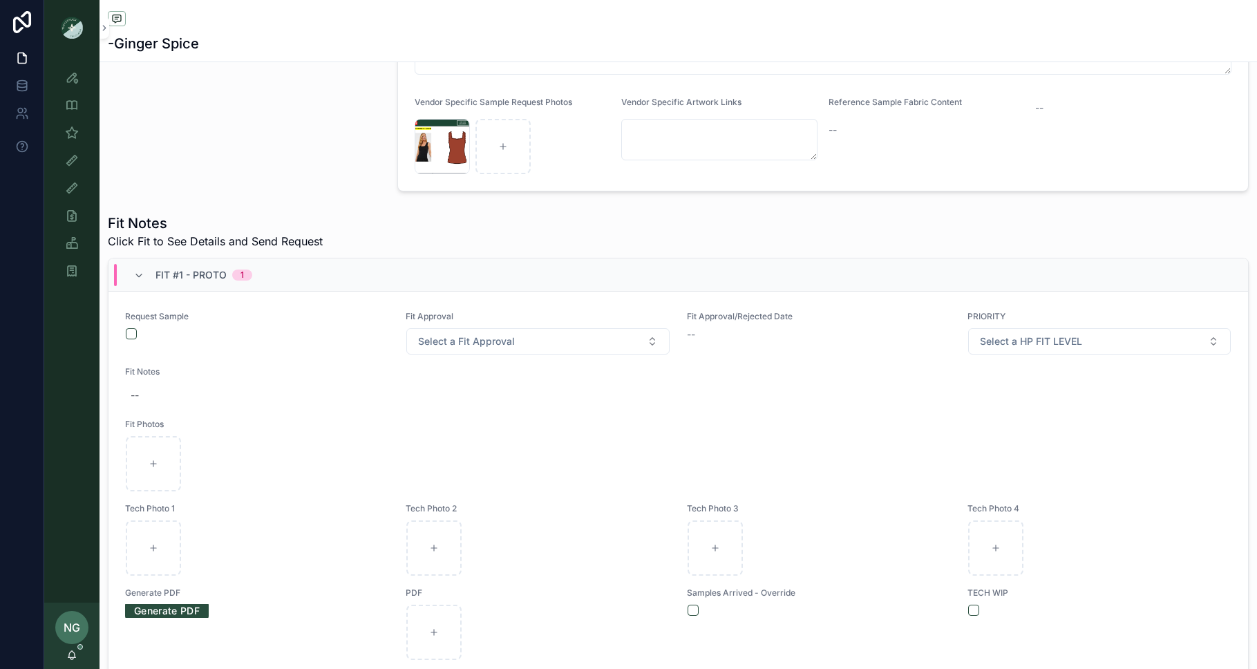
scroll to position [516, 0]
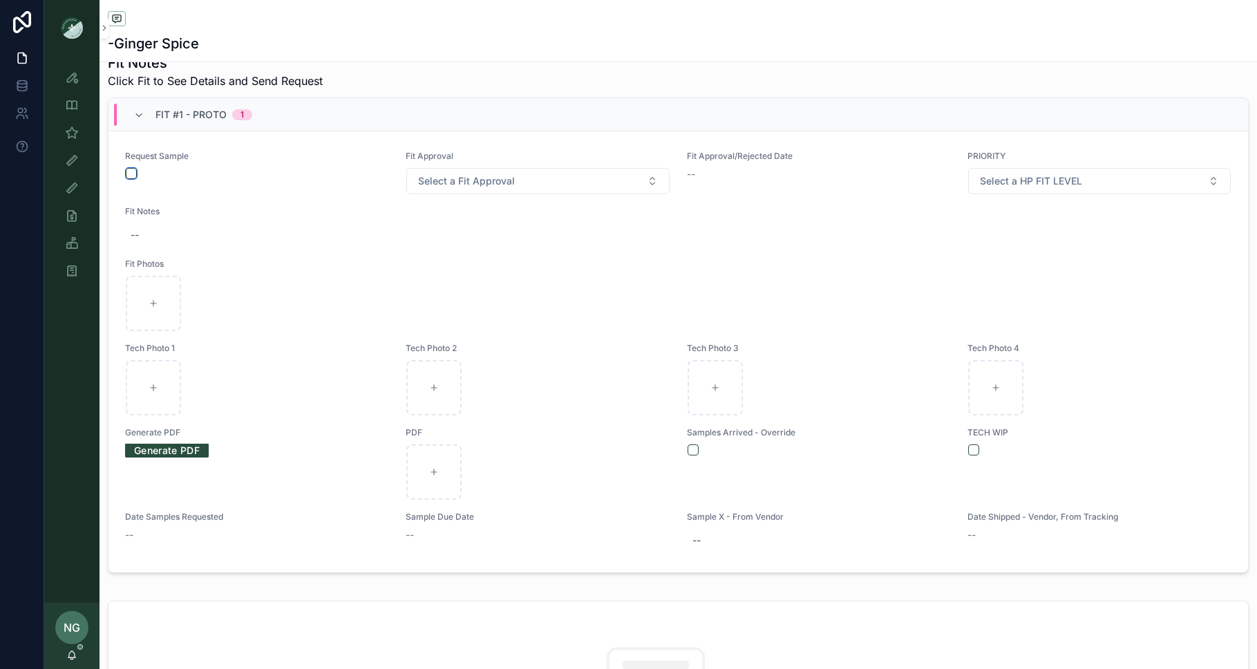
drag, startPoint x: 135, startPoint y: 176, endPoint x: 816, endPoint y: 23, distance: 697.6
click at [135, 176] on button "scrollable content" at bounding box center [131, 173] width 11 height 11
click at [84, 79] on link "Style View" at bounding box center [72, 77] width 39 height 25
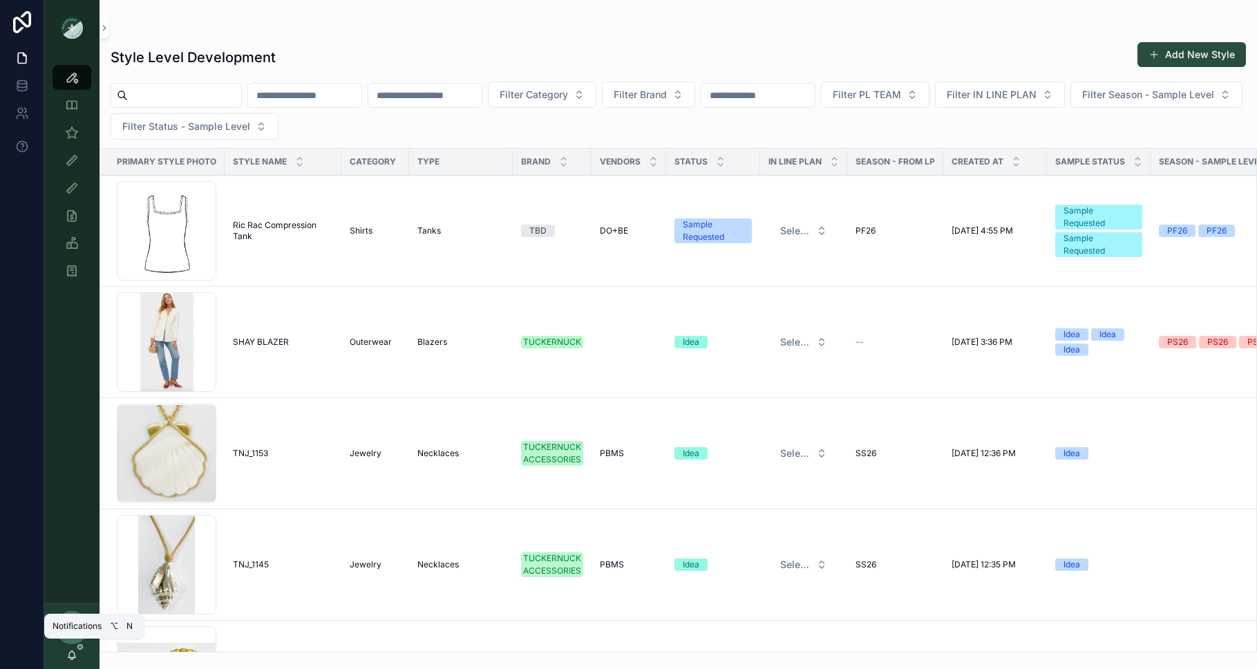
click at [72, 652] on icon "scrollable content" at bounding box center [71, 655] width 11 height 11
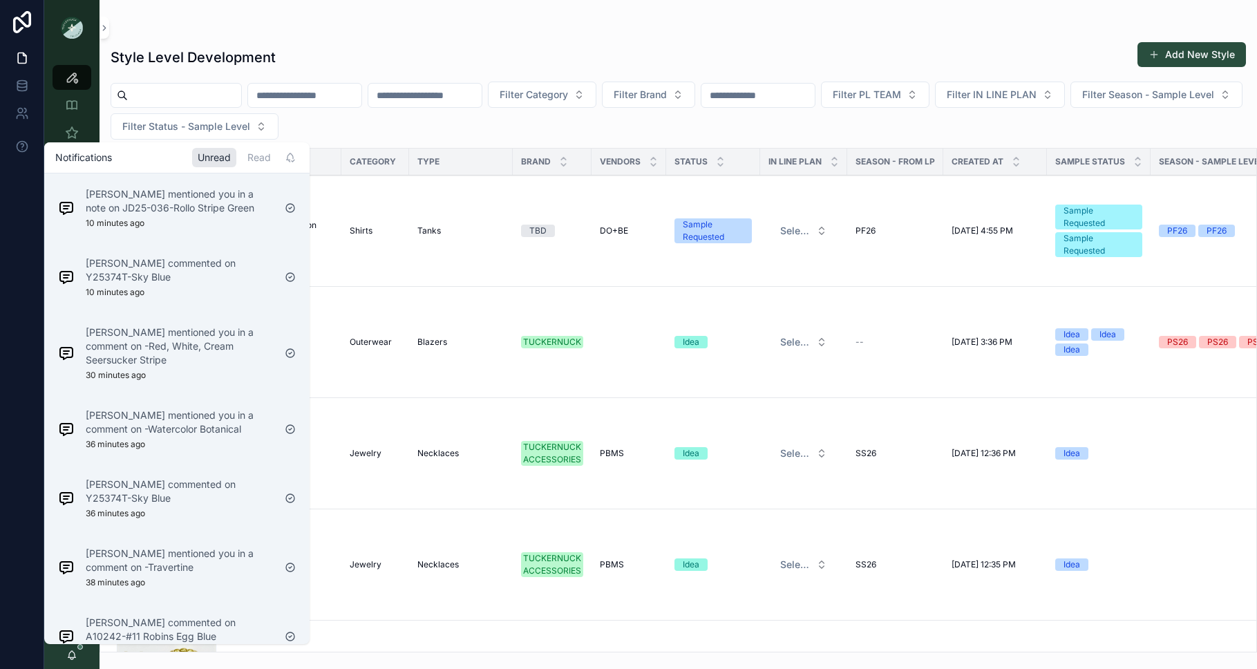
click at [225, 191] on p "[PERSON_NAME] mentioned you in a note on JD25-036-Rollo Stripe Green" at bounding box center [180, 201] width 188 height 28
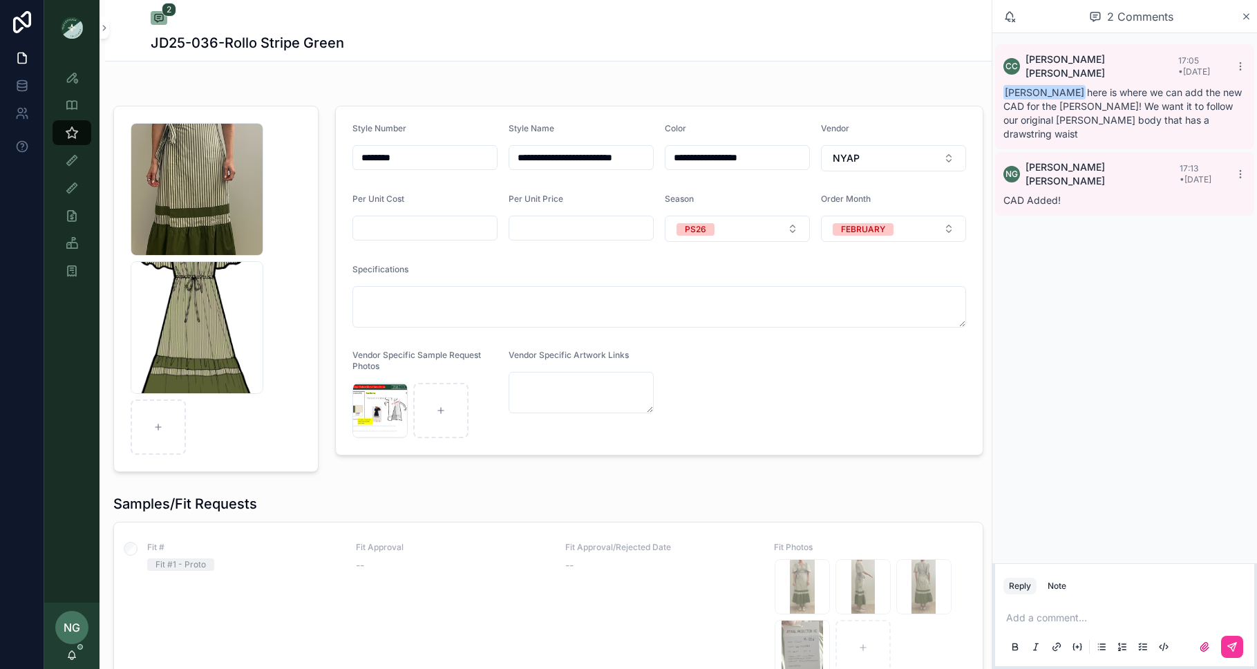
click at [70, 662] on div "NG [PERSON_NAME]" at bounding box center [71, 636] width 55 height 66
click at [76, 653] on icon "scrollable content" at bounding box center [71, 655] width 11 height 11
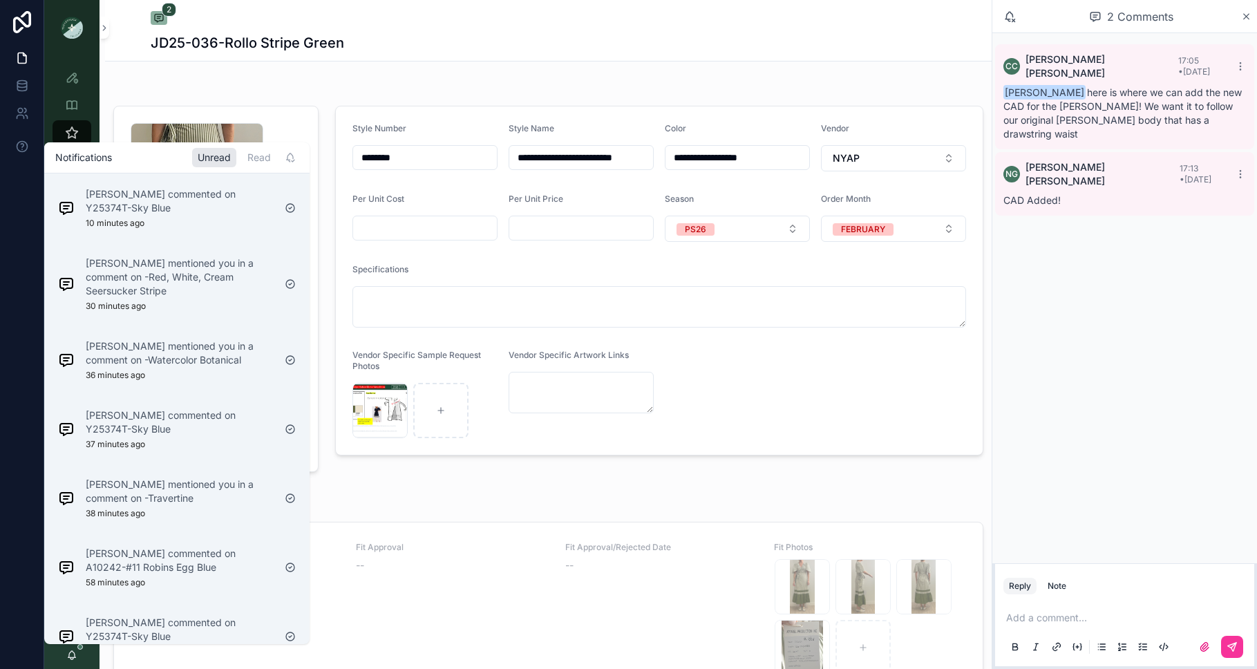
click at [229, 213] on p "[PERSON_NAME] commented on Y25374T-Sky Blue" at bounding box center [180, 201] width 188 height 28
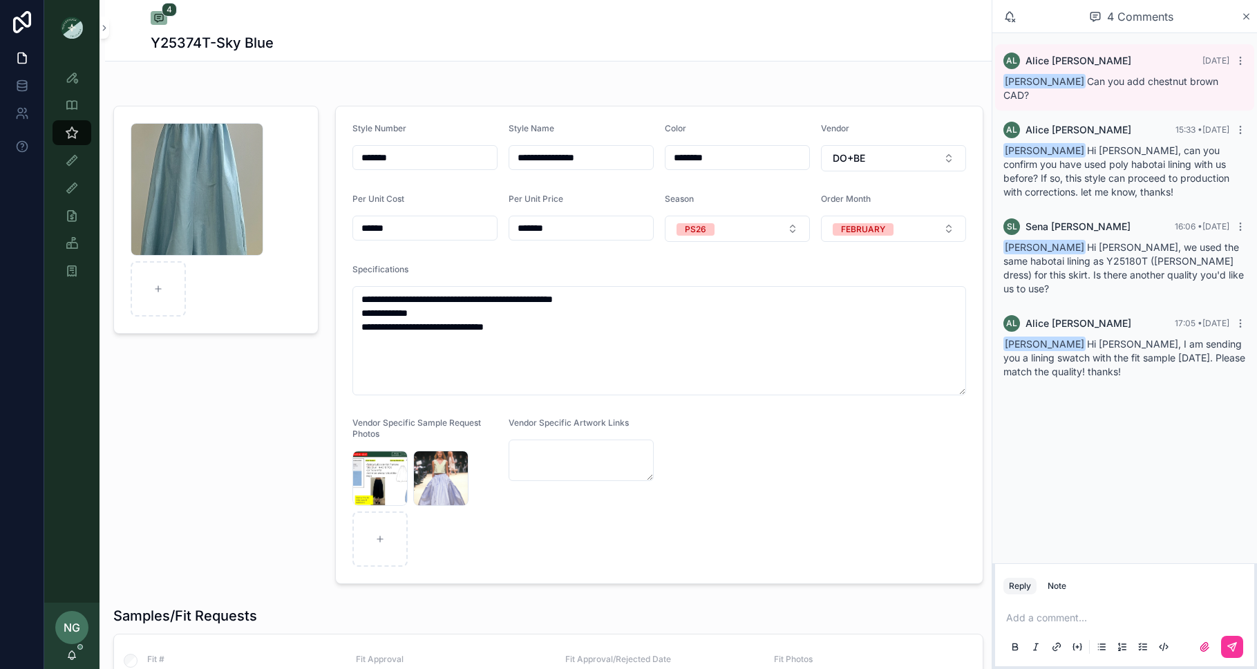
click at [80, 658] on div "NG [PERSON_NAME]" at bounding box center [71, 636] width 55 height 66
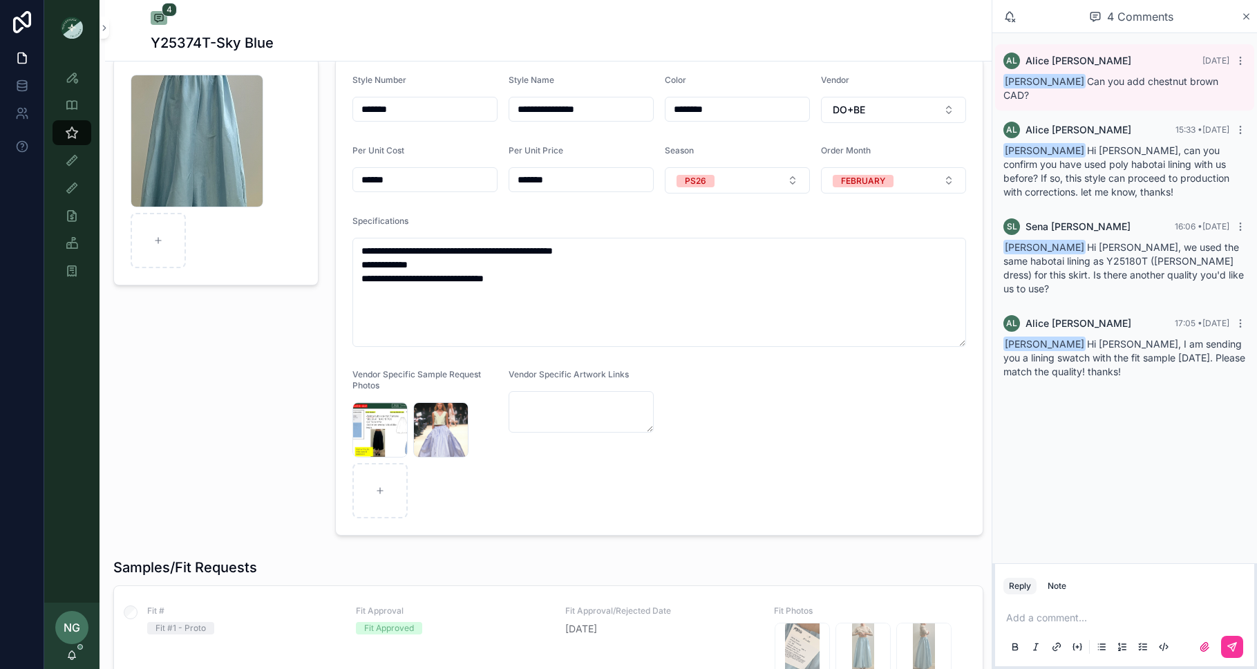
scroll to position [51, 0]
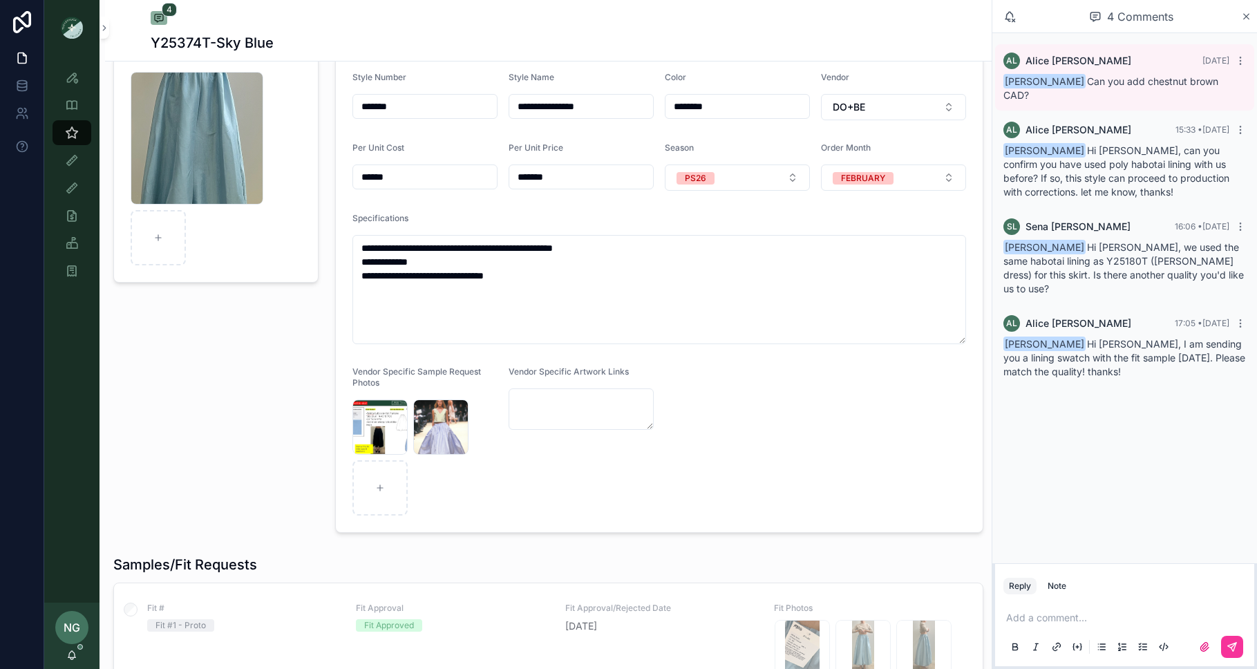
click at [66, 663] on div "NG [PERSON_NAME]" at bounding box center [71, 636] width 55 height 66
click at [70, 659] on icon "scrollable content" at bounding box center [71, 658] width 3 height 2
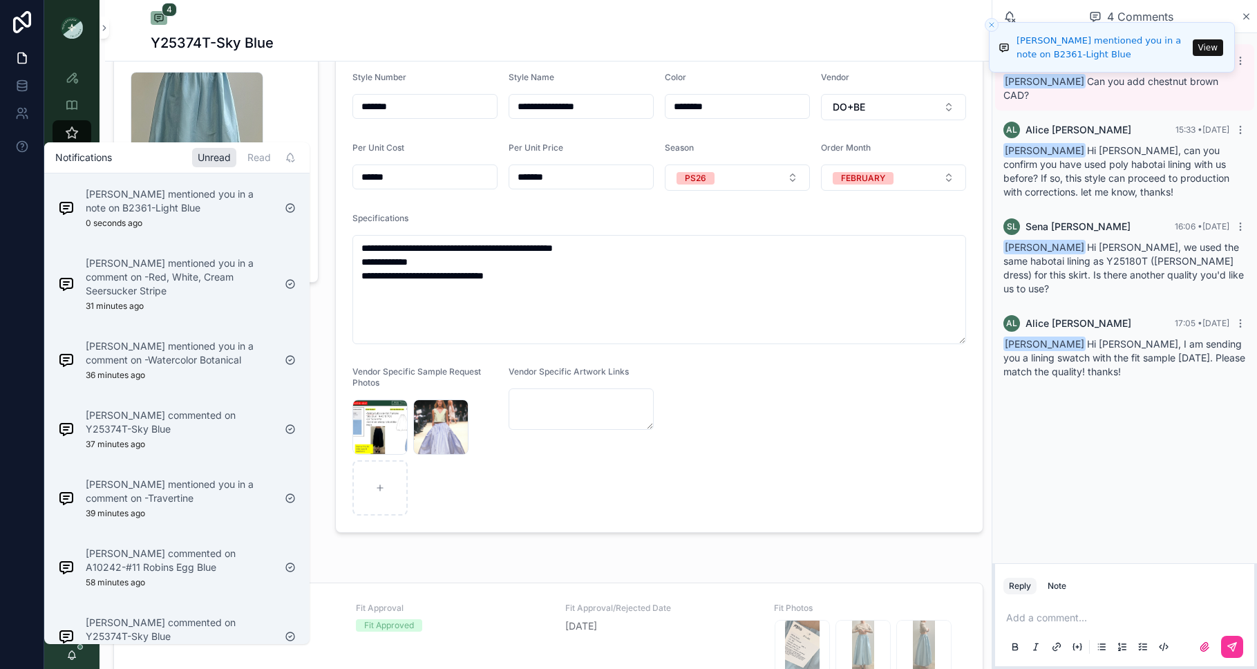
click at [207, 223] on div "[PERSON_NAME] mentioned you in a note on B2361-Light Blue 0 seconds ago" at bounding box center [180, 207] width 188 height 41
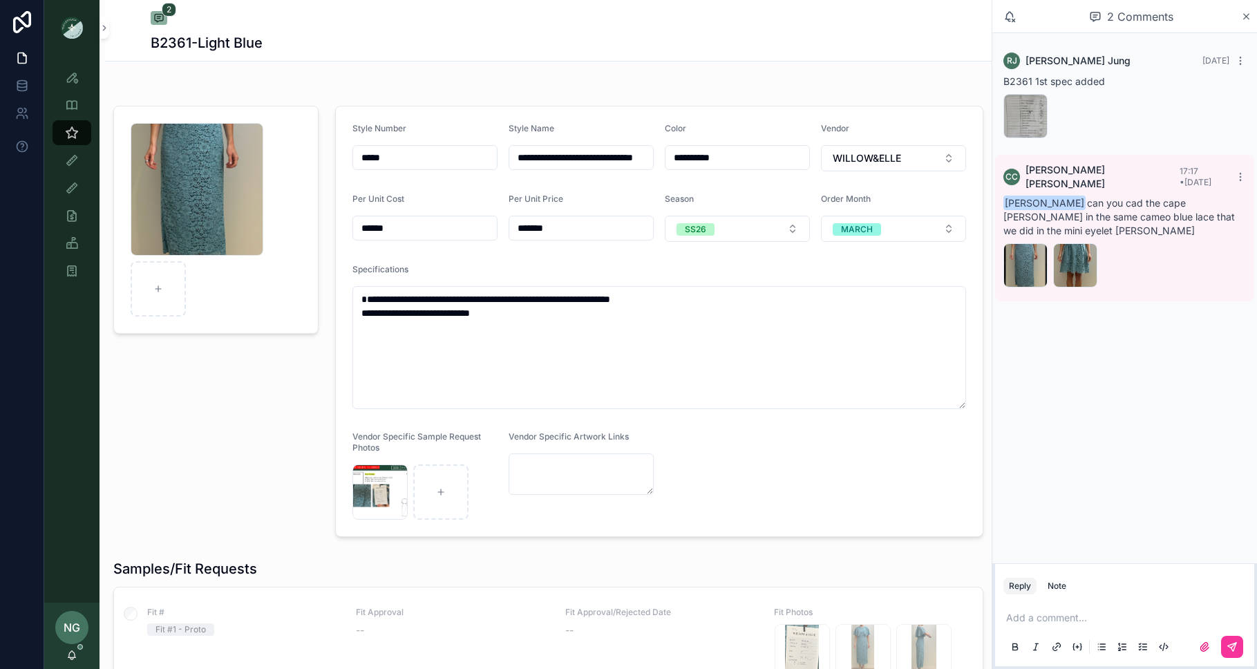
click at [1048, 254] on div "Screenshot-2025-10-06-at-5.12.33-PM .png Screenshot-2025-09-04-at-2.41.29-PM .p…" at bounding box center [1124, 265] width 243 height 44
click at [1014, 251] on div "Screenshot-2025-10-06-at-5.12.33-PM .png" at bounding box center [1025, 265] width 44 height 44
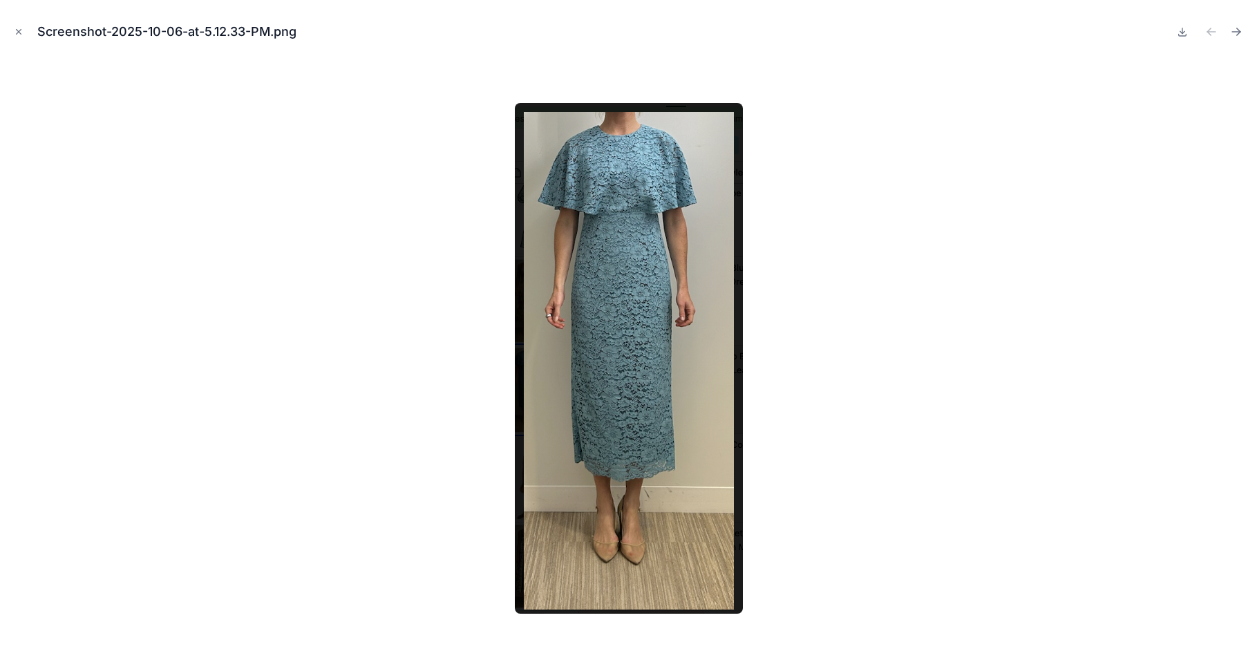
click at [22, 30] on icon "Close modal" at bounding box center [19, 32] width 10 height 10
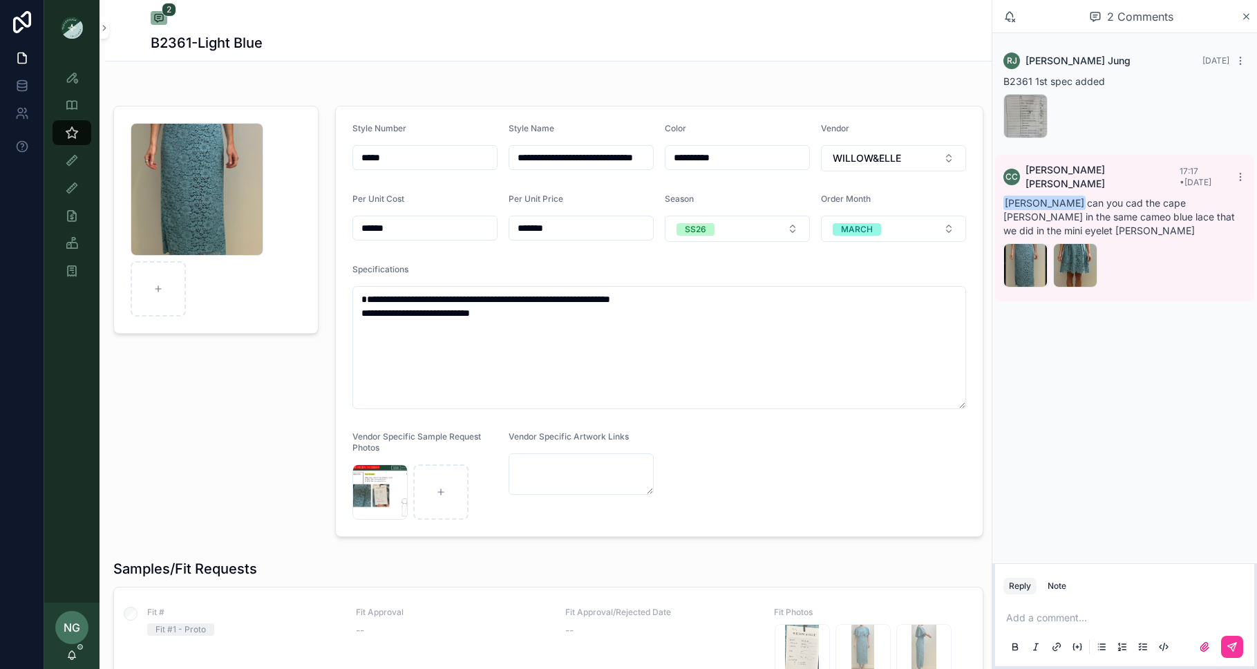
click at [374, 491] on div "Screenshot-2025-07-18-at-4.15.56-PM .png" at bounding box center [379, 491] width 55 height 55
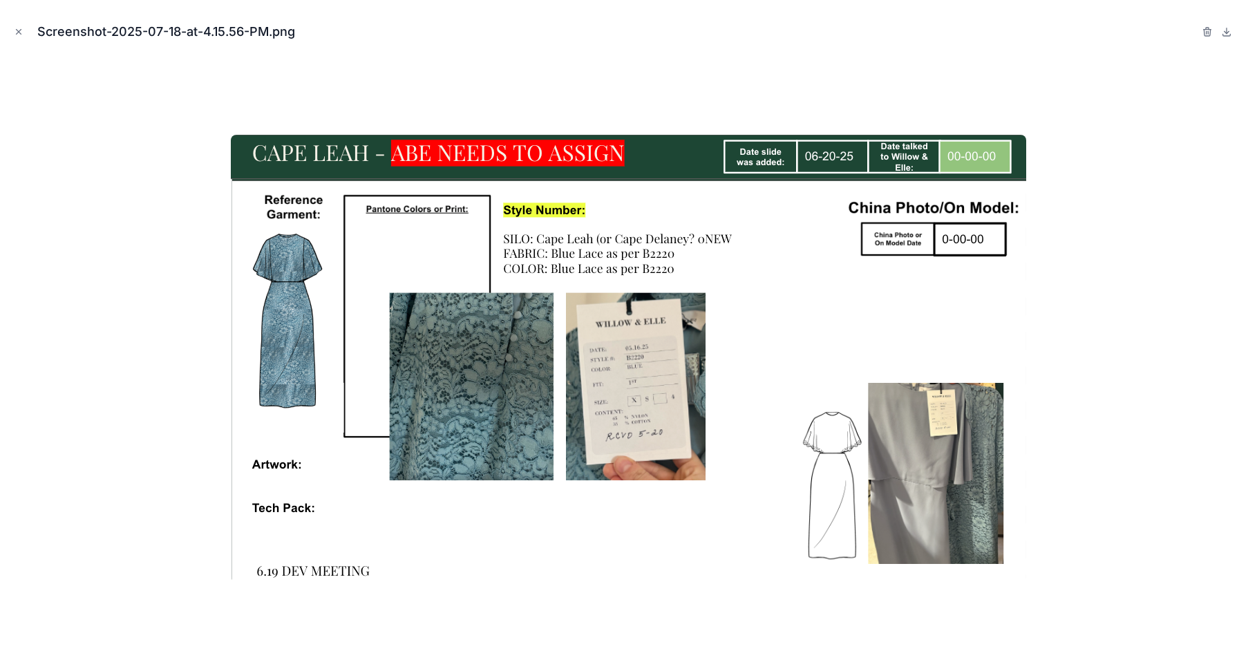
click at [12, 26] on button "Close modal" at bounding box center [18, 31] width 15 height 15
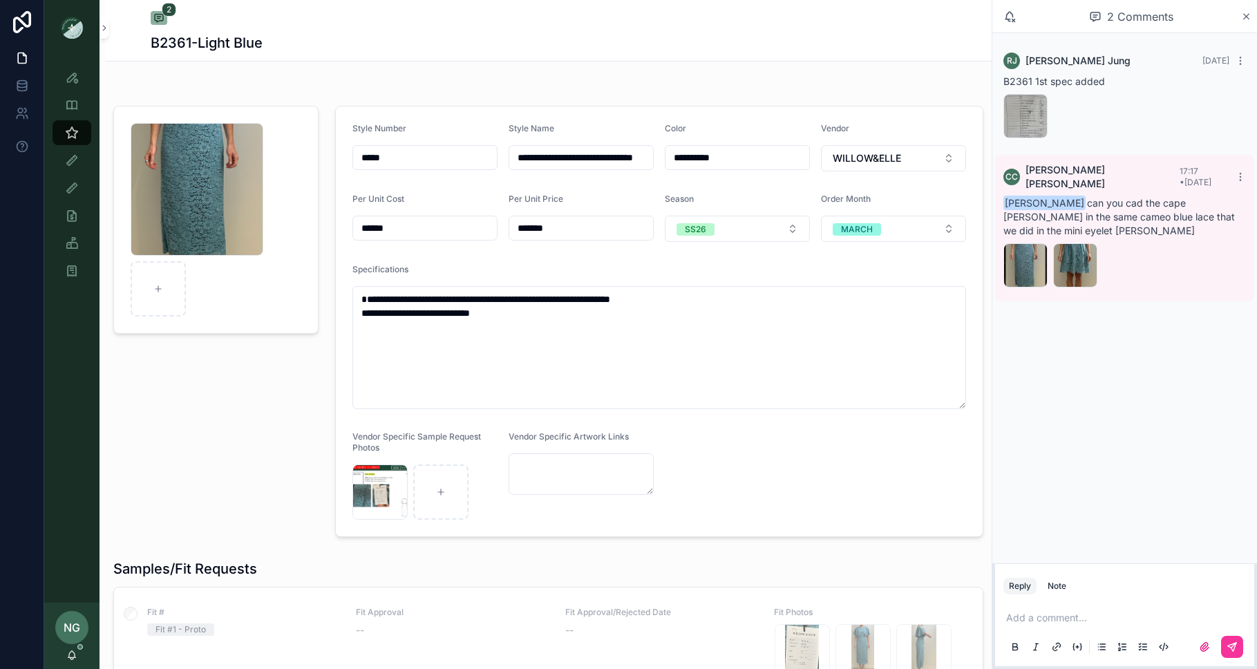
click at [1063, 248] on div "Screenshot-2025-09-04-at-2.41.29-PM .png" at bounding box center [1075, 265] width 44 height 44
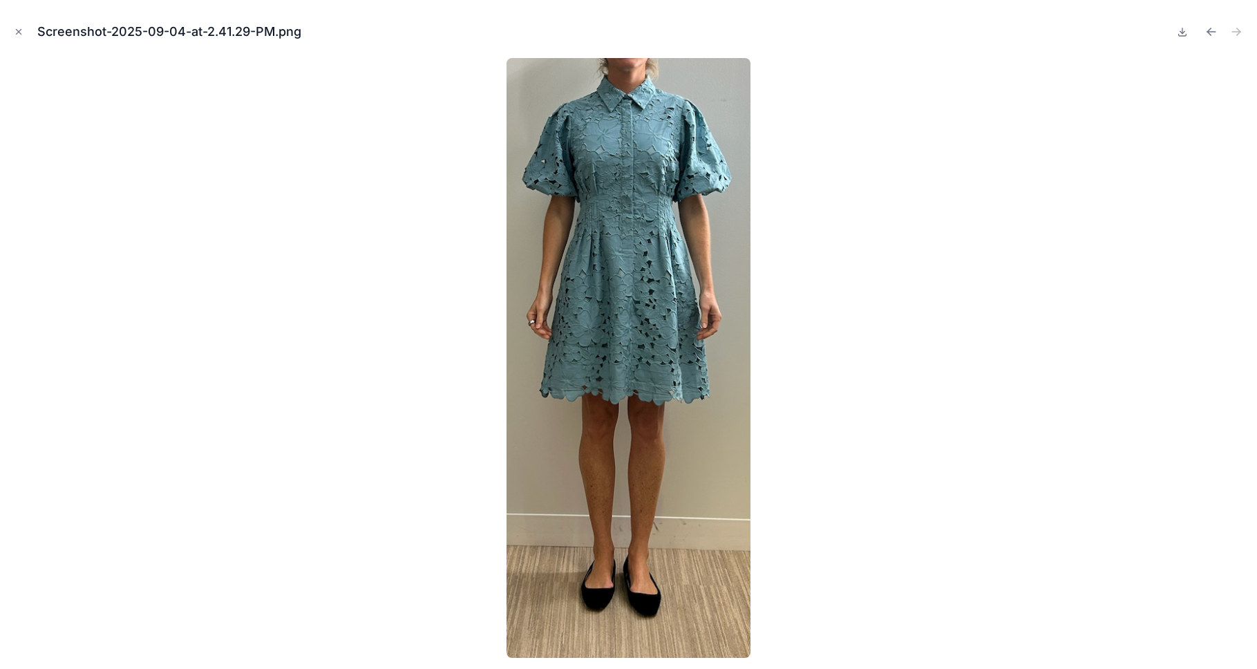
click at [12, 23] on div "Screenshot-2025-09-04-at-2.41.29-PM.png" at bounding box center [628, 31] width 1235 height 41
click at [16, 28] on icon "Close modal" at bounding box center [19, 32] width 10 height 10
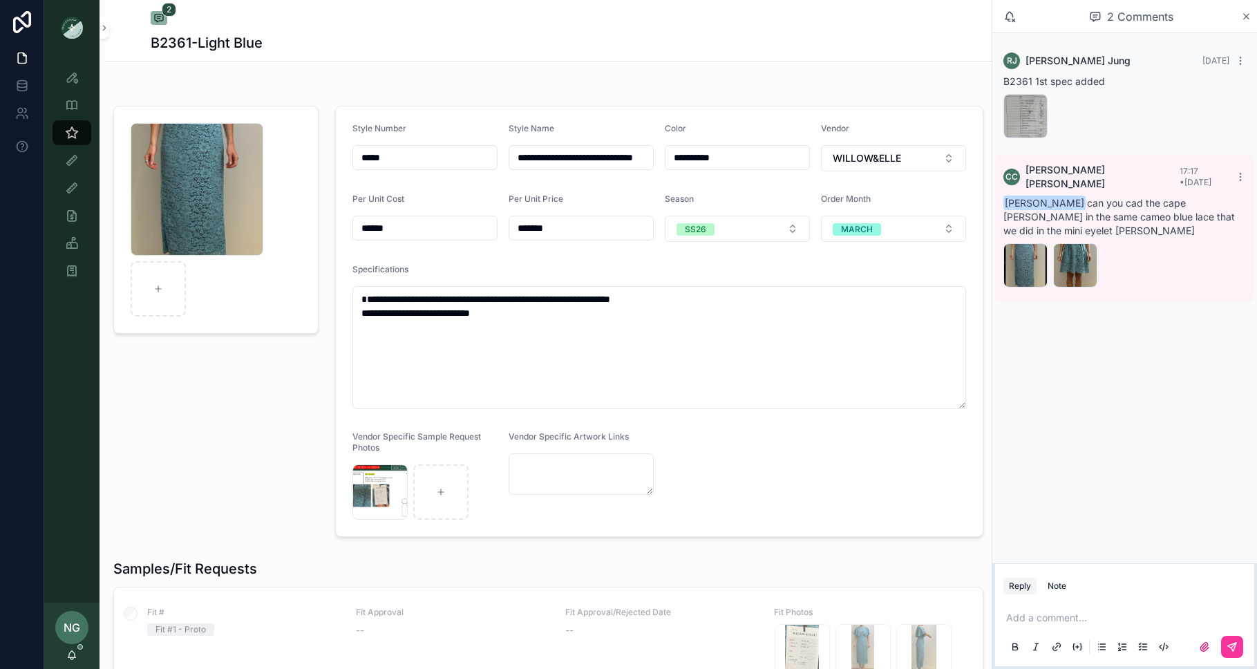
click at [0, 0] on div "scrollable content" at bounding box center [0, 0] width 0 height 0
click at [1063, 251] on div "Screenshot-2025-09-04-at-2.41.29-PM .png" at bounding box center [1075, 265] width 44 height 44
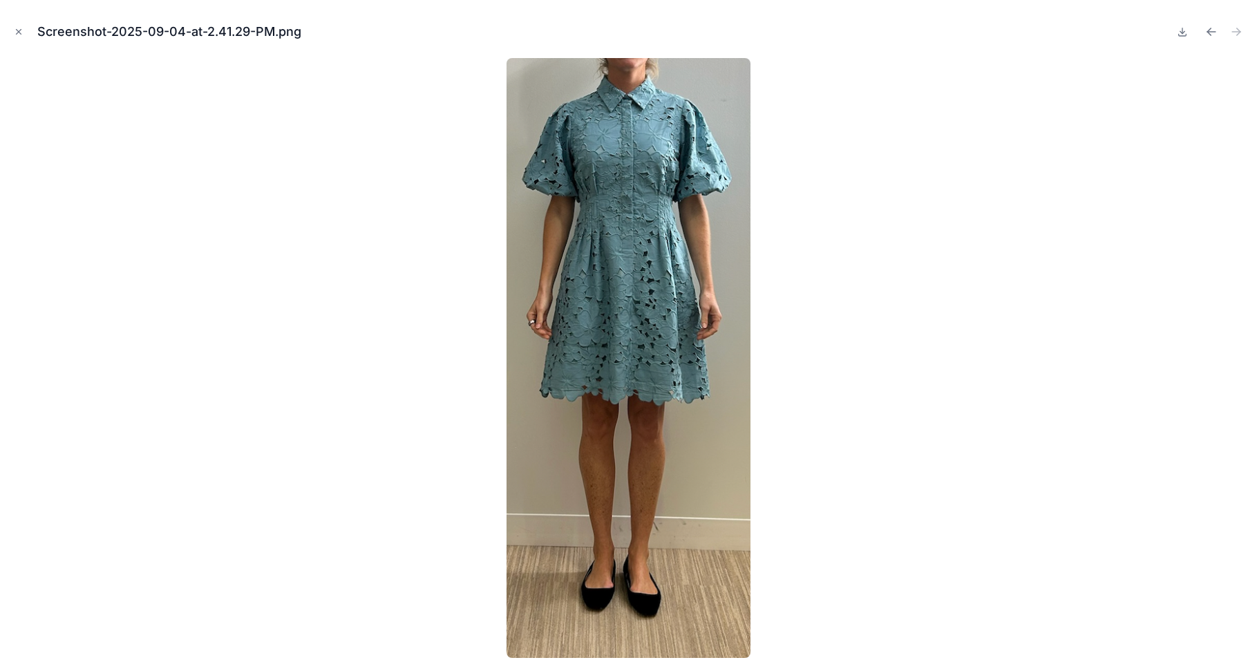
click at [1063, 251] on div at bounding box center [628, 358] width 1235 height 600
click at [23, 28] on icon "Close modal" at bounding box center [19, 32] width 10 height 10
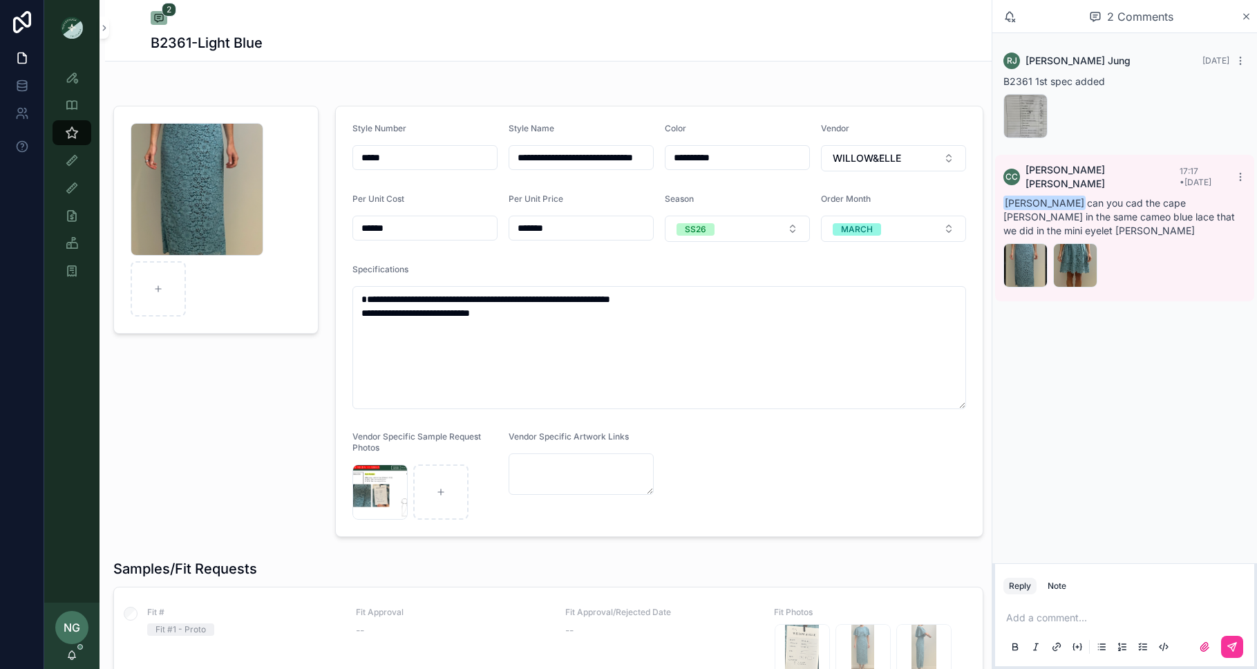
click at [77, 663] on div "NG Noelle Garcia-Farris" at bounding box center [71, 636] width 55 height 66
click at [1064, 590] on div "Note" at bounding box center [1057, 585] width 19 height 11
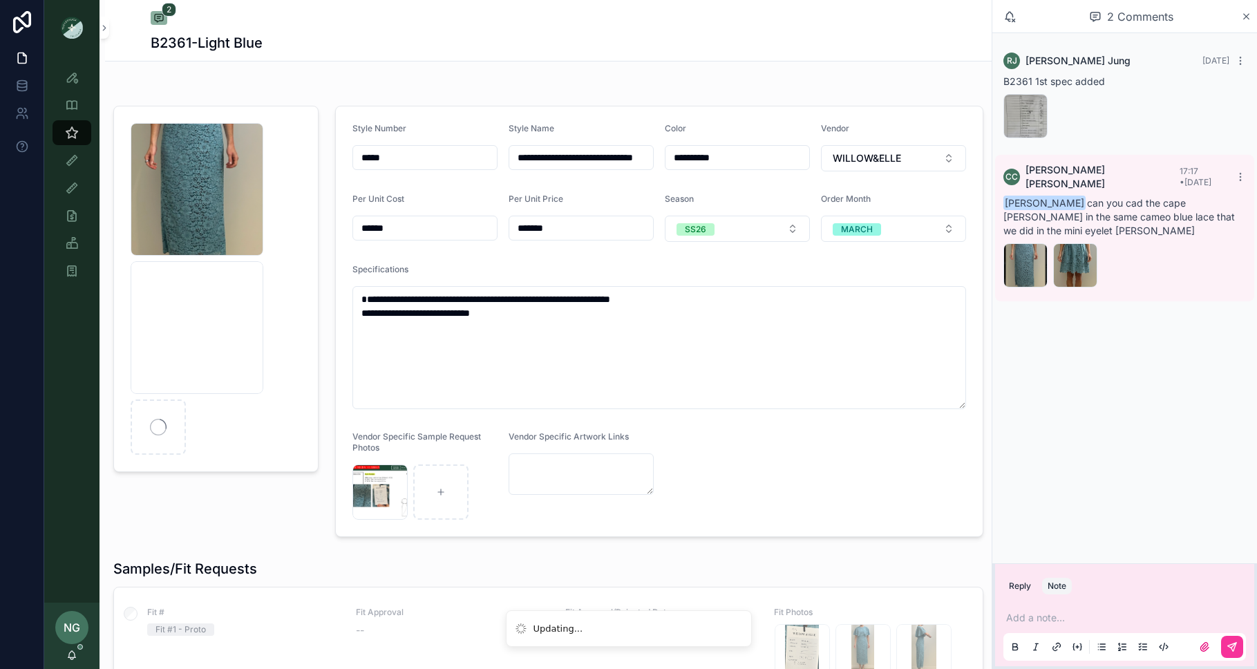
click at [1061, 621] on p "scrollable content" at bounding box center [1127, 618] width 243 height 14
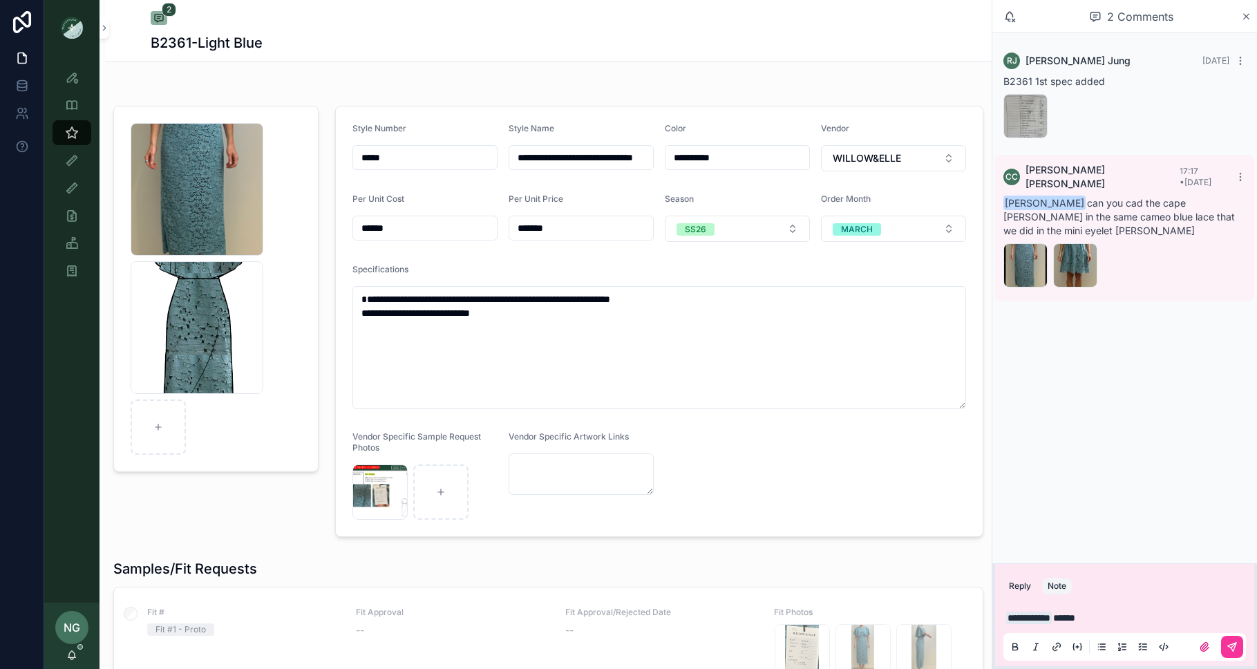
click at [1230, 640] on button "scrollable content" at bounding box center [1232, 647] width 22 height 22
click at [77, 654] on div "NG Noelle Garcia-Farris" at bounding box center [71, 636] width 55 height 66
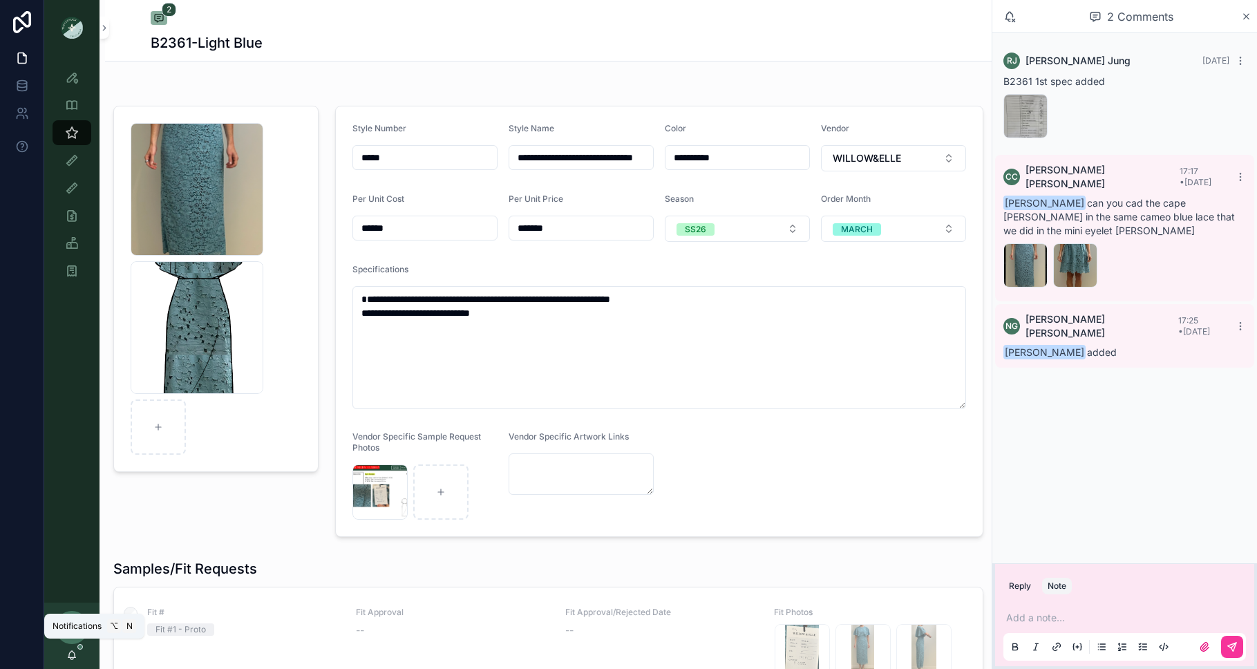
click at [70, 657] on icon "scrollable content" at bounding box center [71, 658] width 3 height 2
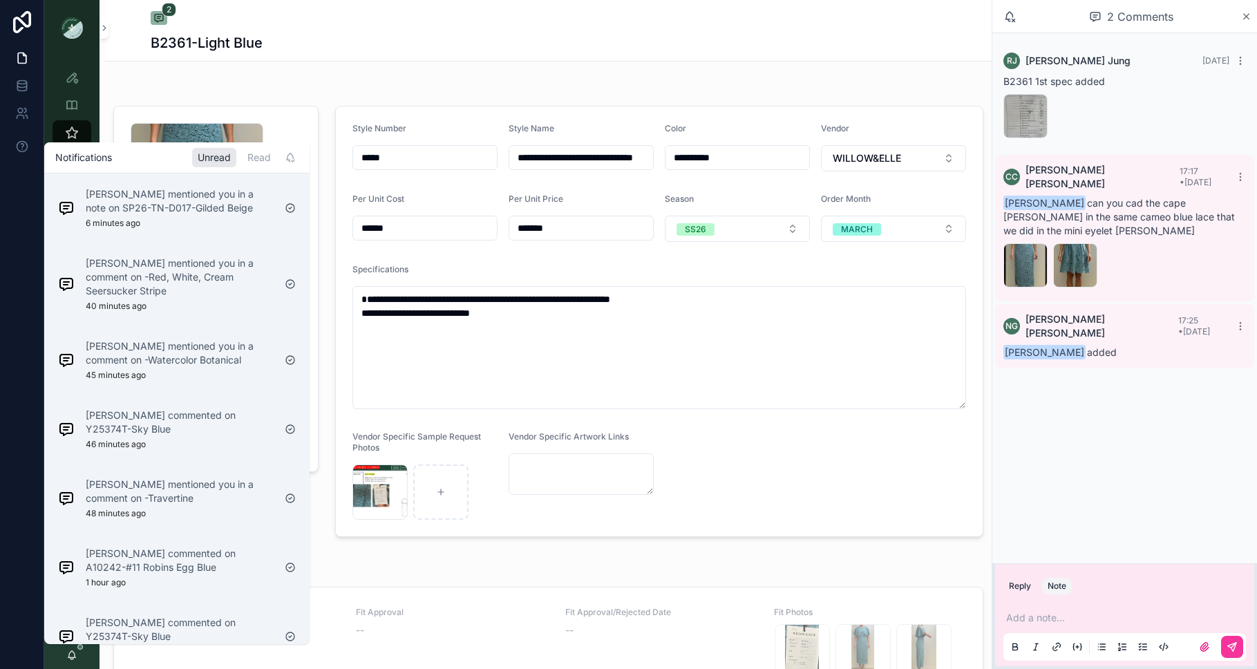
click at [211, 217] on div "Cameron Carr mentioned you in a note on SP26-TN-D017-Gilded Beige 6 minutes ago" at bounding box center [180, 207] width 188 height 41
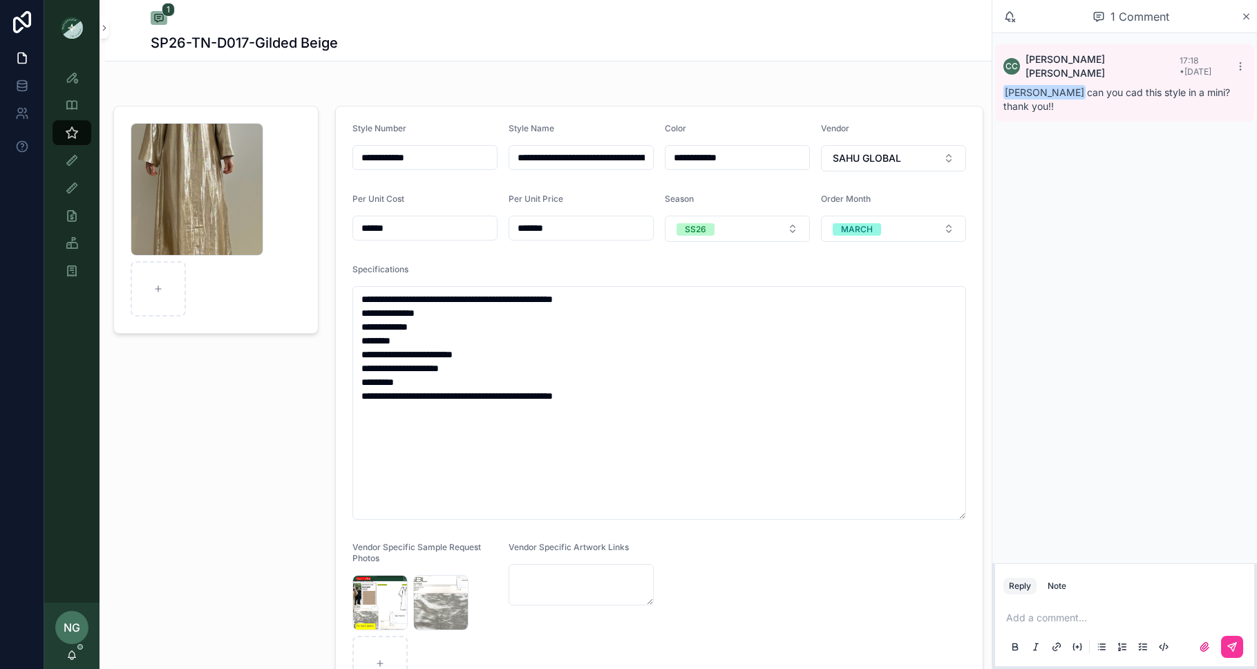
drag, startPoint x: 80, startPoint y: 657, endPoint x: 72, endPoint y: 659, distance: 8.5
click at [79, 657] on div "NG Noelle Garcia-Farris" at bounding box center [71, 636] width 55 height 66
click at [66, 658] on icon "scrollable content" at bounding box center [71, 655] width 11 height 11
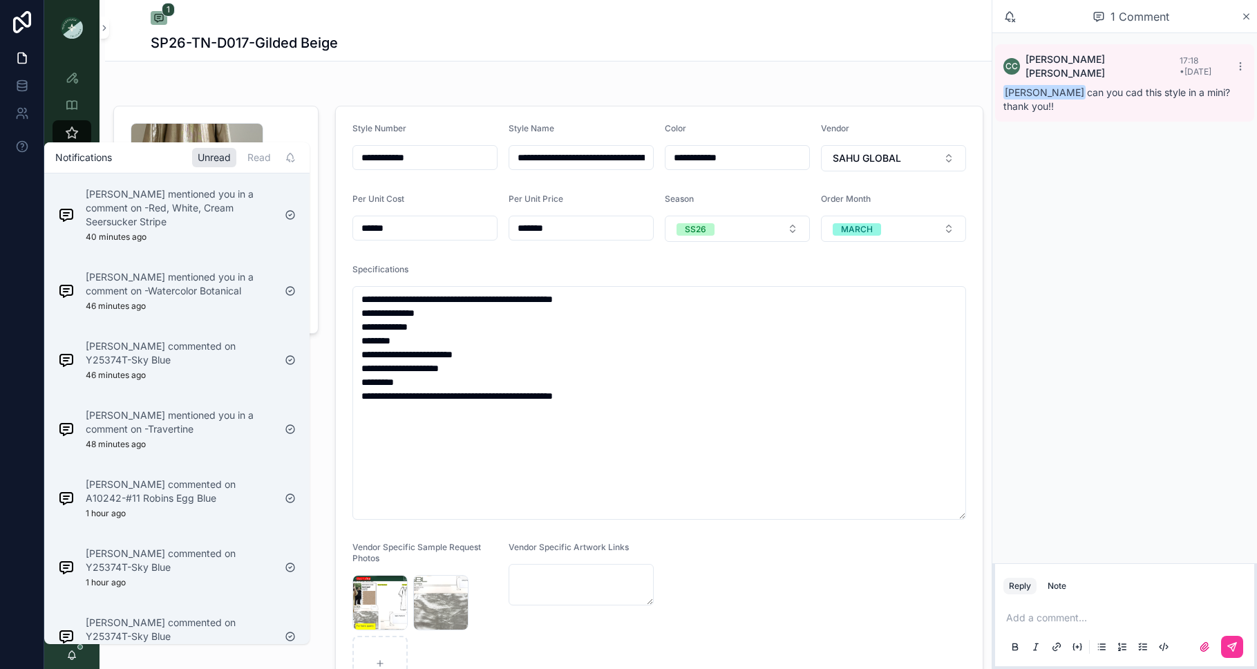
drag, startPoint x: 243, startPoint y: 151, endPoint x: 216, endPoint y: 197, distance: 53.9
click at [243, 152] on div "Read" at bounding box center [259, 157] width 35 height 19
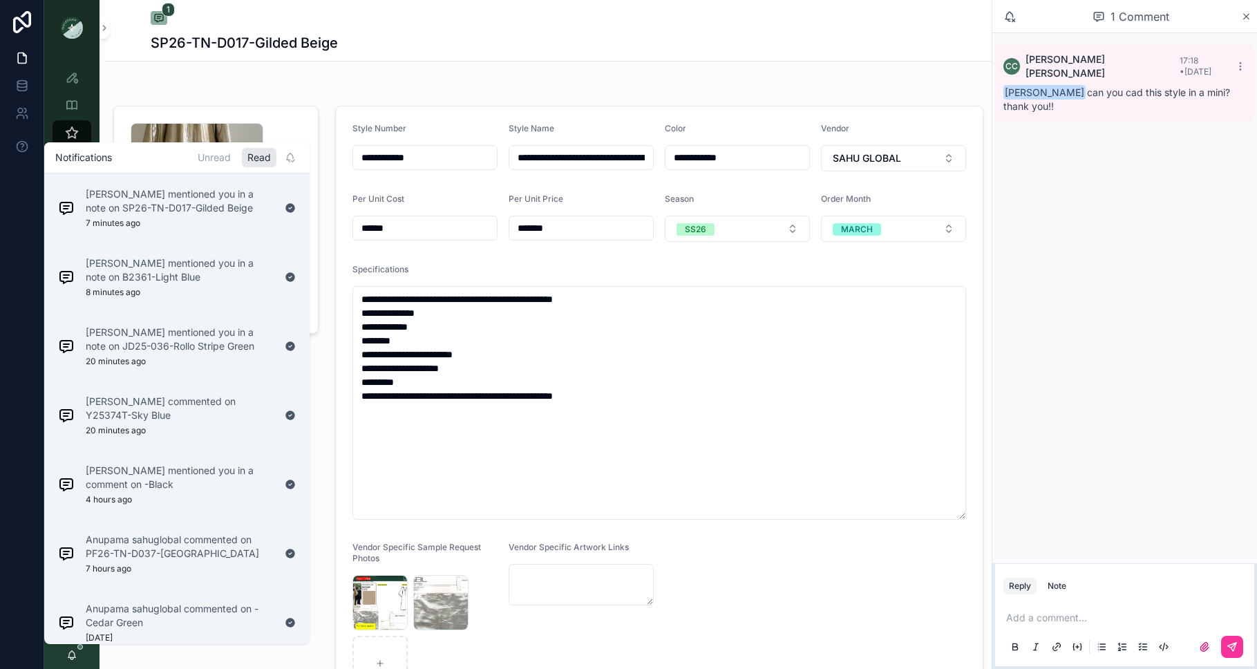
click at [241, 285] on div "Cameron Carr mentioned you in a note on B2361-Light Blue 8 minutes ago" at bounding box center [180, 276] width 188 height 41
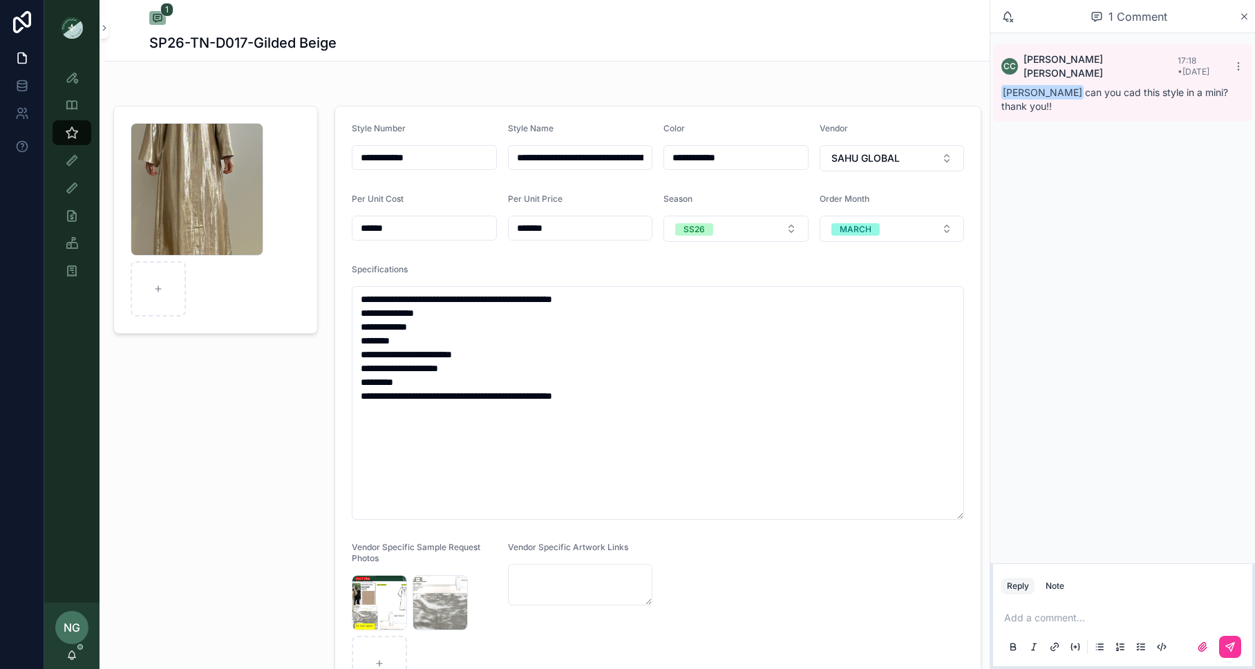
click at [1060, 585] on div "Note" at bounding box center [1055, 585] width 19 height 11
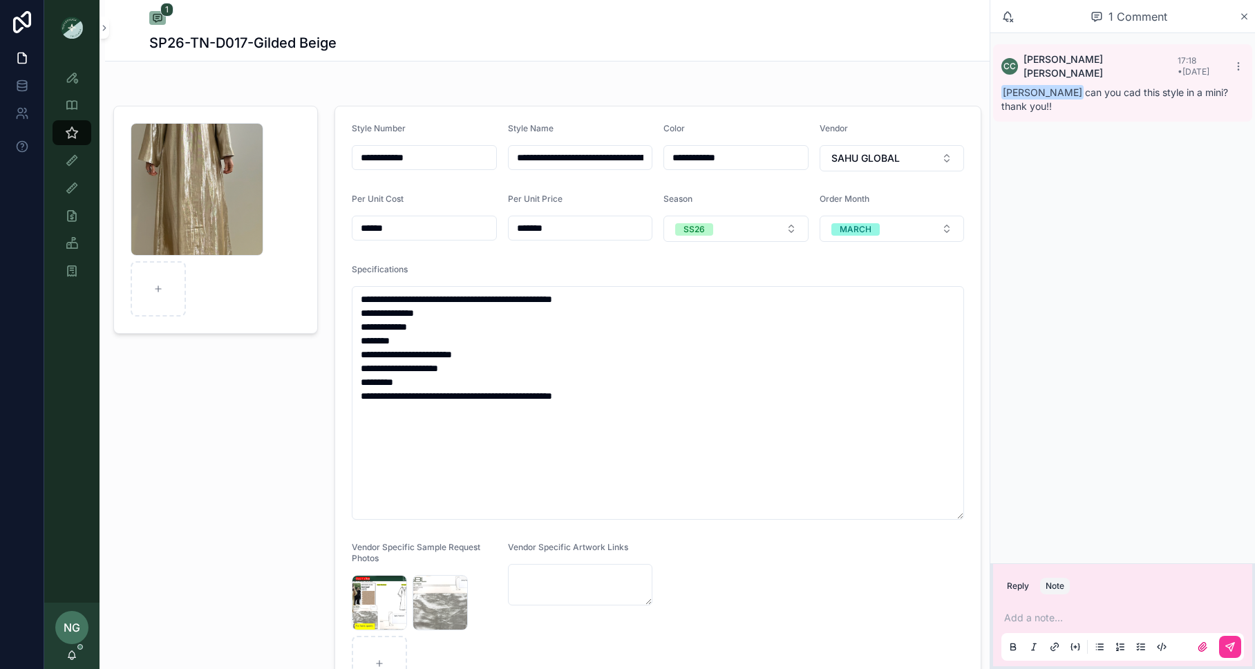
click at [1058, 614] on p "scrollable content" at bounding box center [1125, 618] width 243 height 14
click at [1225, 647] on icon "scrollable content" at bounding box center [1230, 646] width 11 height 11
click at [272, 316] on div "Screenshot-2025-09-18-at-8.53.21-AM .png" at bounding box center [216, 219] width 170 height 193
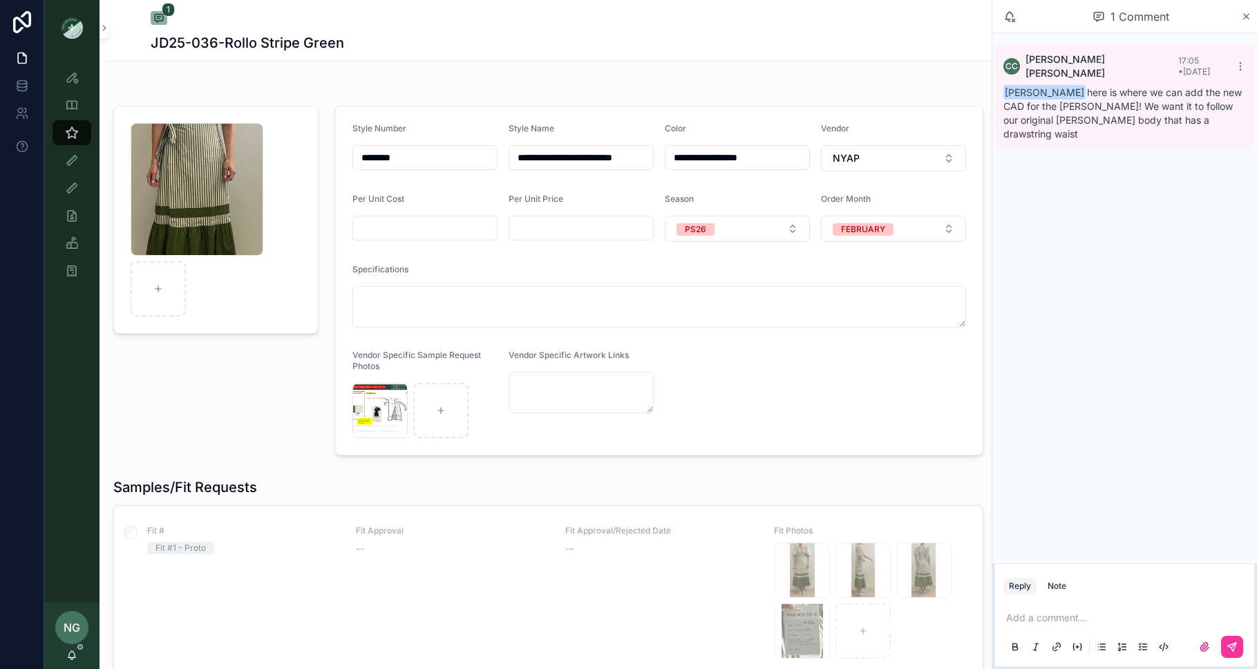
click at [233, 219] on div "Screenshot-2025-07-30-at-11.31.23-AM .png" at bounding box center [197, 189] width 133 height 133
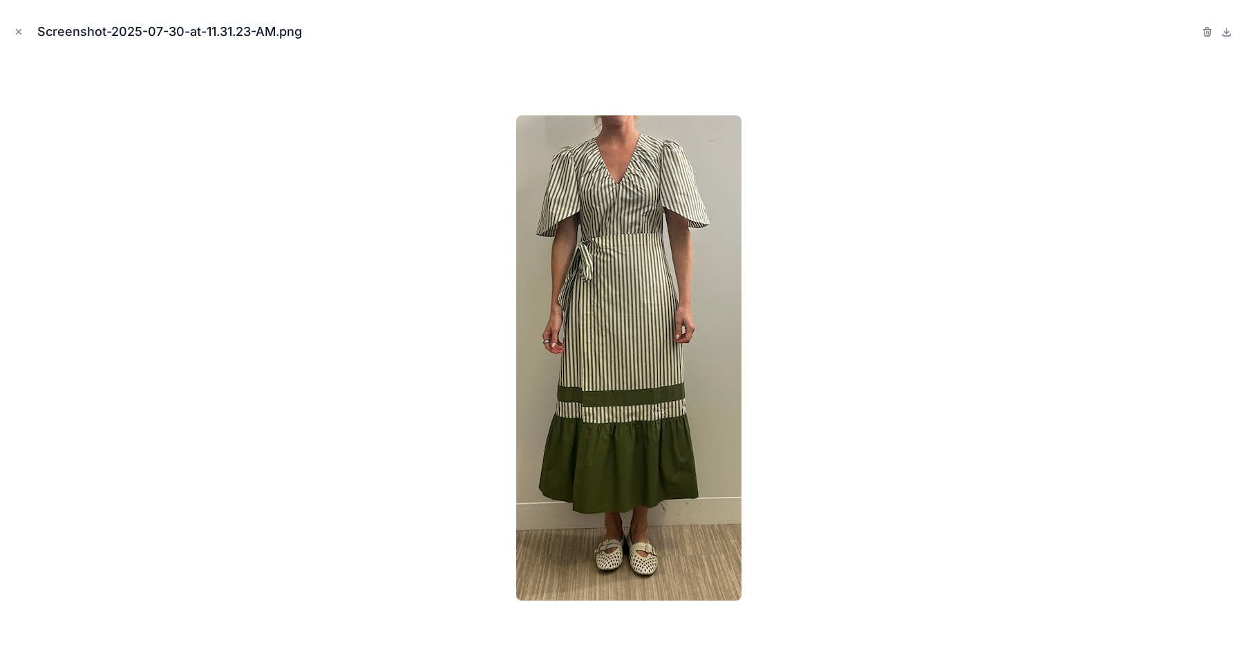
click at [15, 32] on icon "Close modal" at bounding box center [19, 32] width 10 height 10
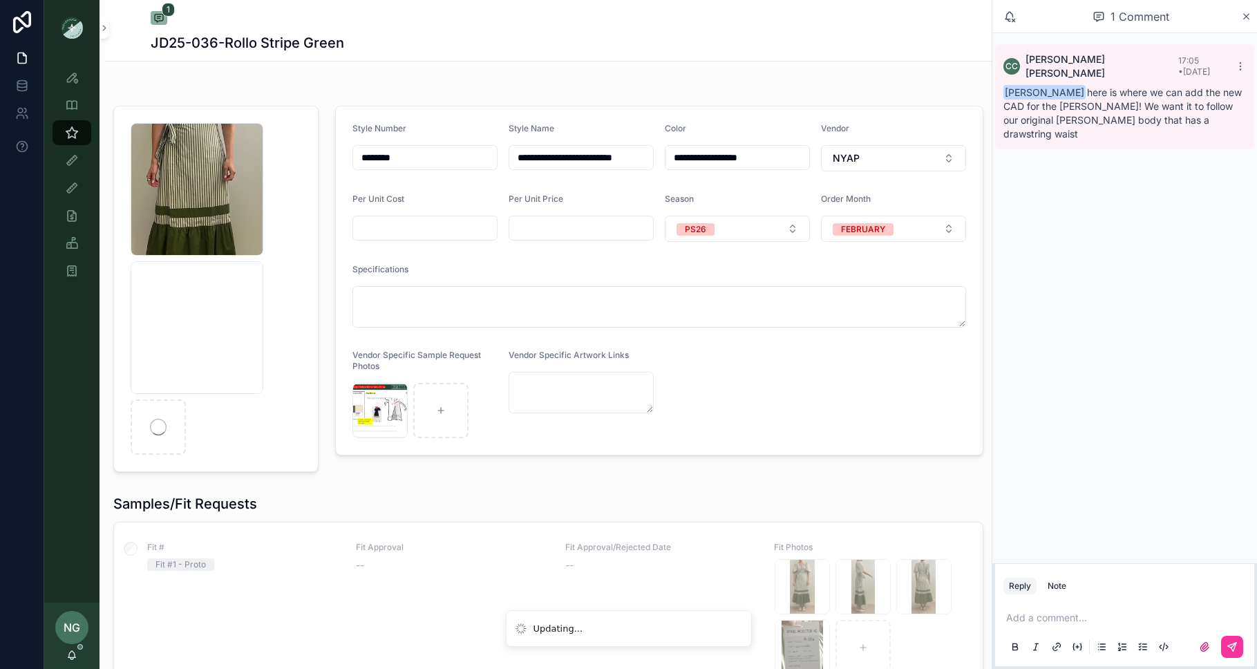
click at [1059, 583] on div "Note" at bounding box center [1057, 585] width 19 height 11
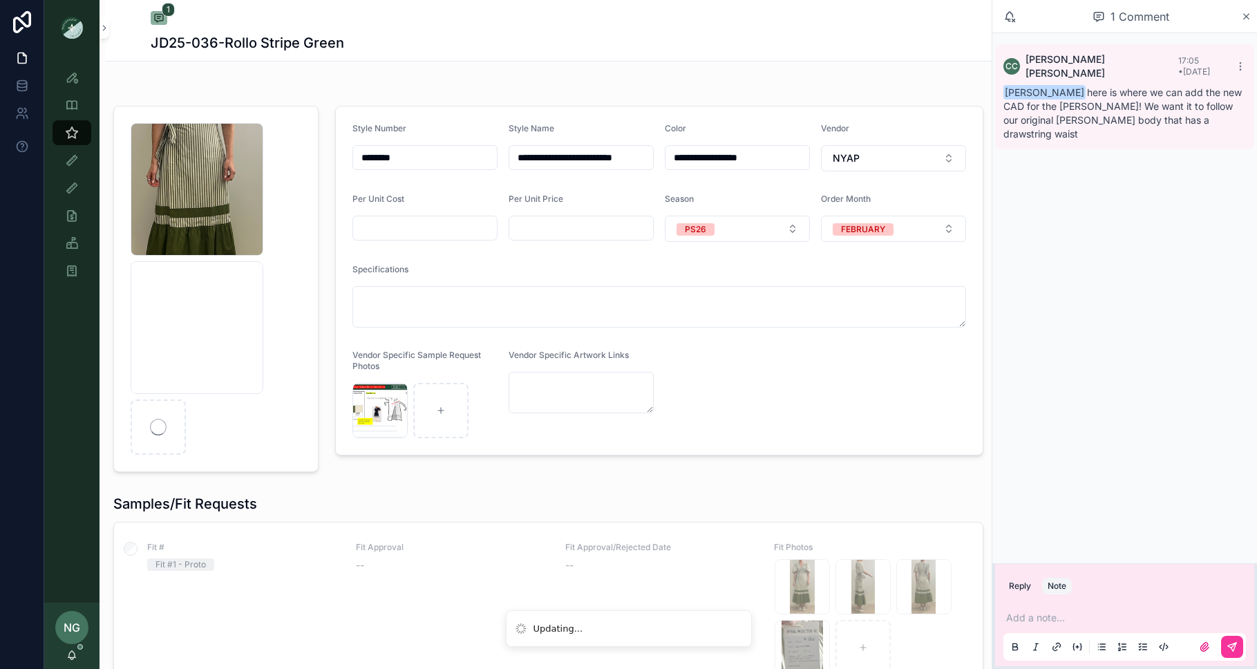
drag, startPoint x: 1062, startPoint y: 607, endPoint x: 1060, endPoint y: 620, distance: 12.6
click at [1061, 609] on div "Add a note..." at bounding box center [1124, 632] width 243 height 58
click at [1060, 620] on p "scrollable content" at bounding box center [1127, 618] width 243 height 14
click at [1236, 651] on icon "scrollable content" at bounding box center [1232, 646] width 11 height 11
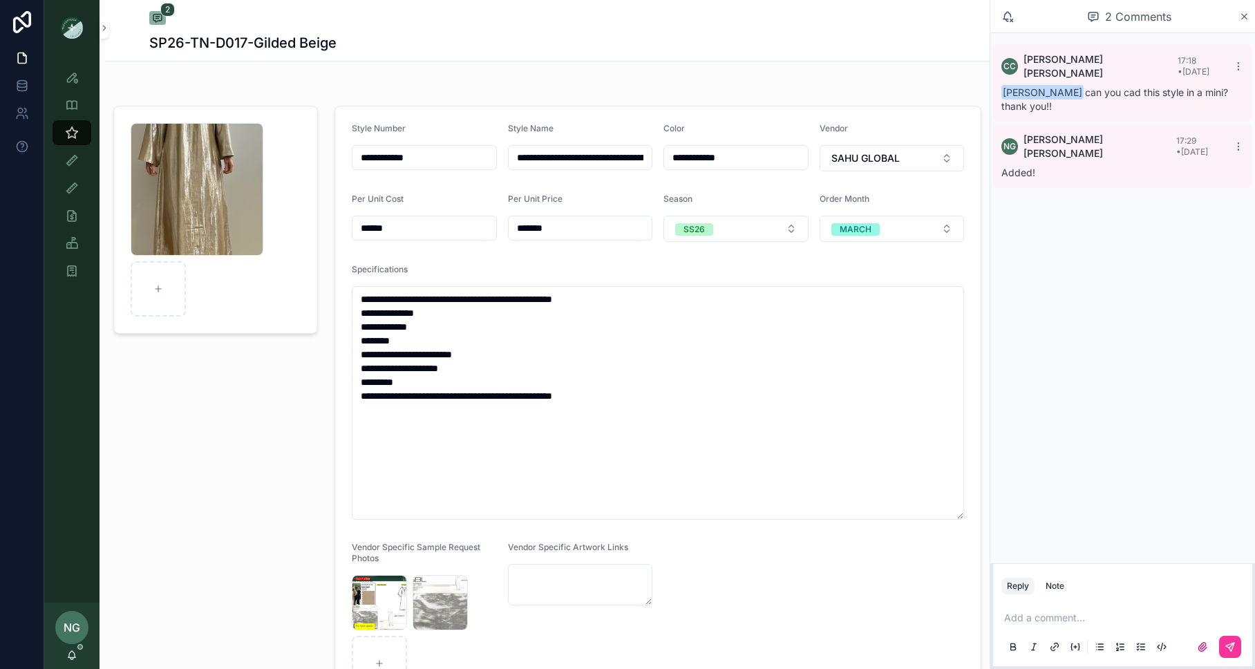
click at [1064, 585] on button "Note" at bounding box center [1055, 586] width 30 height 17
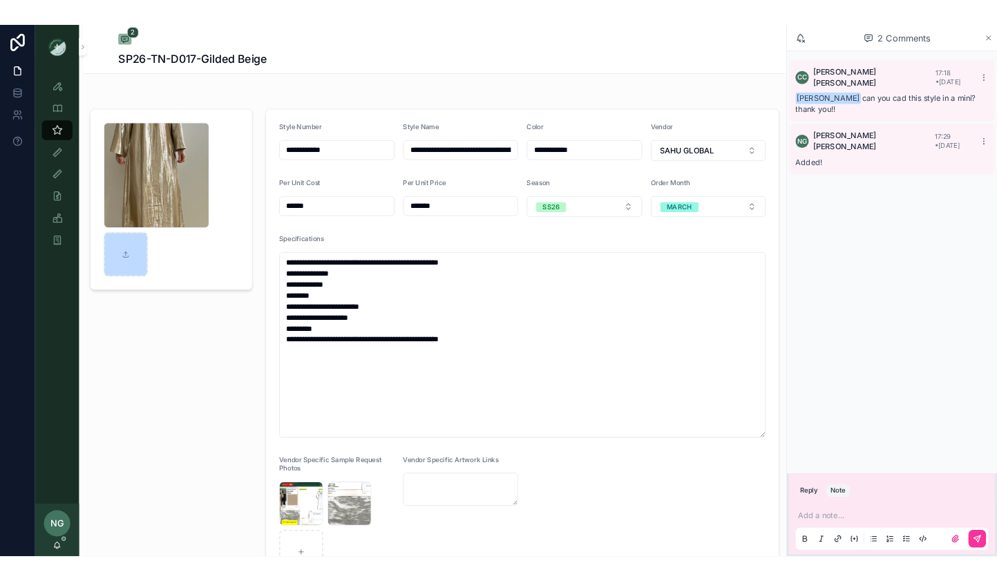
scroll to position [1, 0]
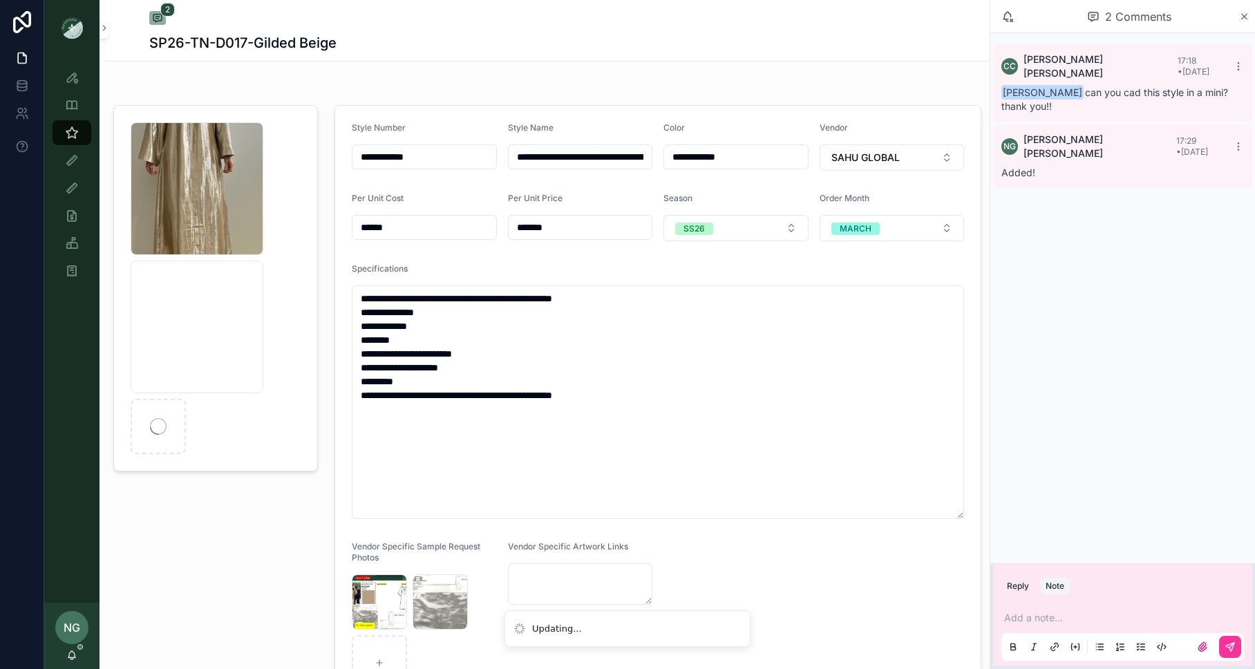
click at [499, 44] on div "SP26-TN-D017-Gilded Beige" at bounding box center [547, 42] width 796 height 19
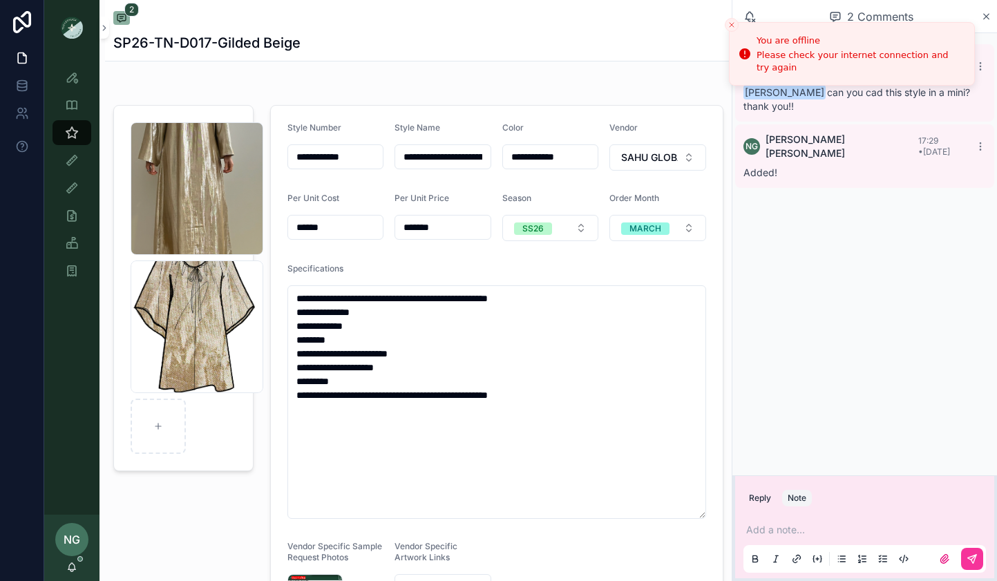
click at [731, 26] on icon "Close toast" at bounding box center [732, 25] width 8 height 8
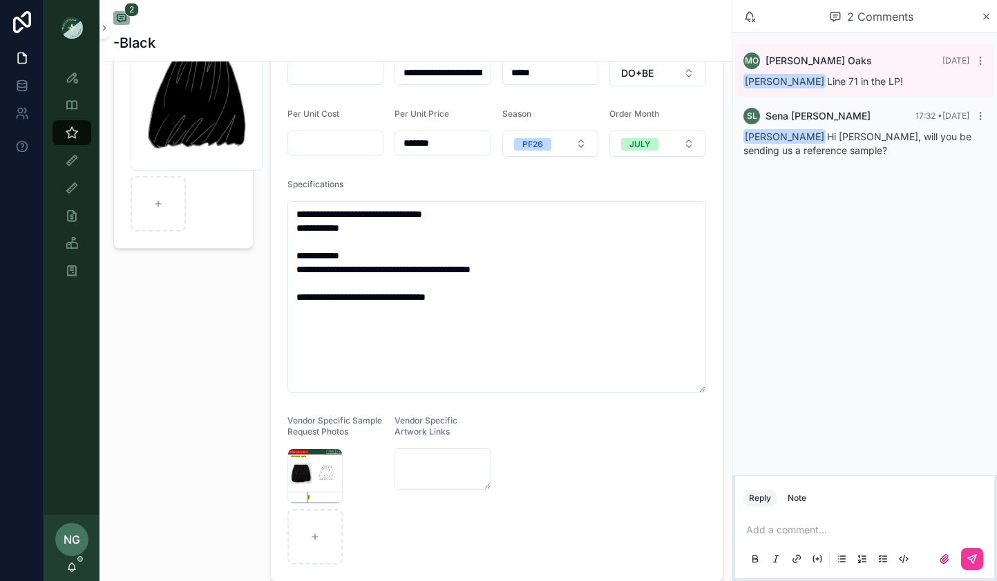
scroll to position [86, 0]
click at [73, 574] on div "NG [PERSON_NAME]" at bounding box center [71, 548] width 55 height 66
click at [73, 563] on icon "scrollable content" at bounding box center [71, 567] width 11 height 11
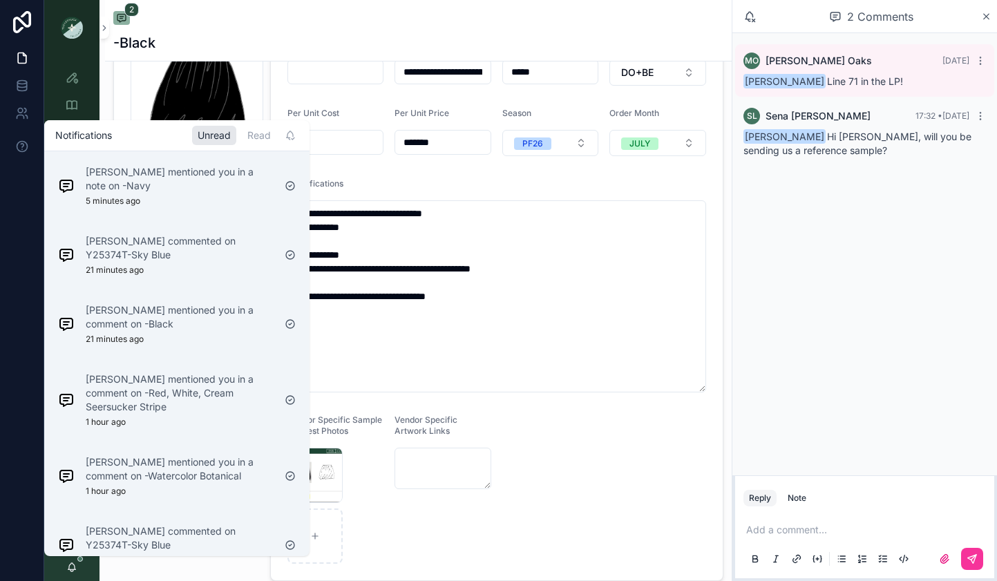
click at [208, 213] on div "[PERSON_NAME] mentioned you in a note on -Navy 5 minutes ago" at bounding box center [177, 186] width 260 height 64
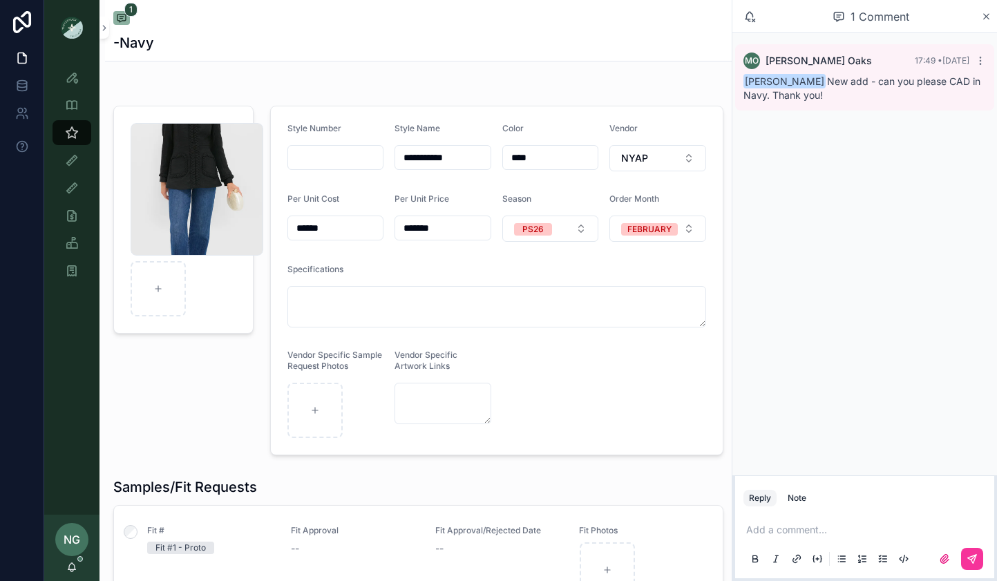
click at [198, 180] on div "Screenshot-2025-10-06-at-3.35.59-PM .png" at bounding box center [197, 189] width 133 height 133
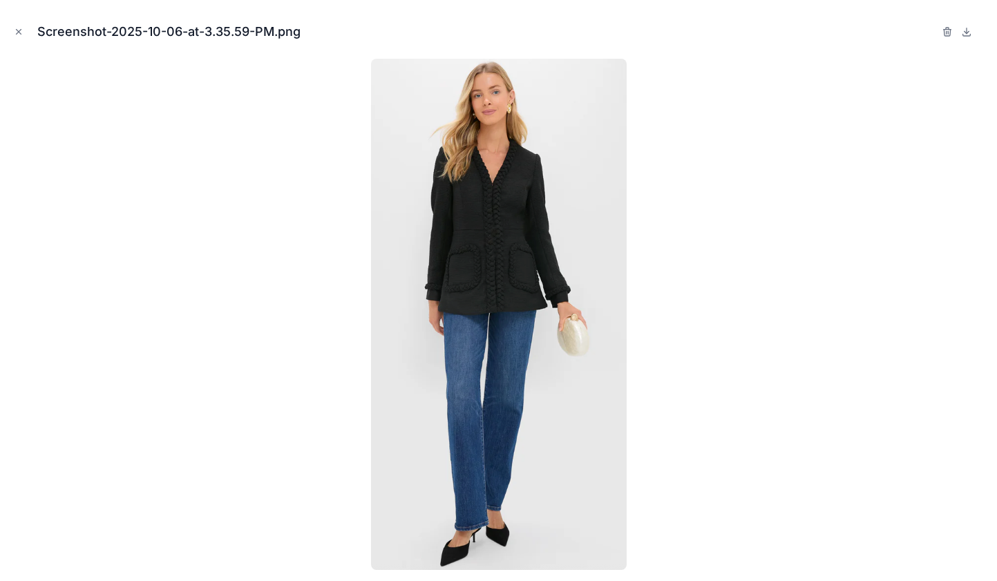
click at [17, 35] on icon "Close modal" at bounding box center [19, 32] width 10 height 10
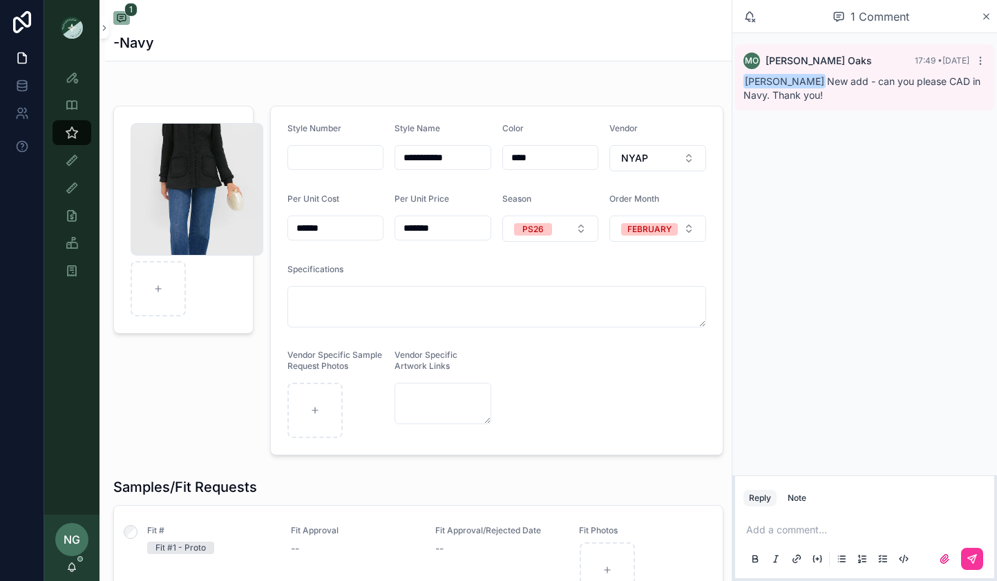
drag, startPoint x: 805, startPoint y: 497, endPoint x: 649, endPoint y: 397, distance: 185.6
click at [654, 402] on div "**********" at bounding box center [520, 290] width 953 height 581
click at [193, 196] on div "Screenshot-2025-10-06-at-3.35.59-PM .png" at bounding box center [197, 189] width 133 height 133
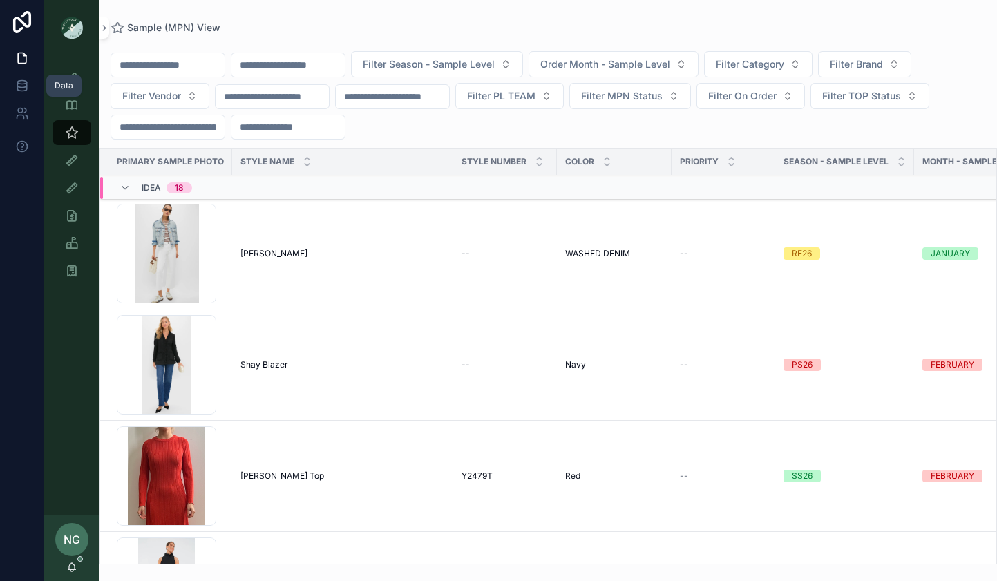
click at [65, 77] on div "Data" at bounding box center [63, 86] width 35 height 22
click at [86, 70] on link "Style View" at bounding box center [72, 77] width 39 height 25
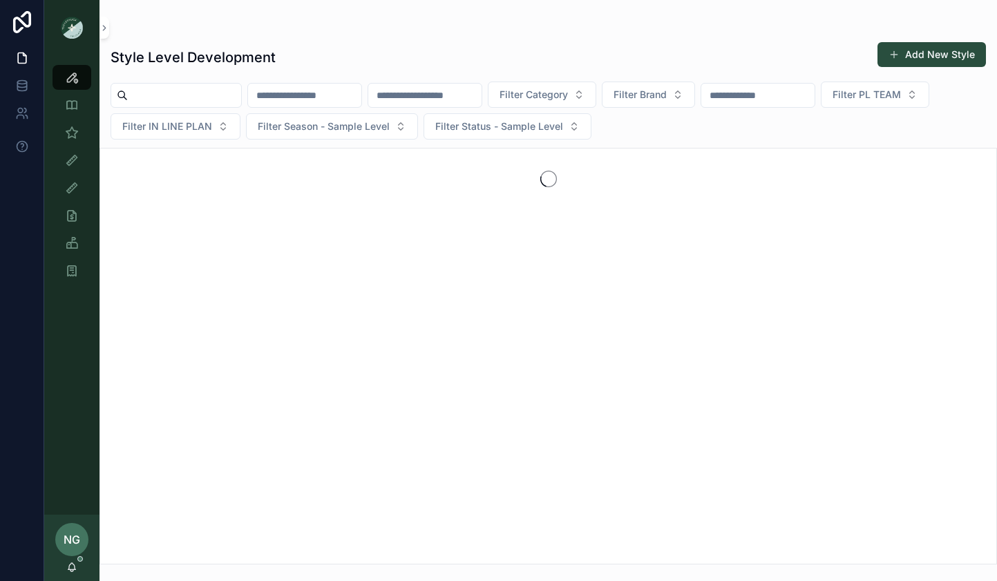
click at [939, 46] on button "Add New Style" at bounding box center [932, 54] width 108 height 25
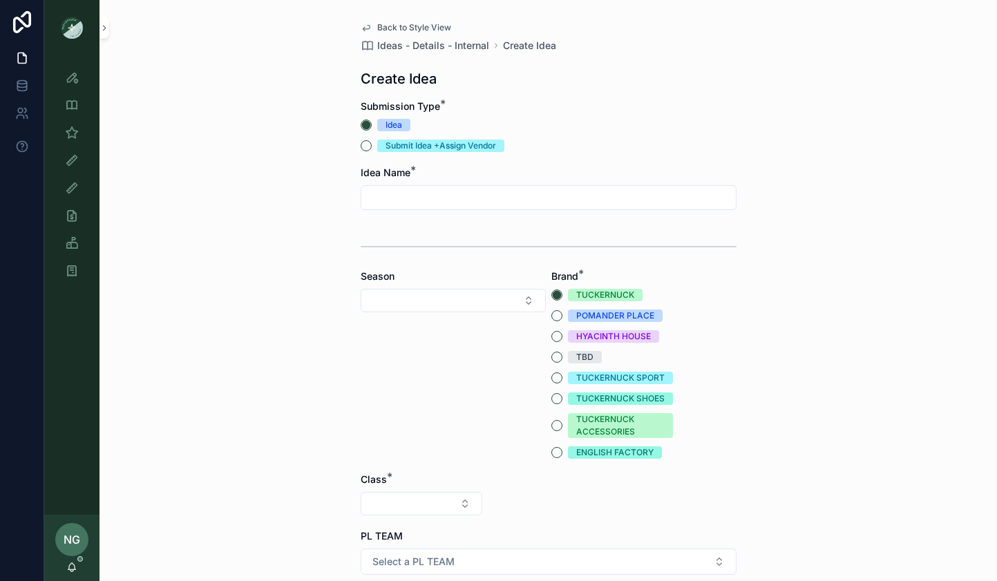
click at [522, 193] on input "scrollable content" at bounding box center [548, 197] width 375 height 19
click at [570, 127] on div "Idea" at bounding box center [549, 125] width 376 height 12
click at [74, 74] on icon "scrollable content" at bounding box center [72, 77] width 14 height 14
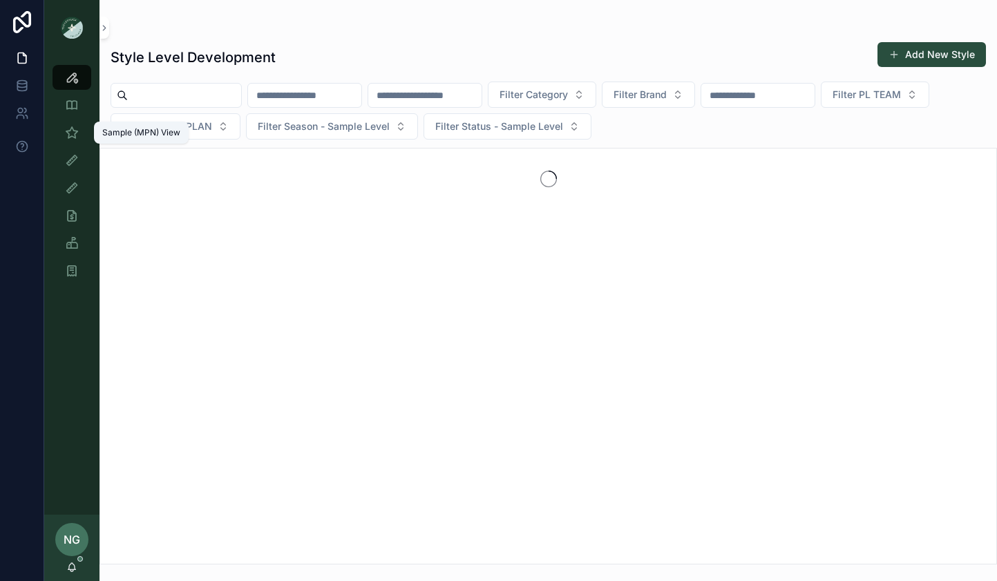
click at [76, 142] on div "Sample (MPN) View" at bounding box center [72, 133] width 22 height 22
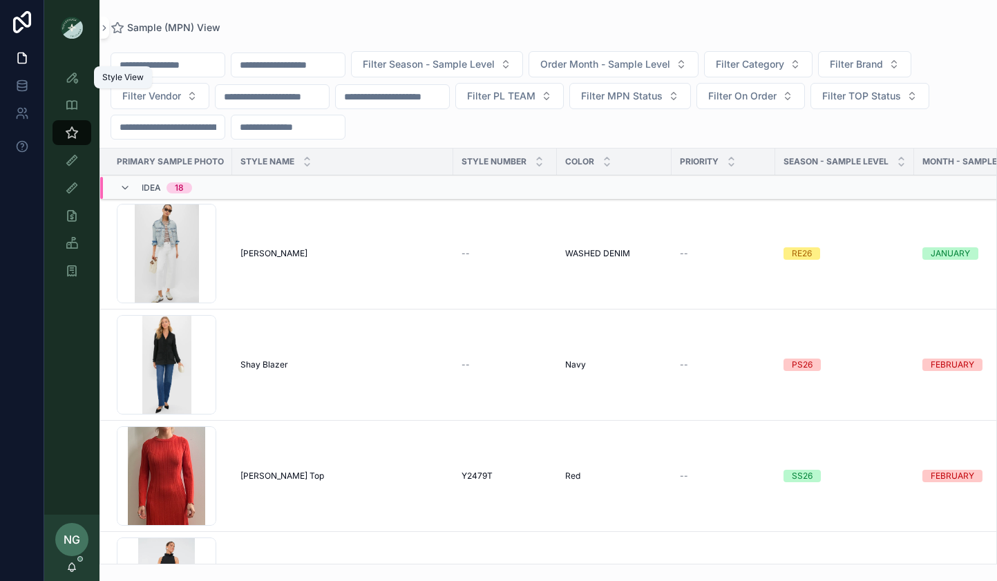
click at [75, 73] on icon "scrollable content" at bounding box center [72, 77] width 14 height 14
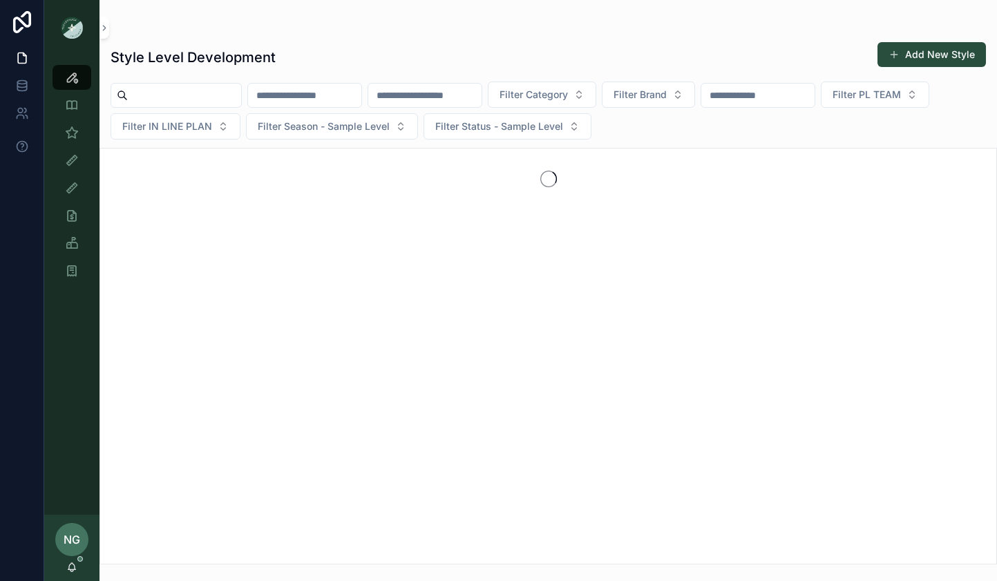
click at [294, 98] on input "scrollable content" at bounding box center [304, 95] width 113 height 19
type input "******"
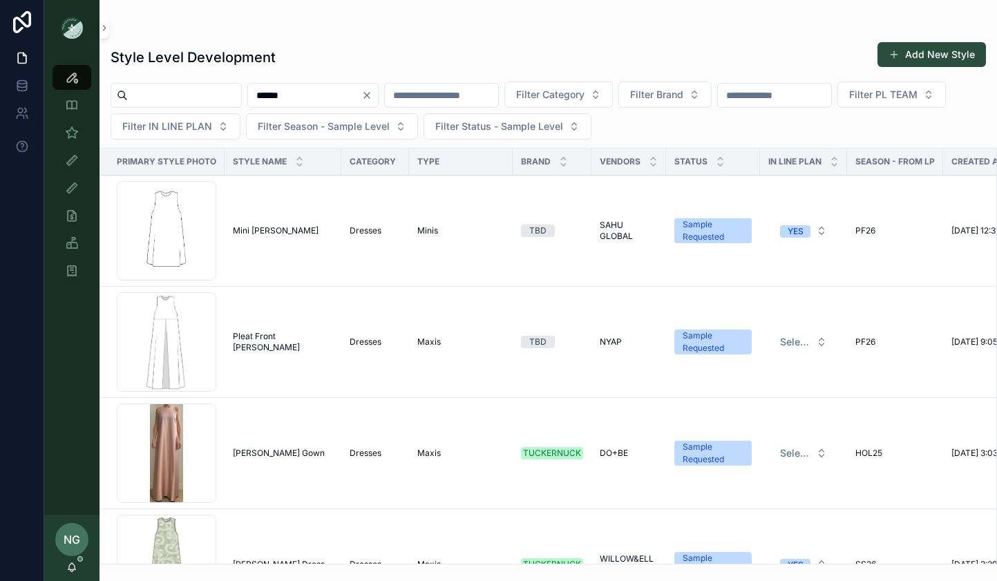
click at [905, 50] on button "Add New Style" at bounding box center [932, 54] width 108 height 25
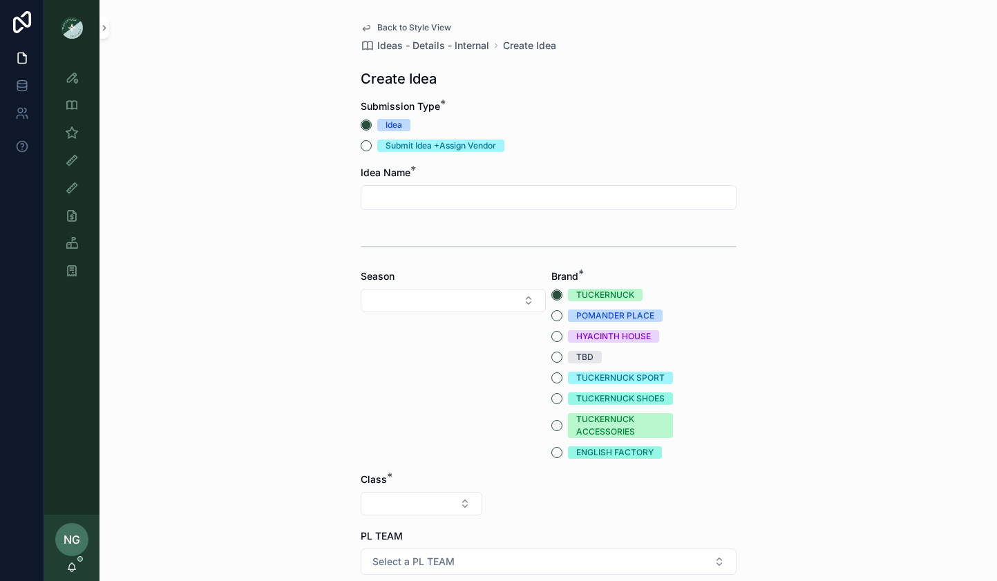
click at [531, 200] on input "scrollable content" at bounding box center [548, 197] width 375 height 19
type input "******"
click at [481, 309] on button "Select Button" at bounding box center [453, 300] width 185 height 23
click at [451, 430] on div "HOL26" at bounding box center [453, 421] width 192 height 22
click at [452, 321] on div "Season HOL26" at bounding box center [453, 364] width 185 height 189
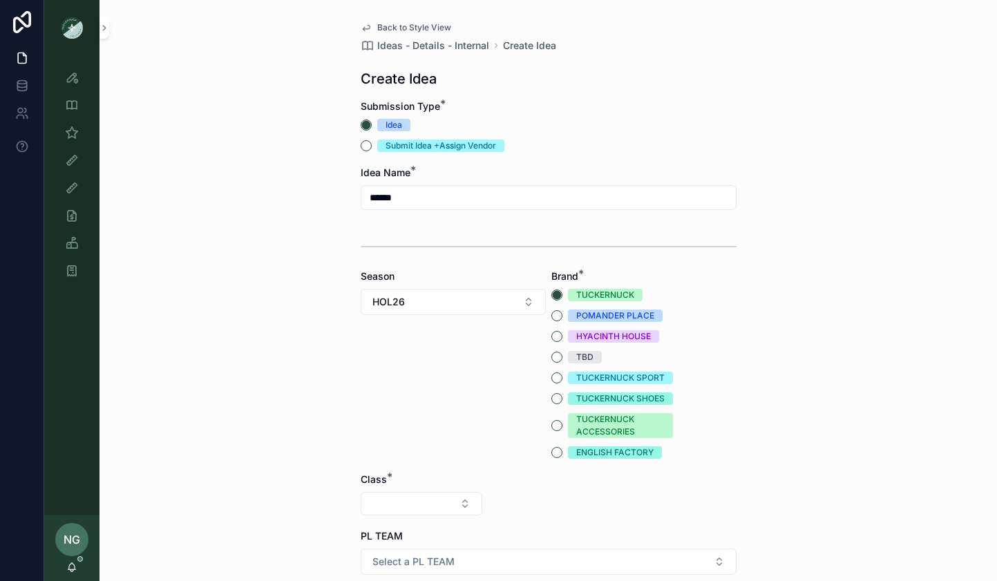
click at [457, 296] on button "HOL26" at bounding box center [453, 302] width 185 height 26
click at [428, 467] on div "PF26" at bounding box center [453, 468] width 192 height 22
click at [559, 361] on button "TBD" at bounding box center [556, 357] width 11 height 11
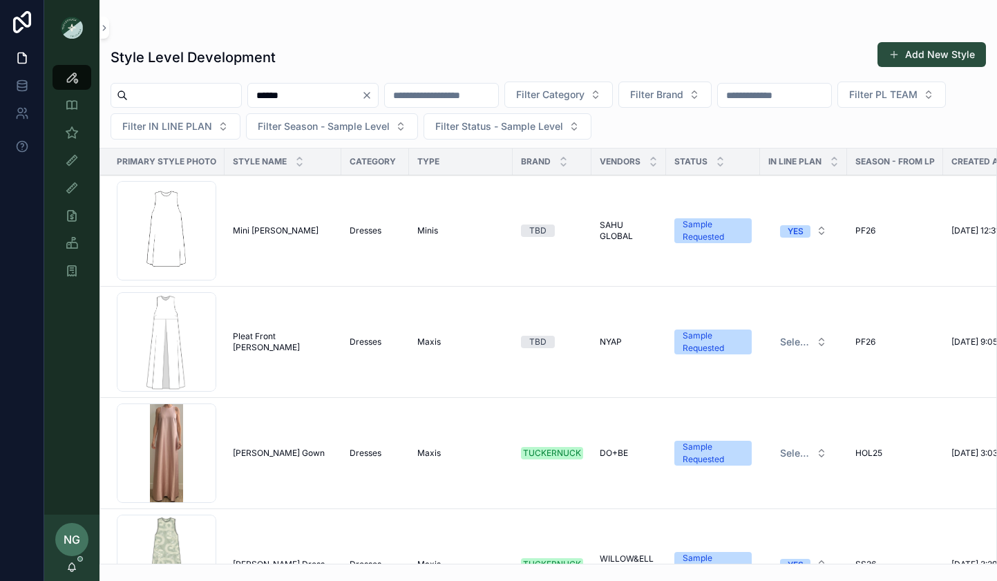
click at [372, 96] on icon "Clear" at bounding box center [366, 95] width 11 height 11
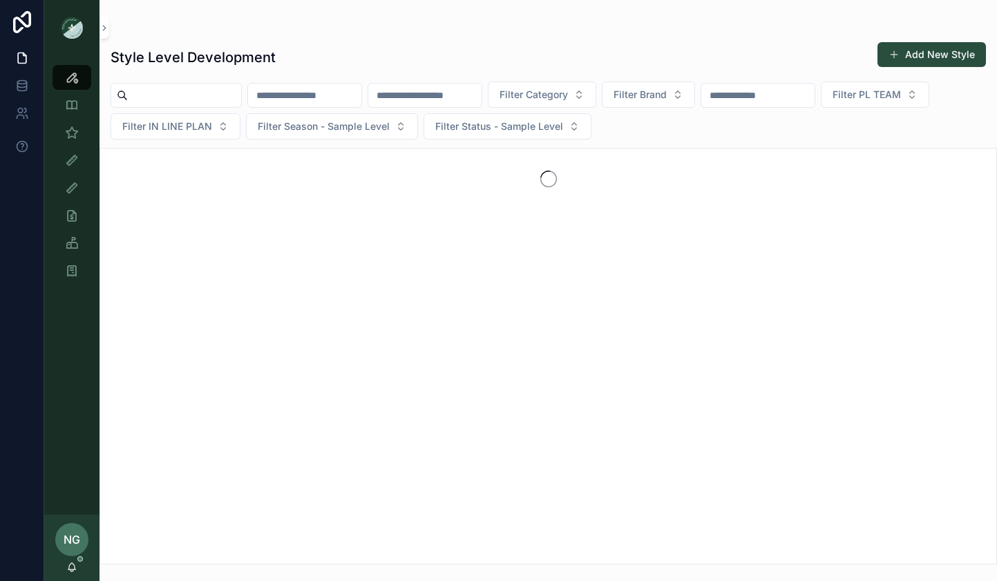
click at [562, 84] on button "Filter Category" at bounding box center [542, 95] width 108 height 26
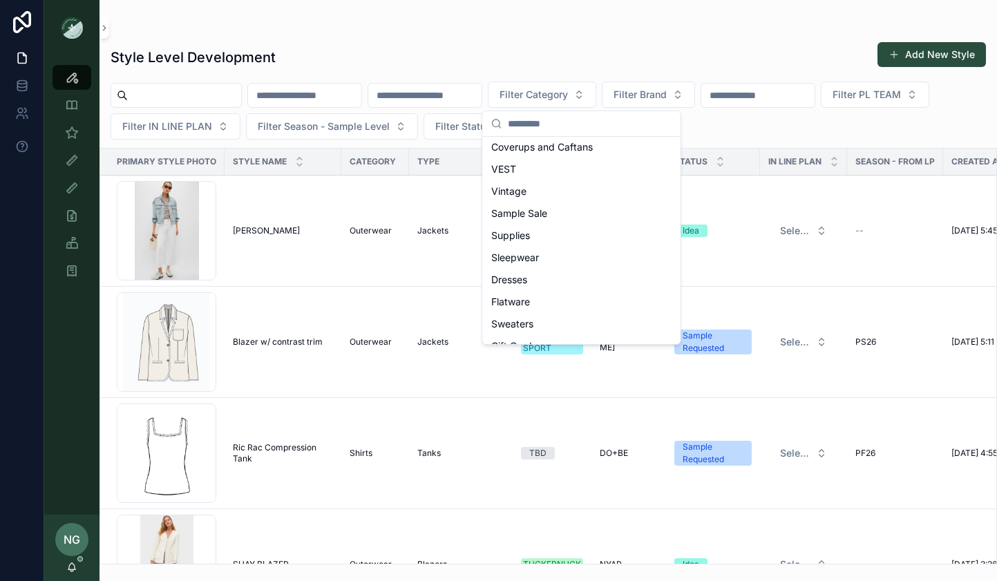
scroll to position [69, 0]
click at [516, 285] on span "Dresses" at bounding box center [509, 281] width 36 height 14
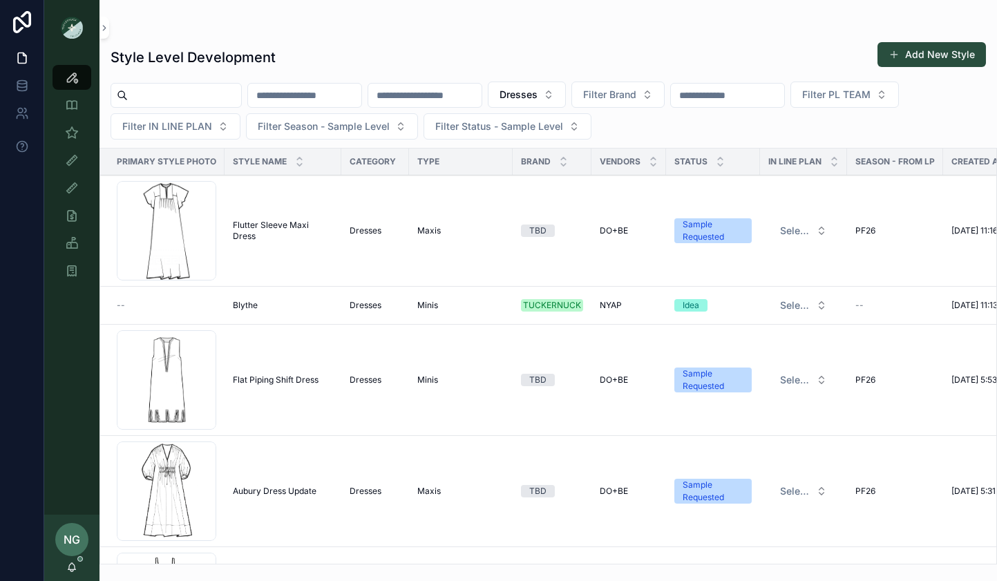
click at [195, 122] on span "Filter IN LINE PLAN" at bounding box center [167, 127] width 90 height 14
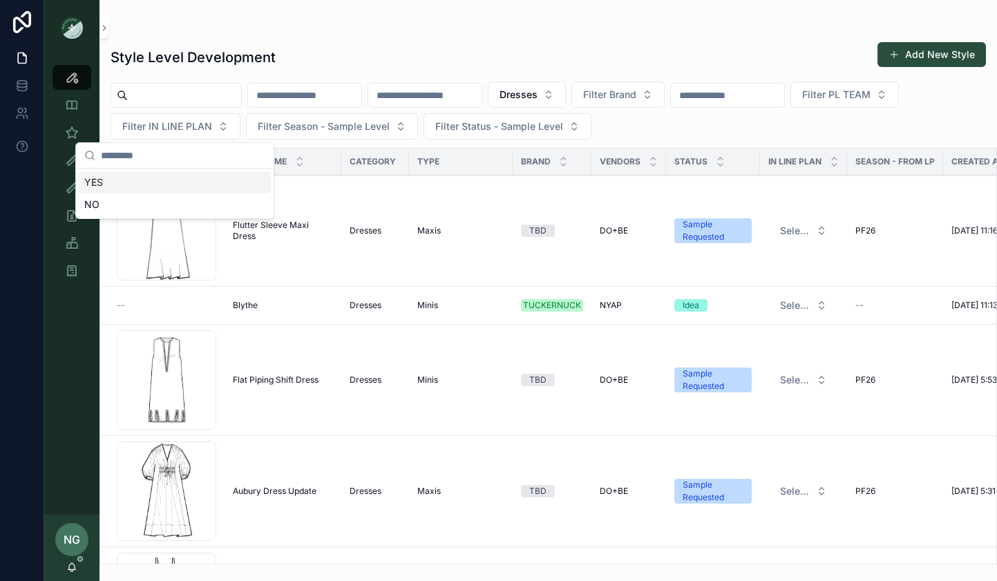
click at [324, 52] on div "Style Level Development Add New Style" at bounding box center [549, 57] width 876 height 32
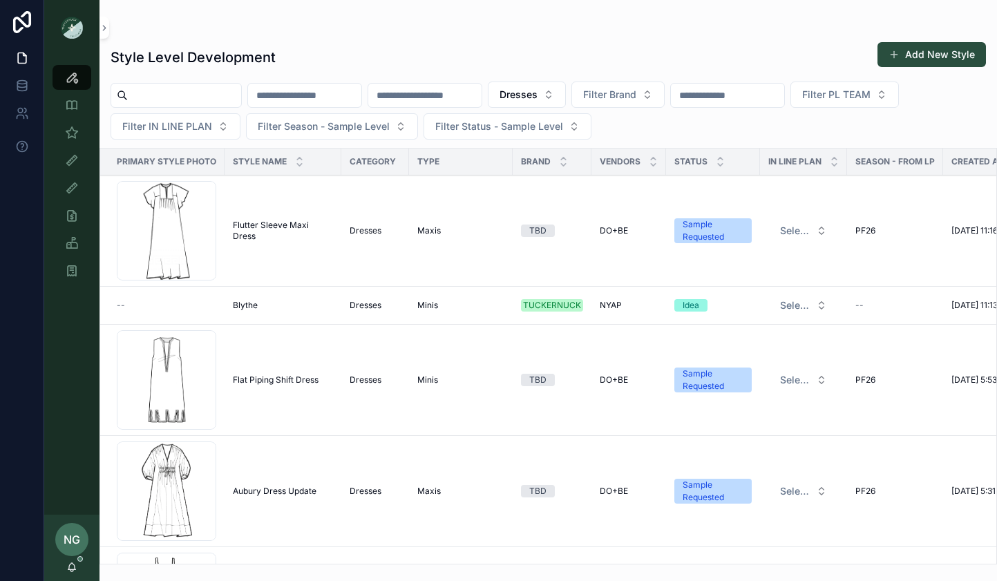
click at [354, 129] on span "Filter Season - Sample Level" at bounding box center [324, 127] width 132 height 14
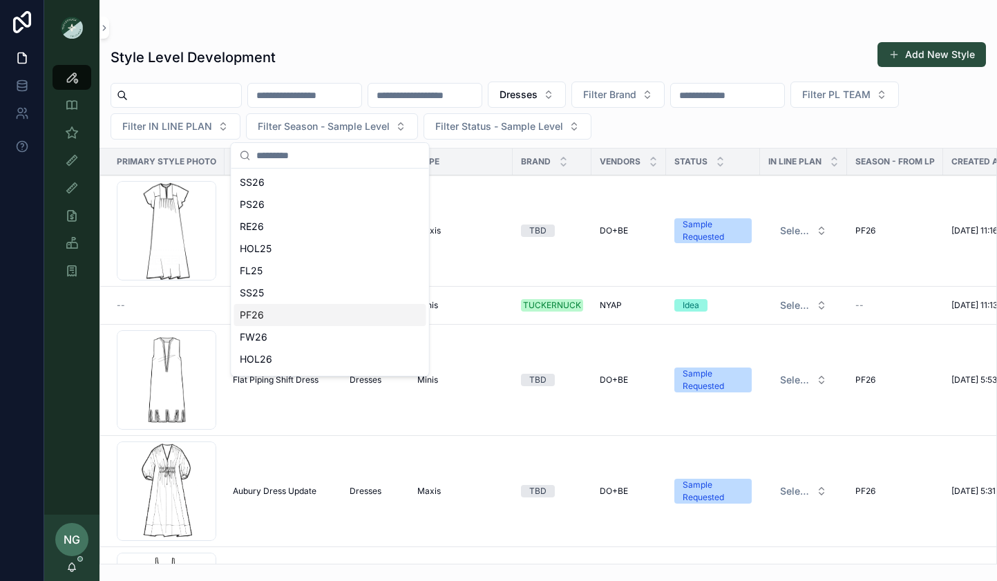
click at [314, 310] on div "PF26" at bounding box center [330, 315] width 192 height 22
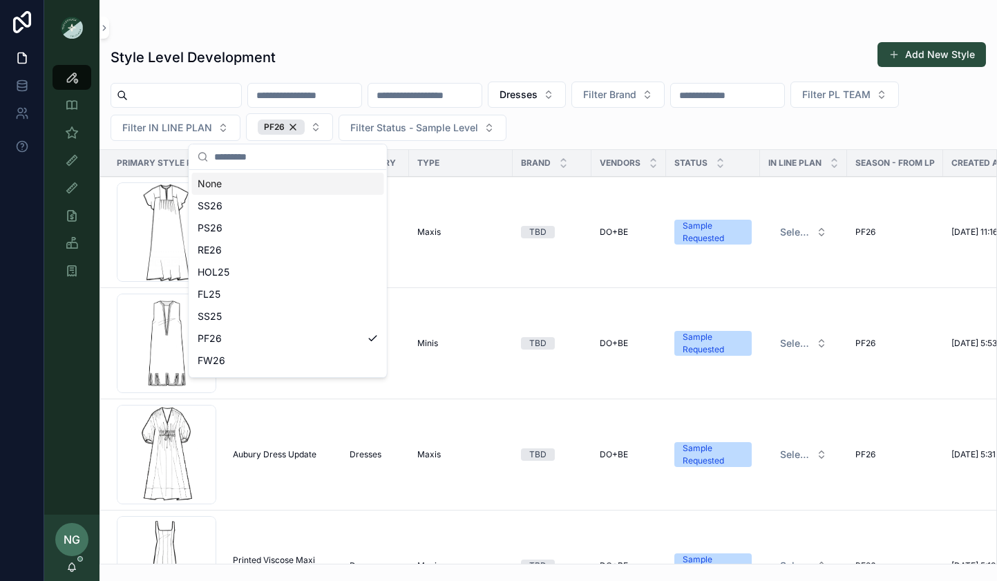
click at [396, 82] on div "Dresses Filter Brand Filter PL TEAM Filter IN LINE PLAN PF26 Filter Status - Sa…" at bounding box center [549, 111] width 898 height 59
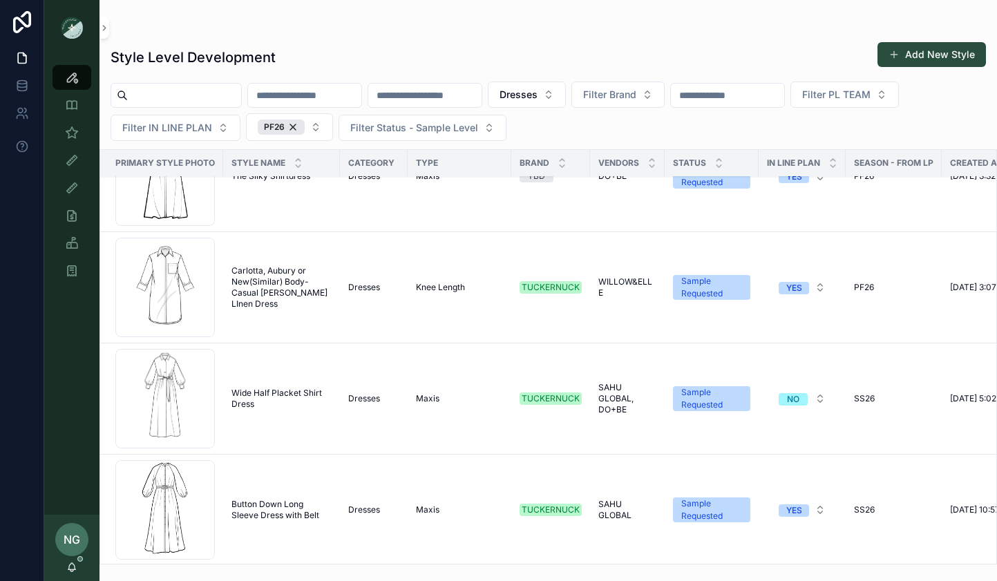
scroll to position [5188, 1]
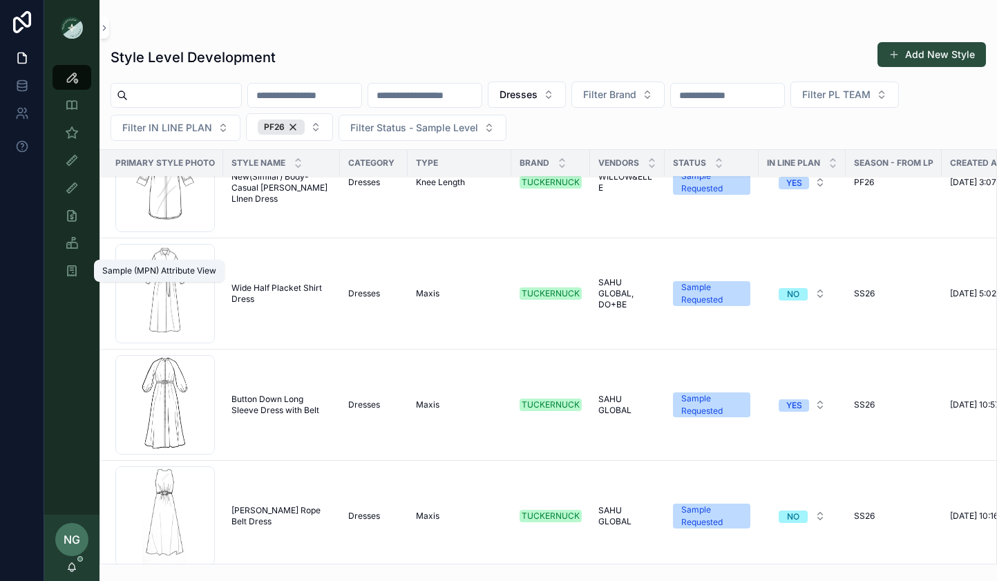
click at [78, 273] on icon "scrollable content" at bounding box center [72, 271] width 14 height 14
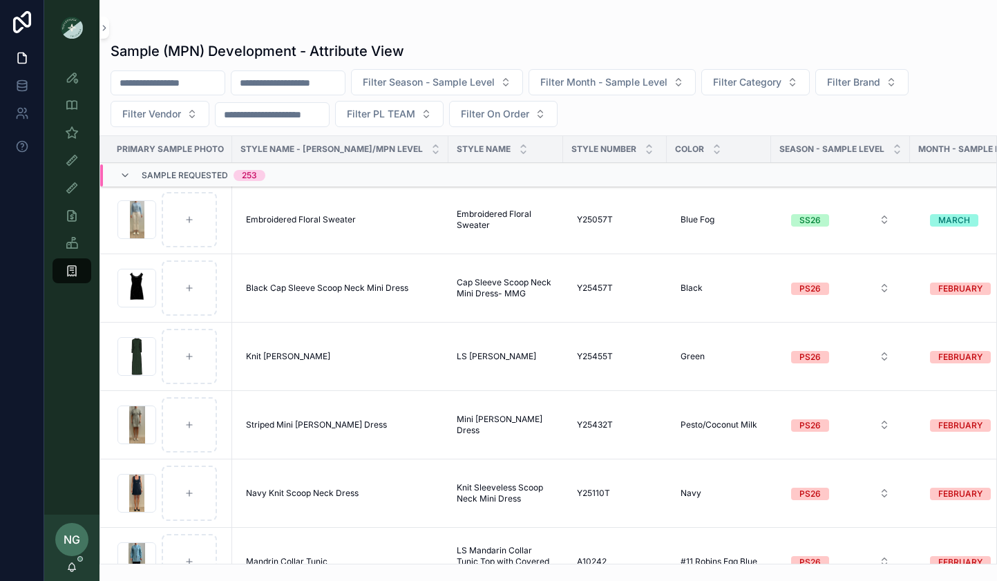
click at [203, 106] on button "Filter Vendor" at bounding box center [160, 114] width 99 height 26
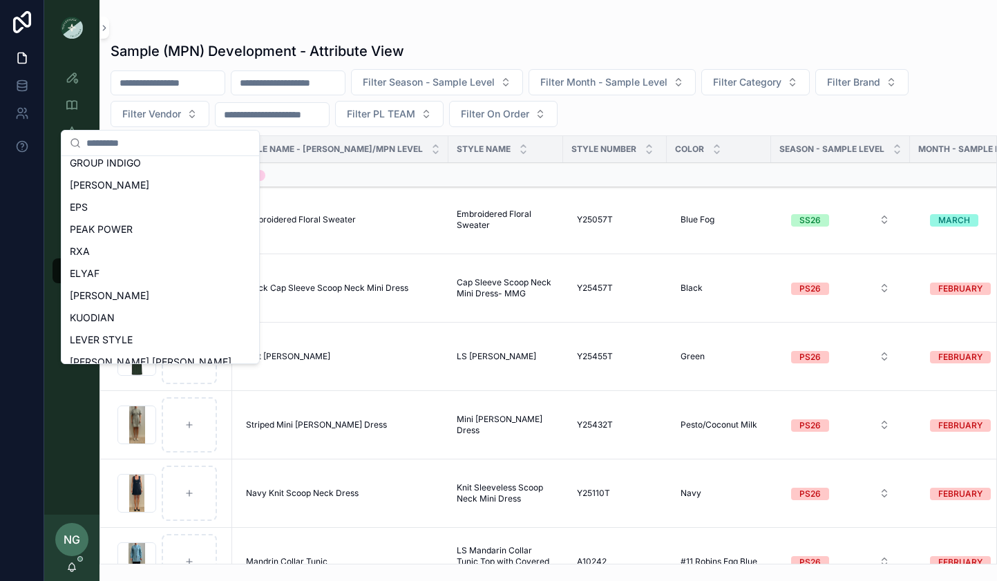
scroll to position [616, 0]
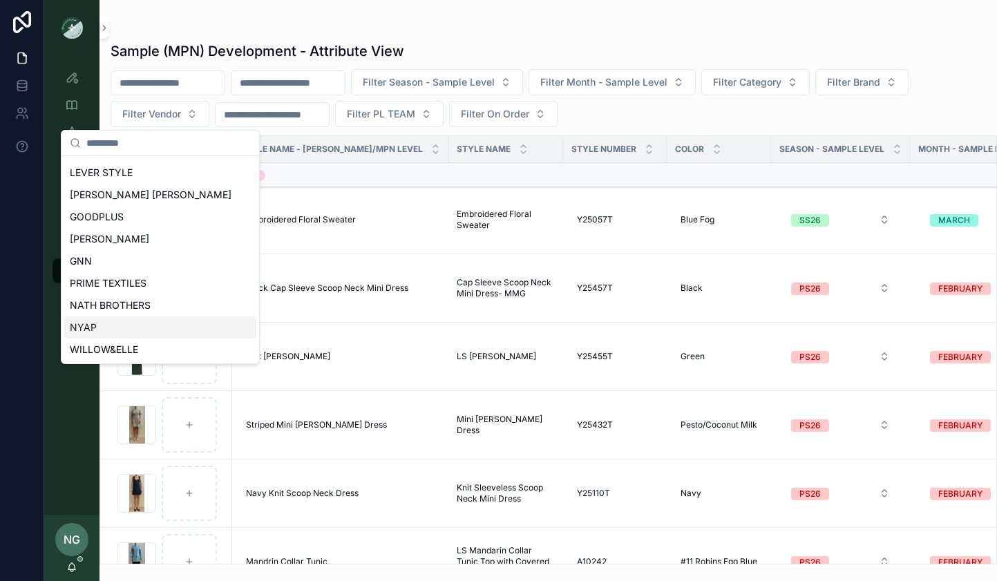
click at [172, 325] on div "NYAP" at bounding box center [160, 328] width 192 height 22
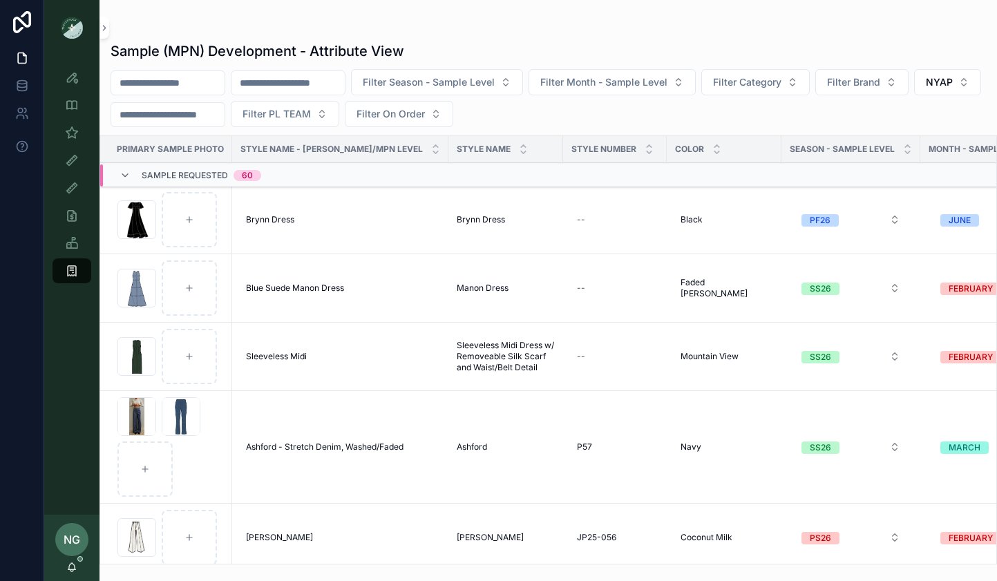
click at [471, 82] on span "Filter Season - Sample Level" at bounding box center [429, 82] width 132 height 14
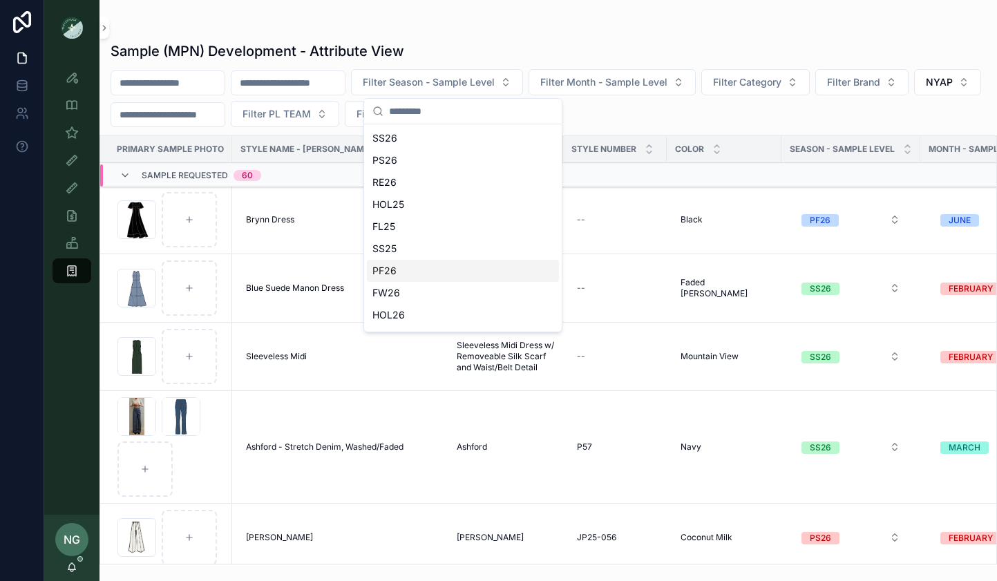
click at [437, 277] on div "PF26" at bounding box center [463, 271] width 192 height 22
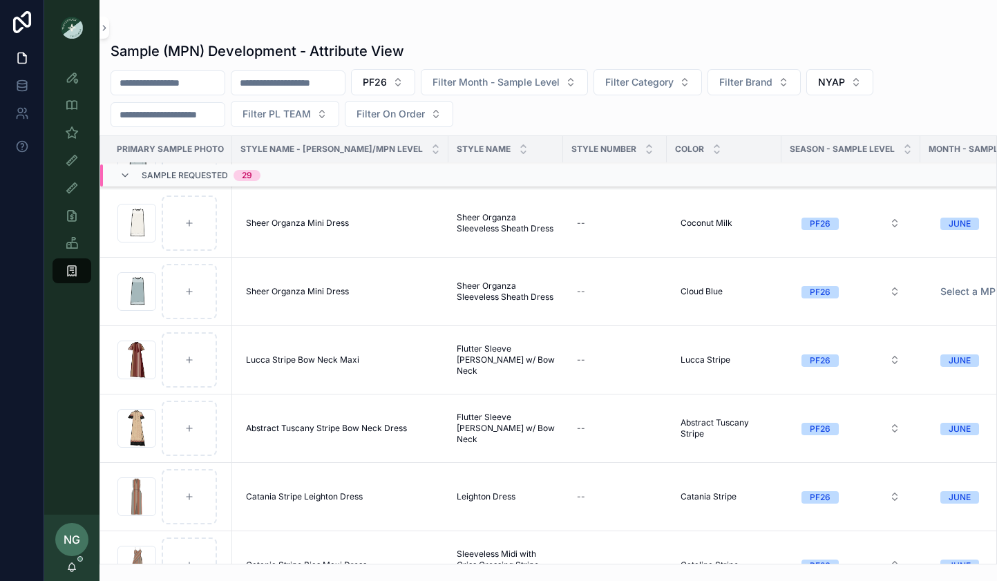
scroll to position [798, 0]
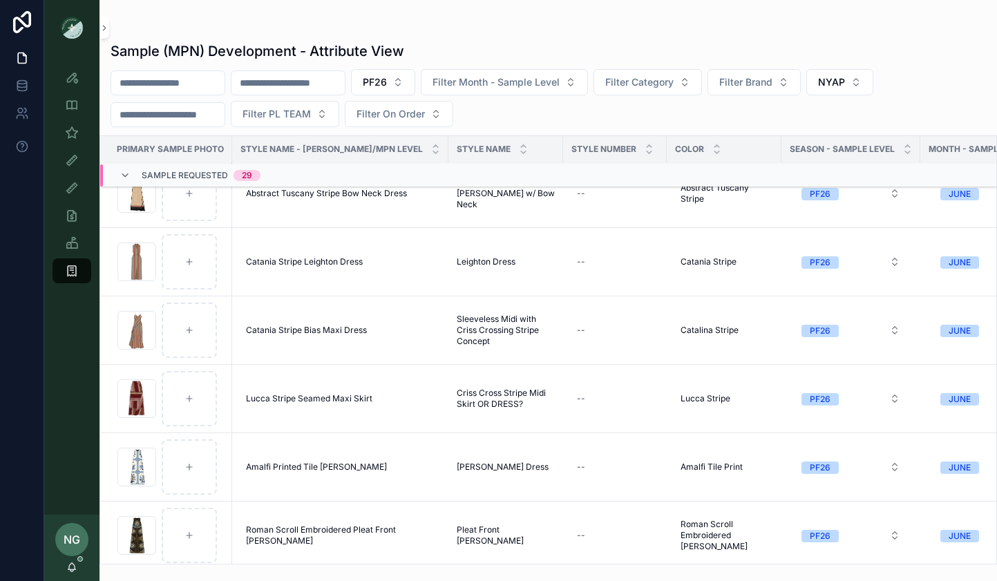
click at [360, 466] on div "Amalfi Printed Tile Portia Amalfi Printed Tile Portia" at bounding box center [340, 467] width 200 height 22
click at [448, 457] on td "Portia Dress Portia Dress" at bounding box center [505, 467] width 115 height 68
click at [457, 470] on span "Portia Dress" at bounding box center [503, 467] width 92 height 11
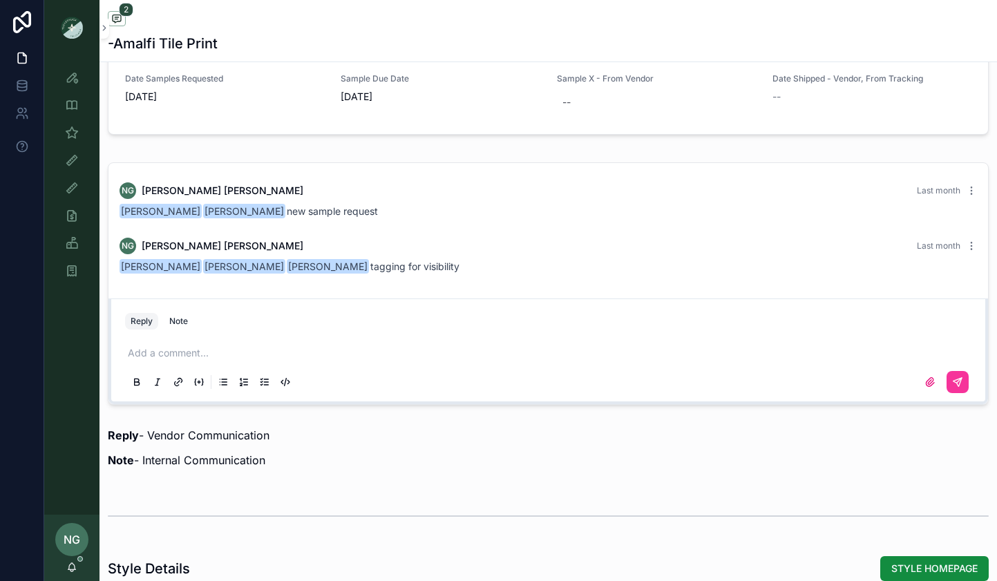
scroll to position [1515, 0]
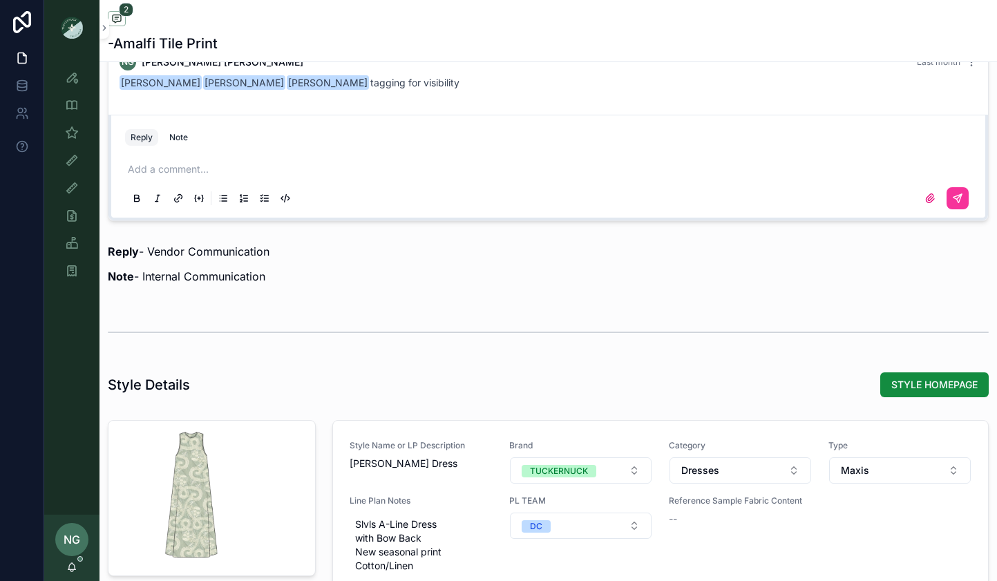
click at [909, 383] on span "STYLE HOMEPAGE" at bounding box center [934, 385] width 86 height 14
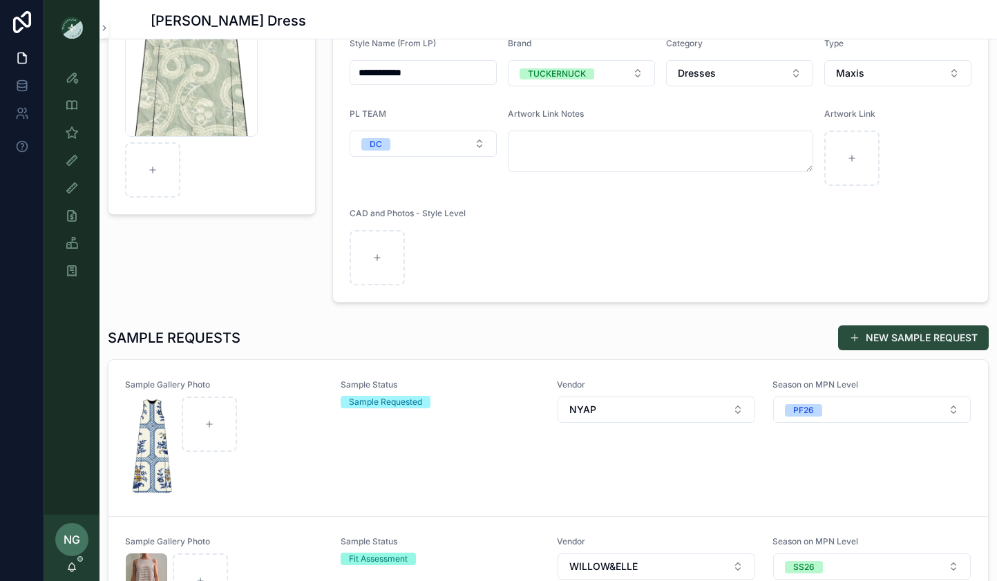
scroll to position [276, 0]
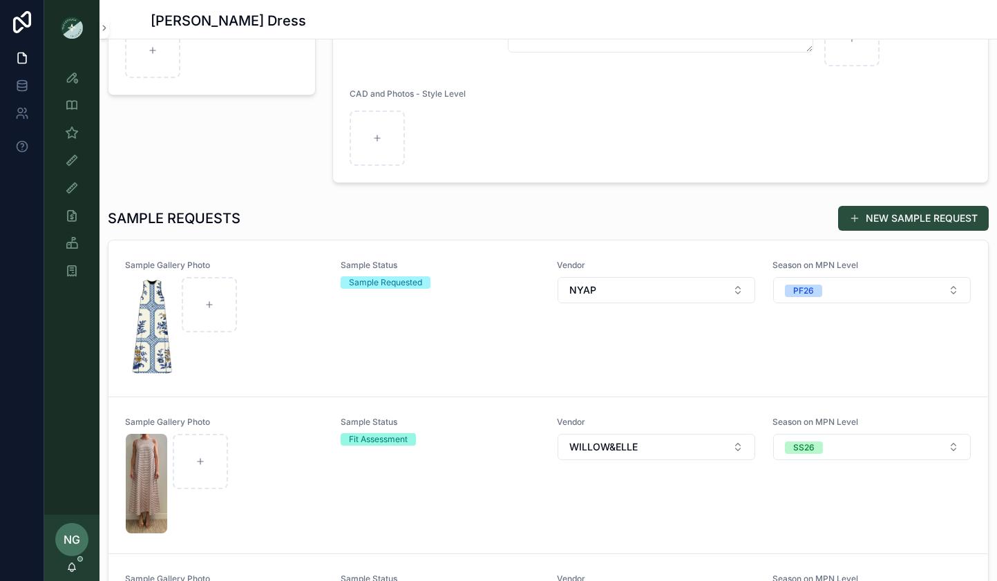
click at [874, 220] on button "NEW SAMPLE REQUEST" at bounding box center [913, 218] width 151 height 25
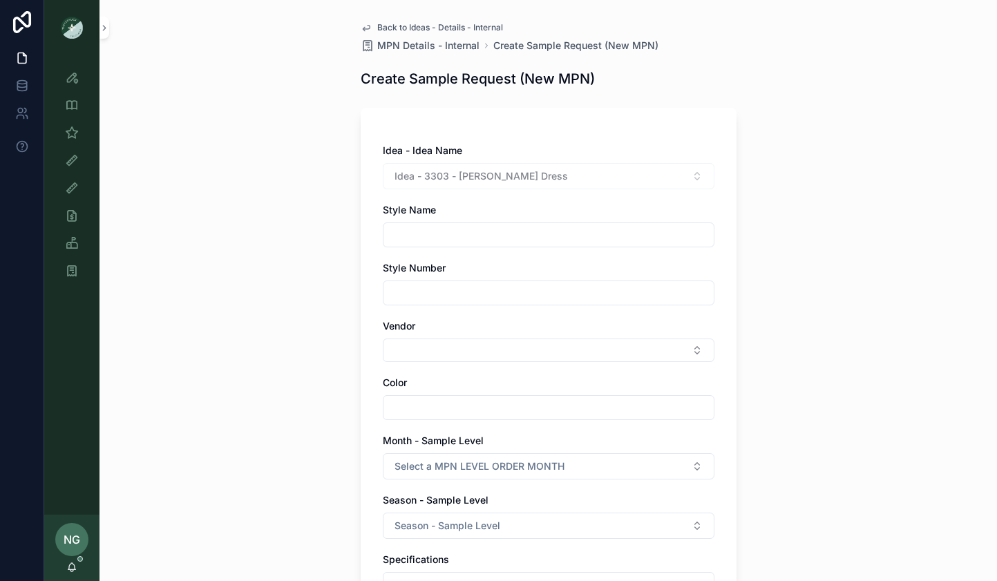
click at [504, 236] on input "scrollable content" at bounding box center [549, 234] width 330 height 19
type input "**********"
click at [479, 338] on div "Vendor" at bounding box center [549, 340] width 332 height 43
click at [477, 359] on button "Select Button" at bounding box center [549, 350] width 332 height 23
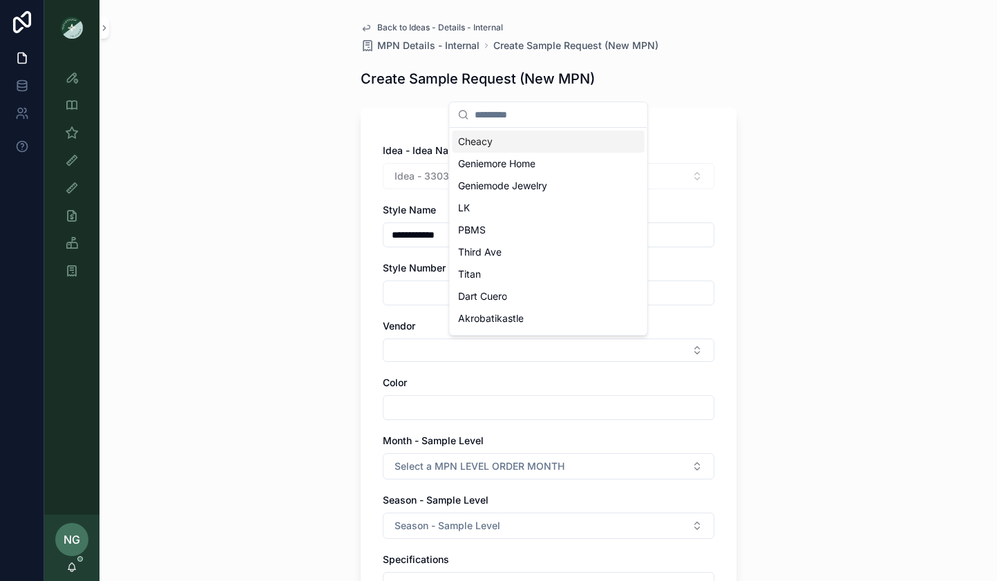
click at [477, 359] on button "Select Button" at bounding box center [549, 350] width 332 height 23
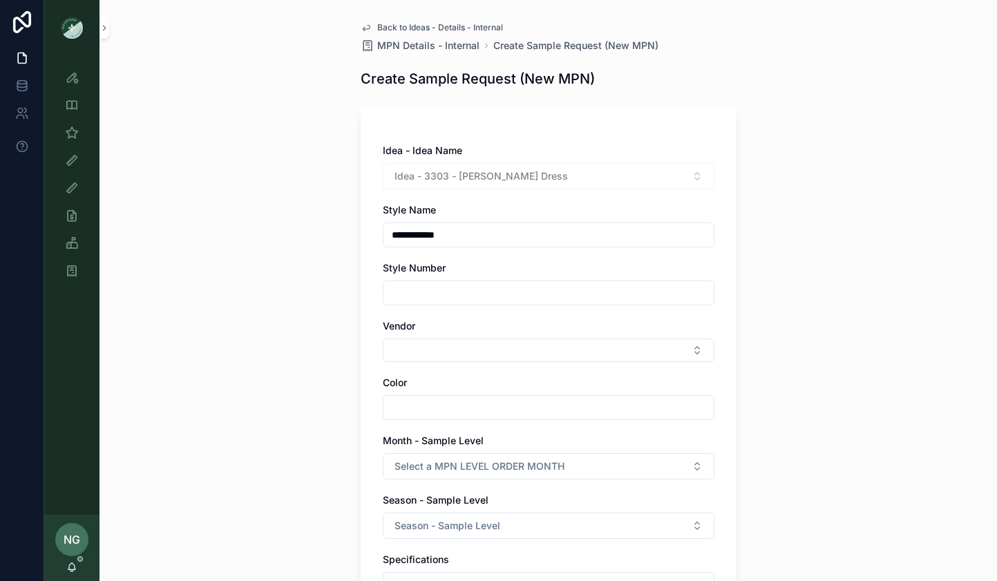
click at [477, 359] on button "Select Button" at bounding box center [549, 350] width 332 height 23
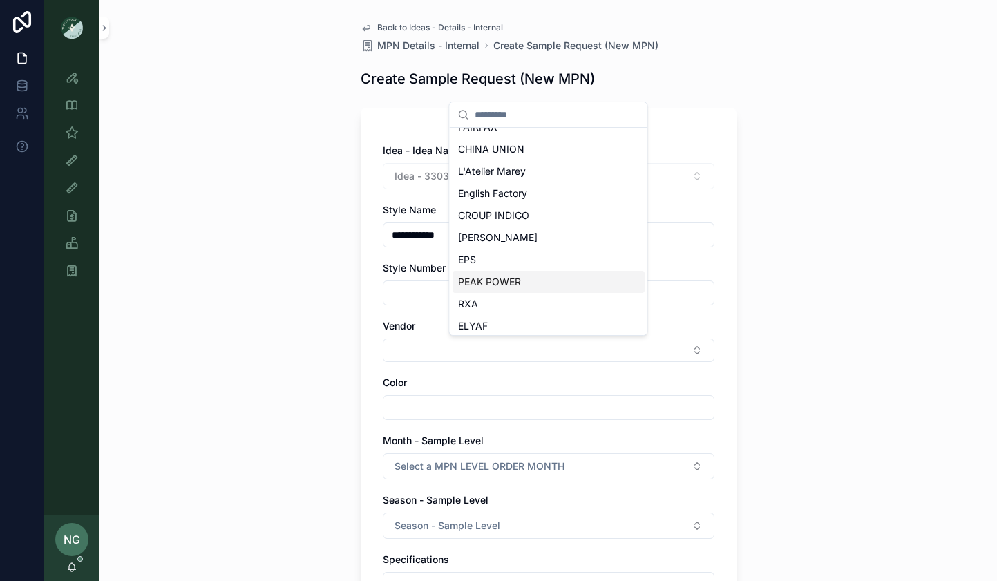
scroll to position [616, 0]
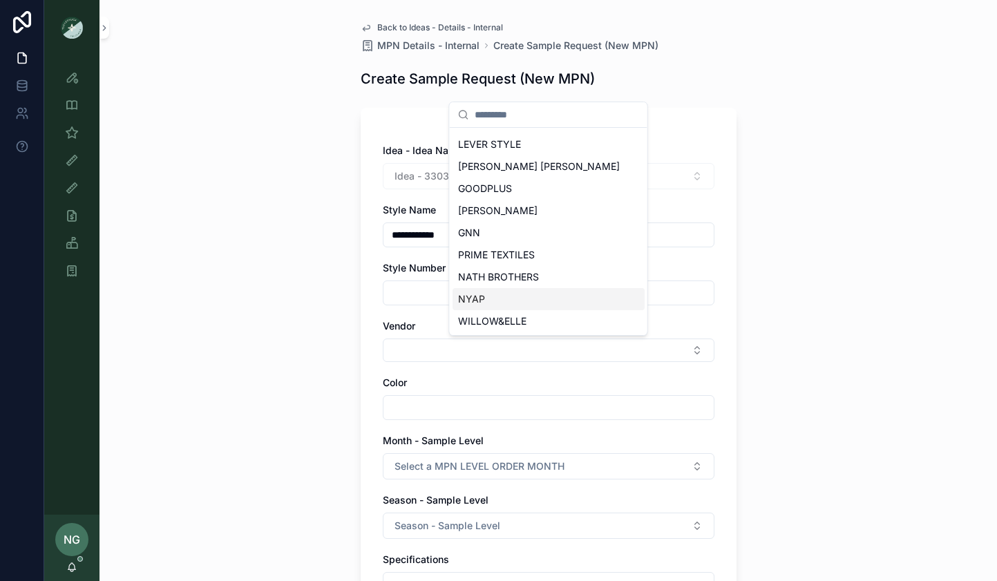
click at [495, 302] on div "NYAP" at bounding box center [549, 299] width 192 height 22
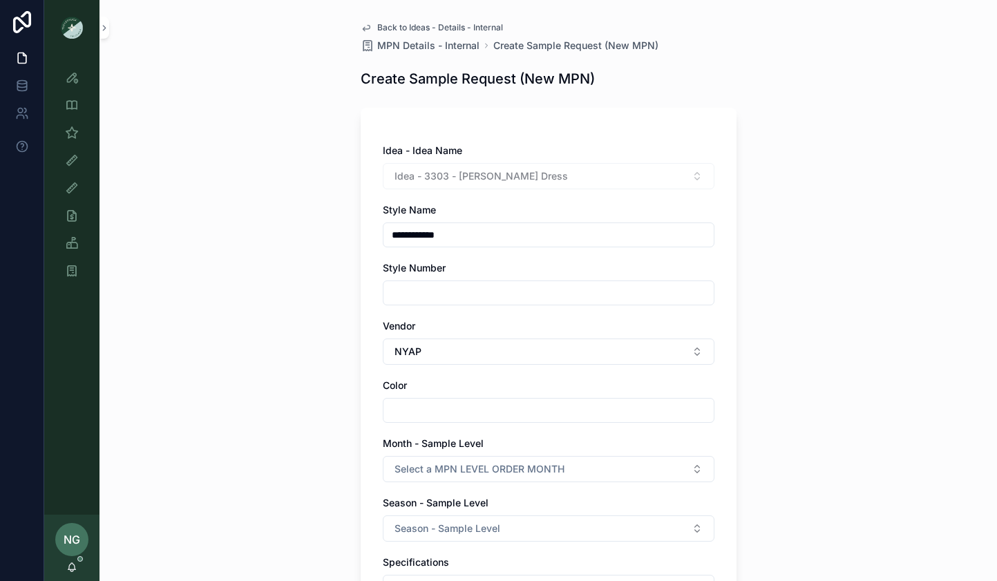
click at [467, 408] on input "scrollable content" at bounding box center [549, 410] width 330 height 19
type input "*"
type input "**********"
click at [464, 489] on div "**********" at bounding box center [549, 513] width 332 height 738
click at [466, 476] on button "Select a MPN LEVEL ORDER MONTH" at bounding box center [549, 469] width 332 height 26
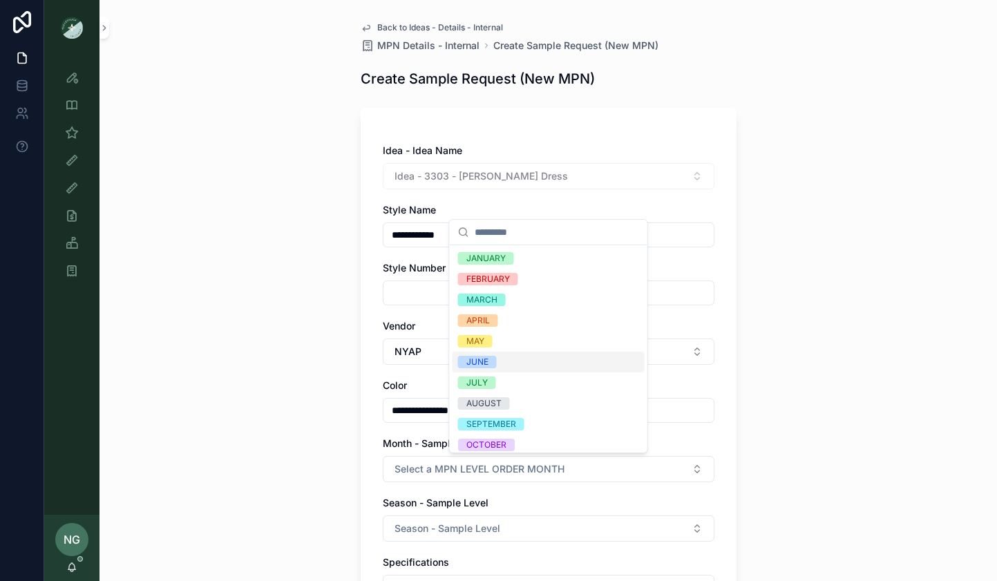
click at [513, 357] on div "JUNE" at bounding box center [549, 362] width 192 height 21
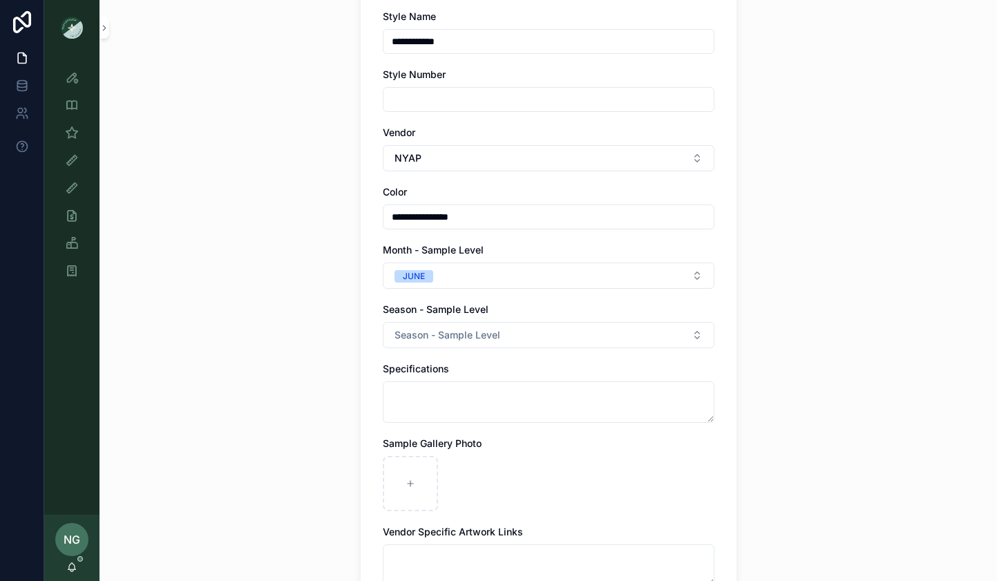
scroll to position [245, 0]
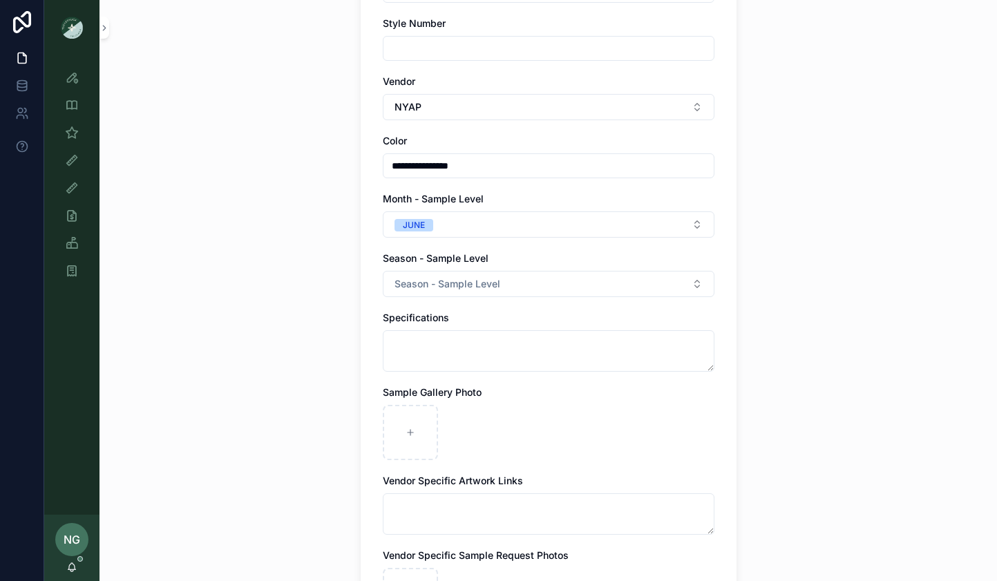
click at [511, 274] on button "Season - Sample Level" at bounding box center [549, 284] width 332 height 26
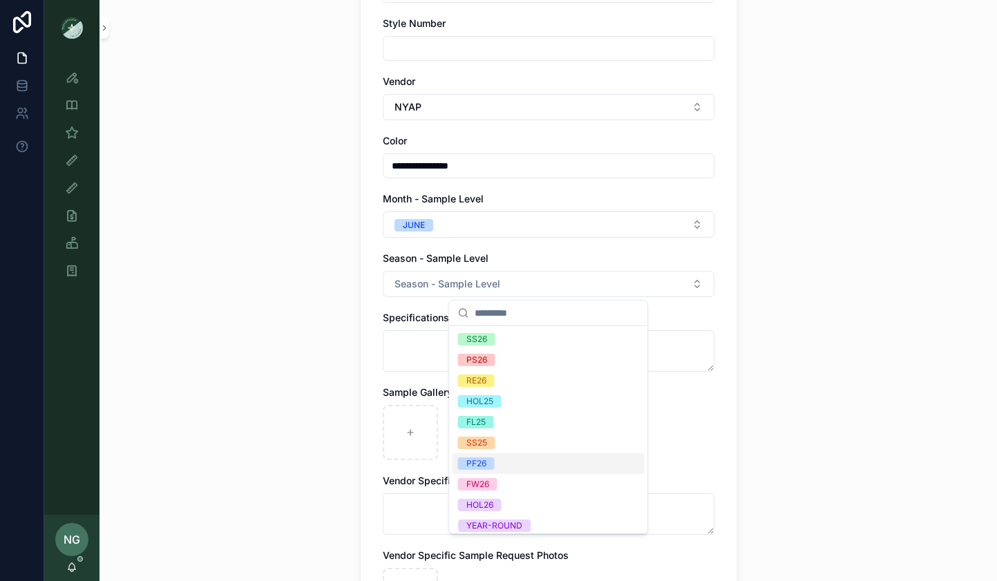
click at [490, 465] on span "PF26" at bounding box center [476, 463] width 37 height 12
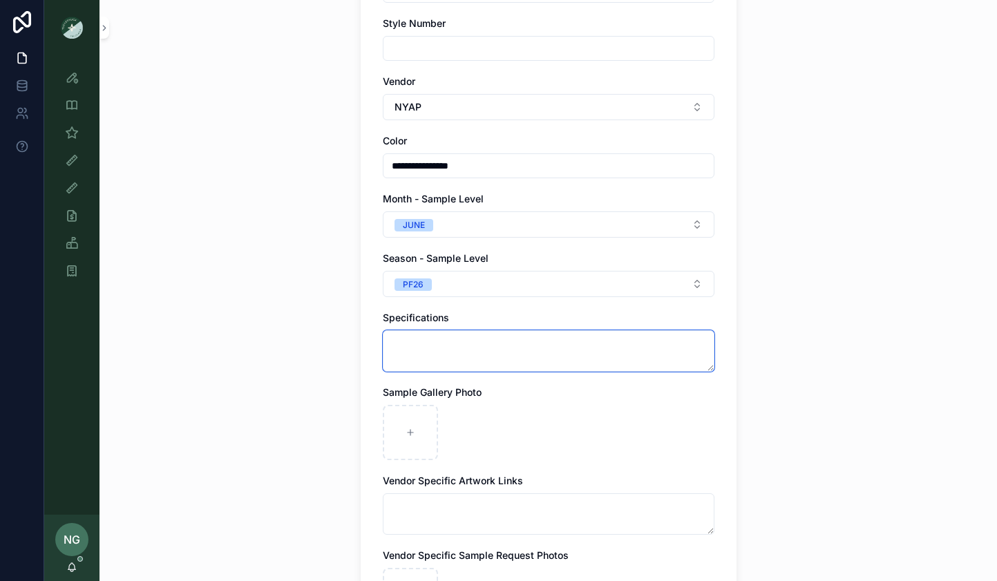
click at [431, 355] on textarea "scrollable content" at bounding box center [549, 350] width 332 height 41
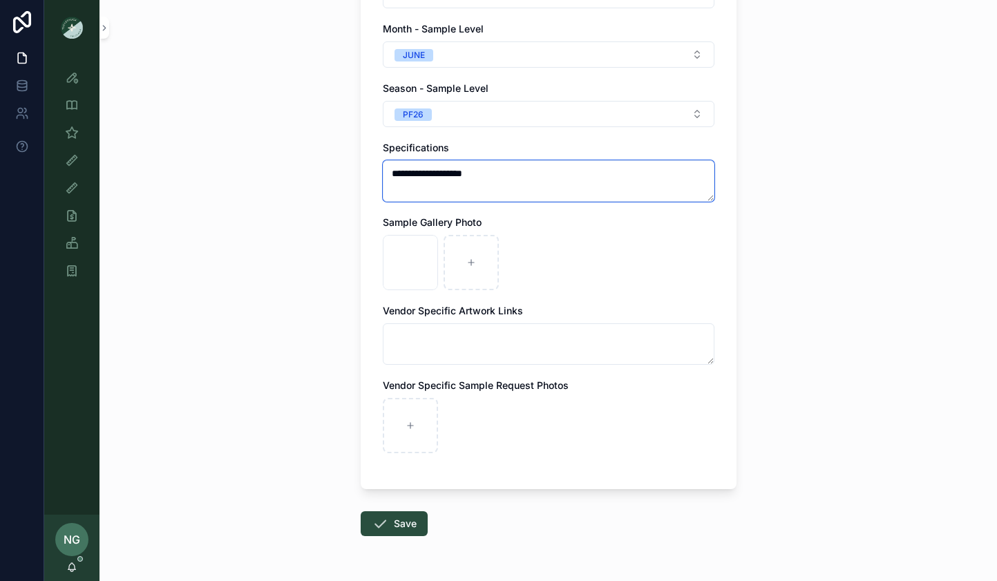
scroll to position [458, 0]
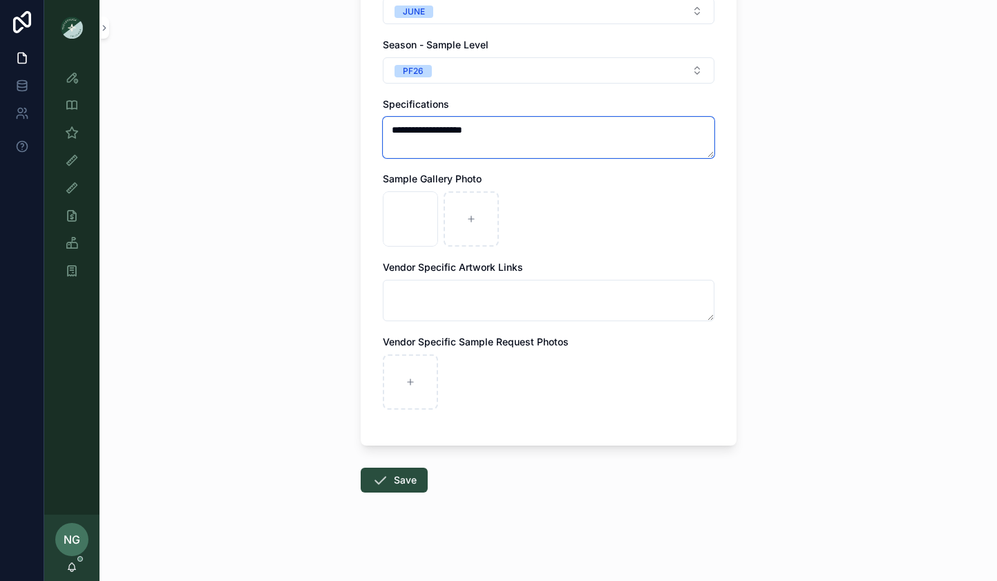
click at [426, 132] on textarea "**********" at bounding box center [549, 137] width 332 height 41
click at [522, 147] on textarea "**********" at bounding box center [549, 137] width 332 height 41
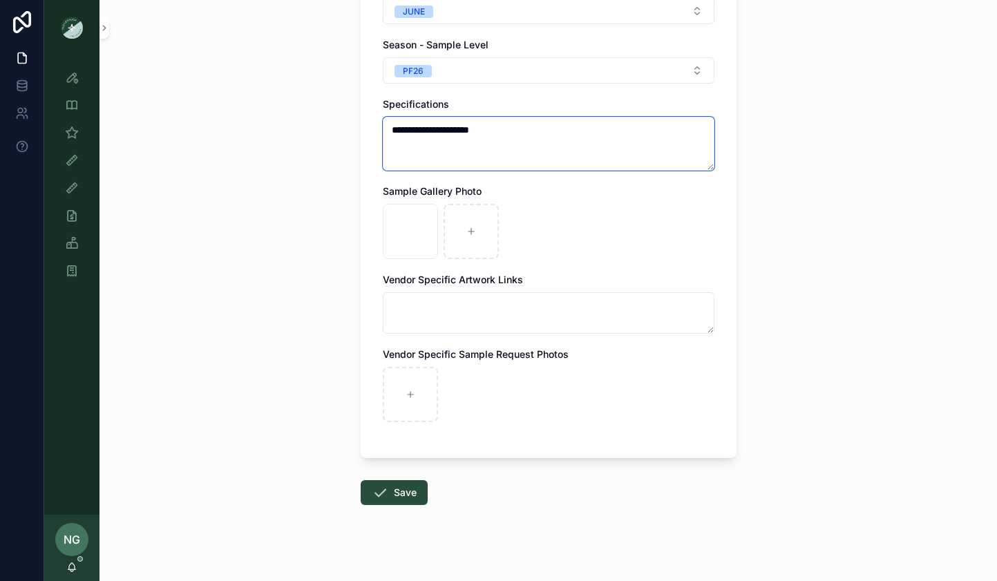
paste textarea "**********"
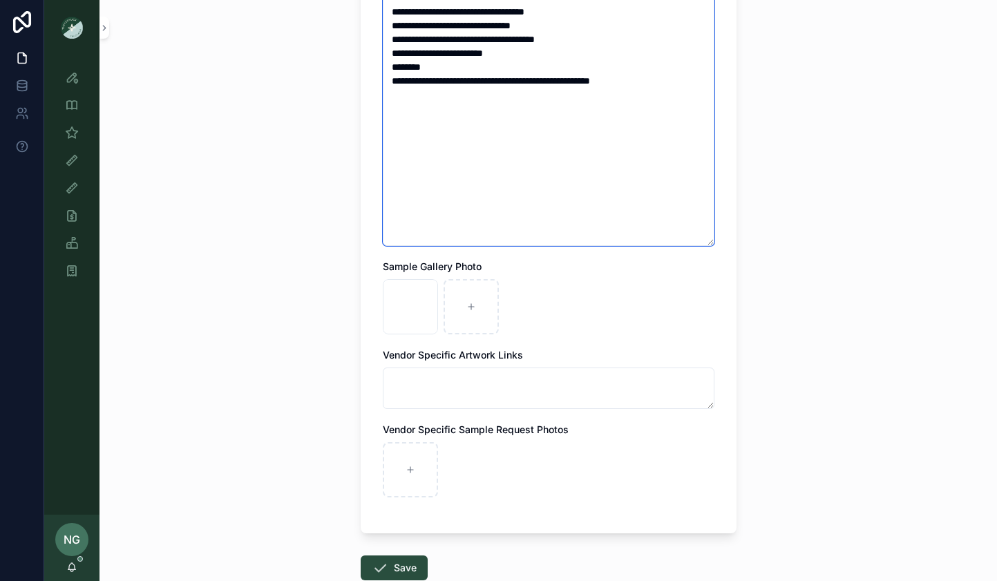
scroll to position [625, 0]
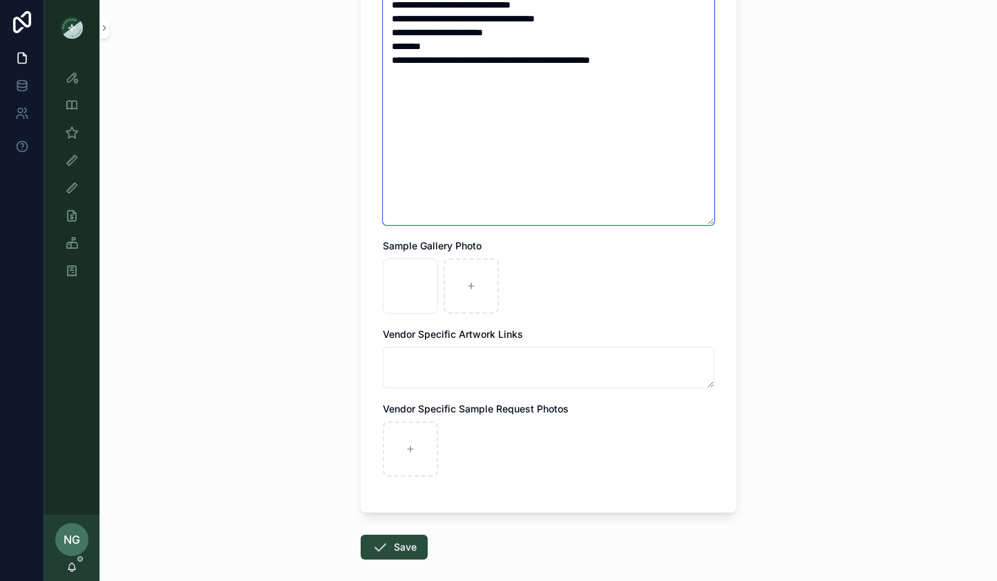
type textarea "**********"
click at [375, 544] on icon "scrollable content" at bounding box center [380, 547] width 17 height 17
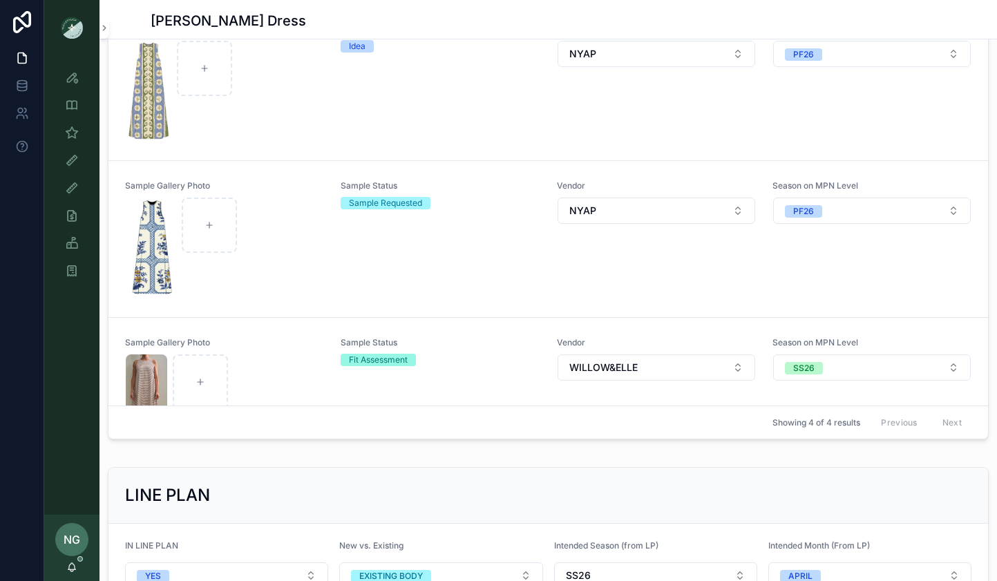
scroll to position [453, 0]
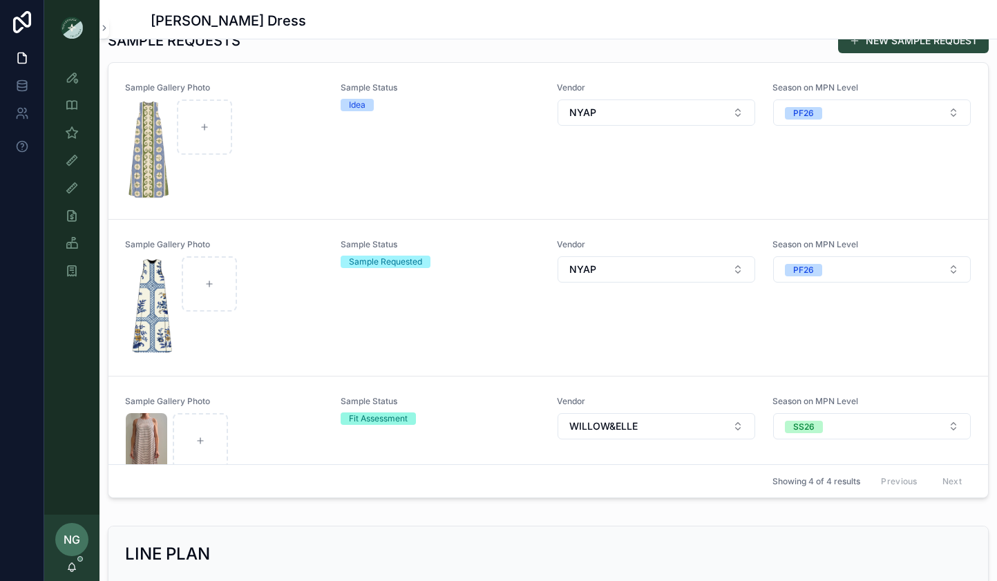
click at [474, 161] on div "Sample Status Idea" at bounding box center [440, 140] width 199 height 117
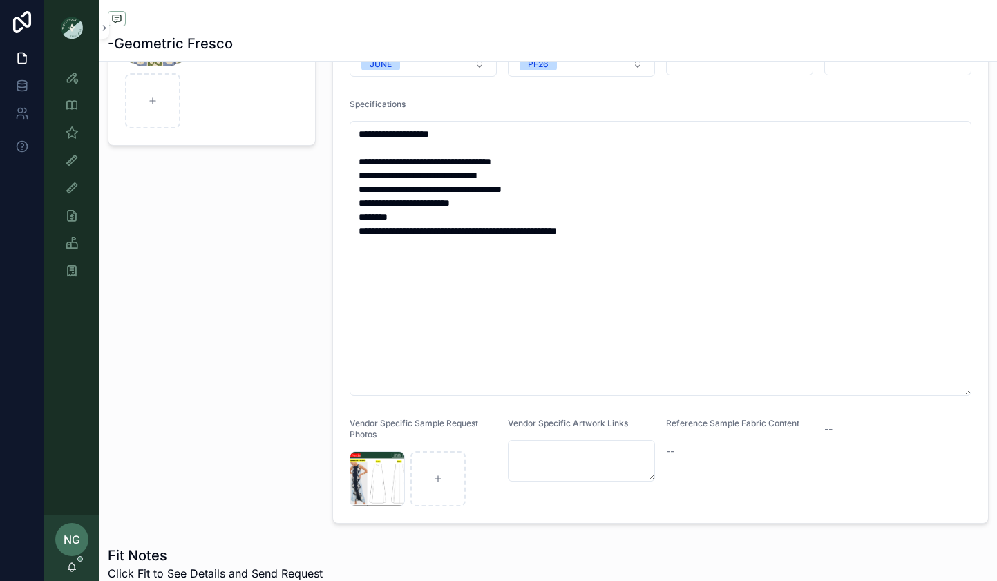
scroll to position [441, 0]
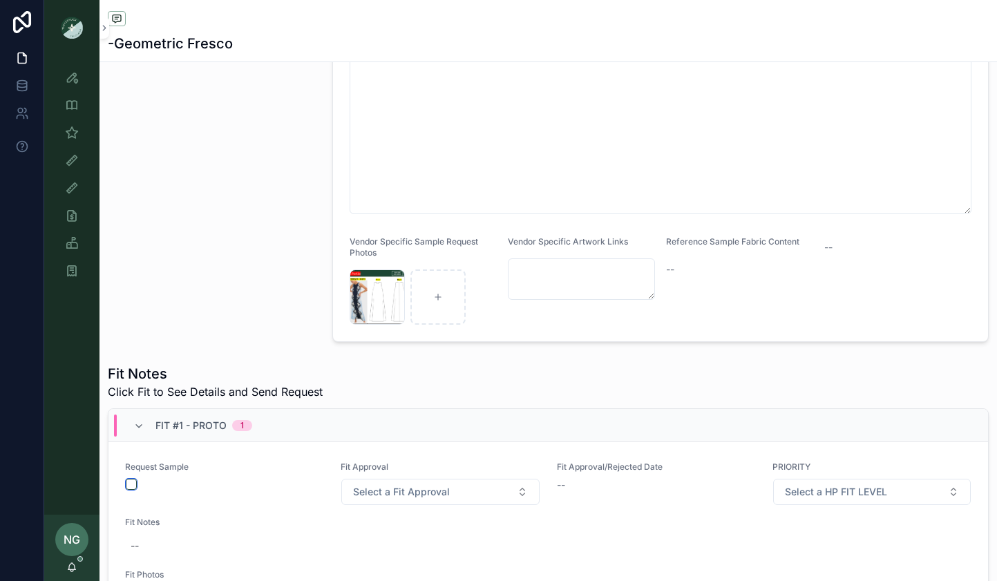
click at [131, 482] on button "scrollable content" at bounding box center [131, 484] width 11 height 11
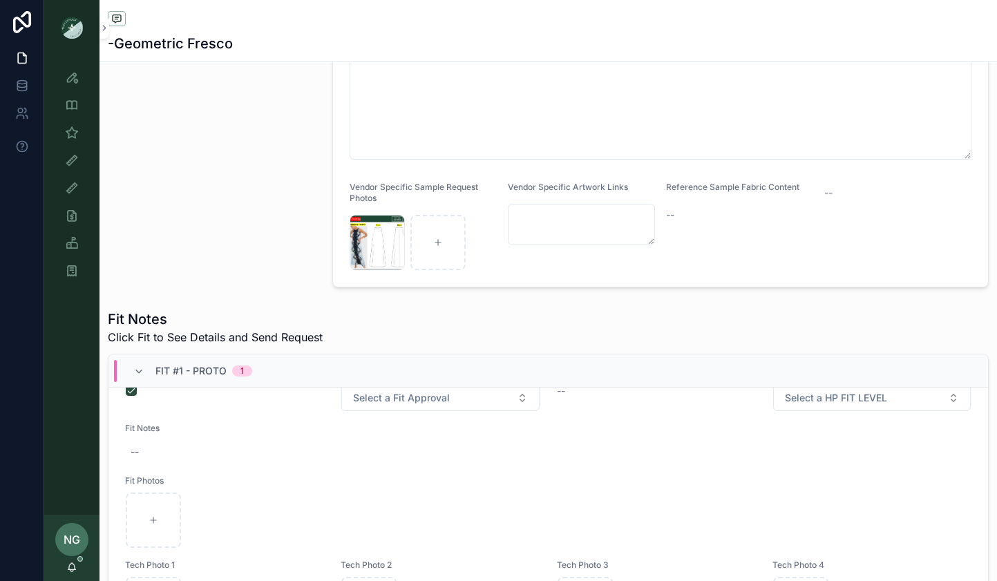
scroll to position [483, 0]
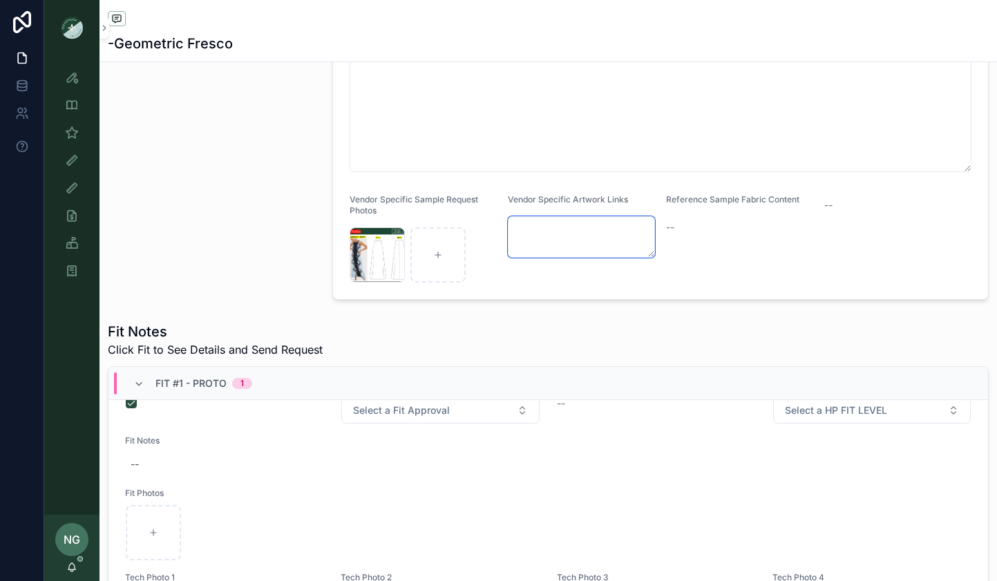
click at [545, 252] on textarea "scrollable content" at bounding box center [581, 236] width 147 height 41
paste textarea "**********"
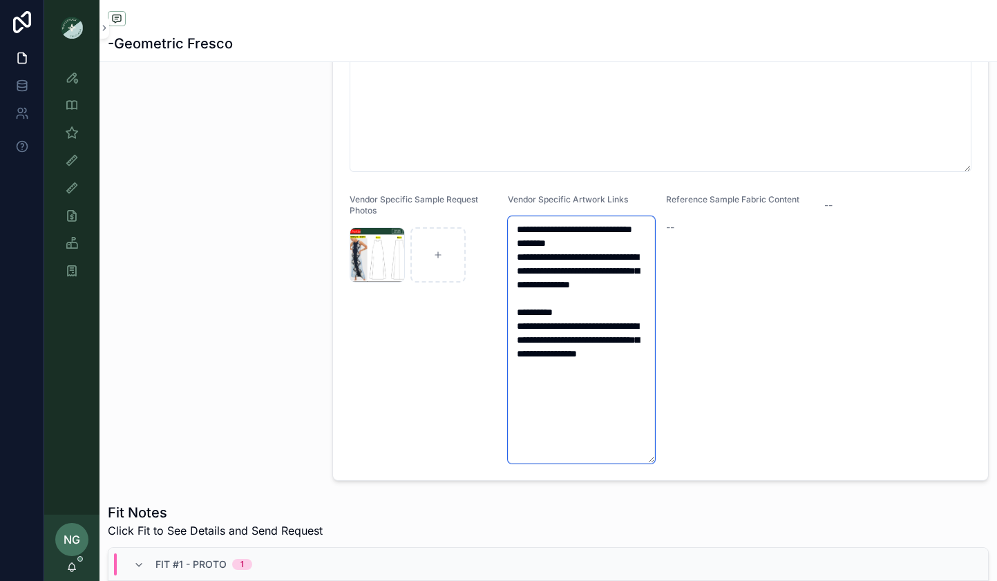
type textarea "**********"
click at [424, 379] on div "Vendor Specific Sample Request Photos Screenshot-2025-10-06-at-6.05.52-PM .png" at bounding box center [423, 329] width 147 height 270
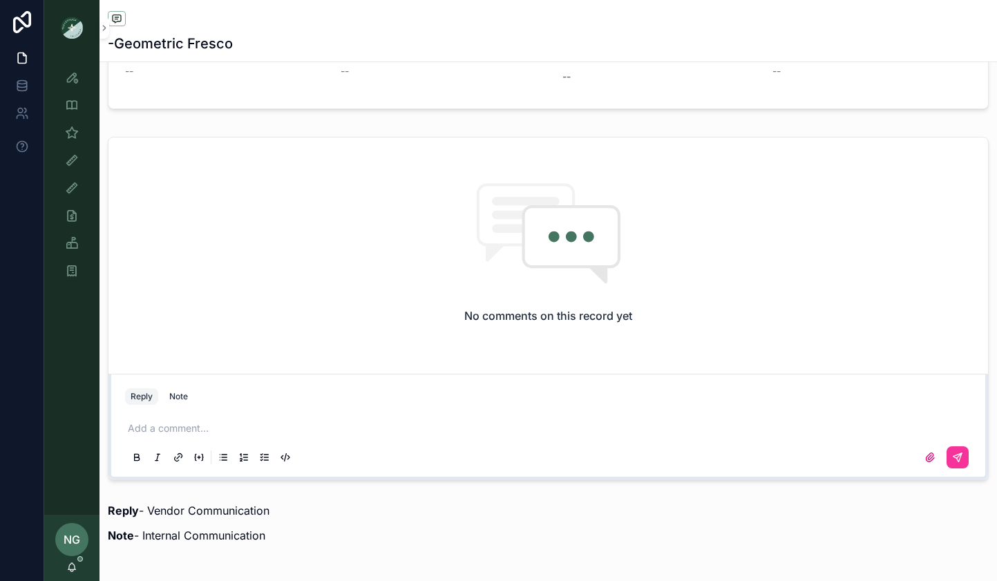
scroll to position [1439, 0]
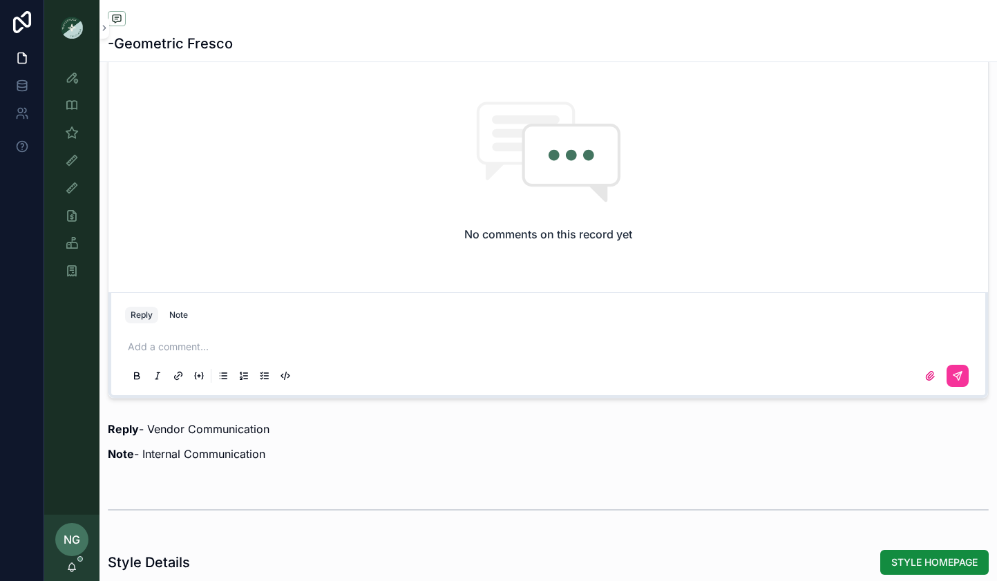
click at [319, 341] on p "scrollable content" at bounding box center [551, 347] width 847 height 14
click at [267, 345] on span "**********" at bounding box center [266, 347] width 105 height 10
click at [955, 373] on icon "scrollable content" at bounding box center [958, 376] width 8 height 8
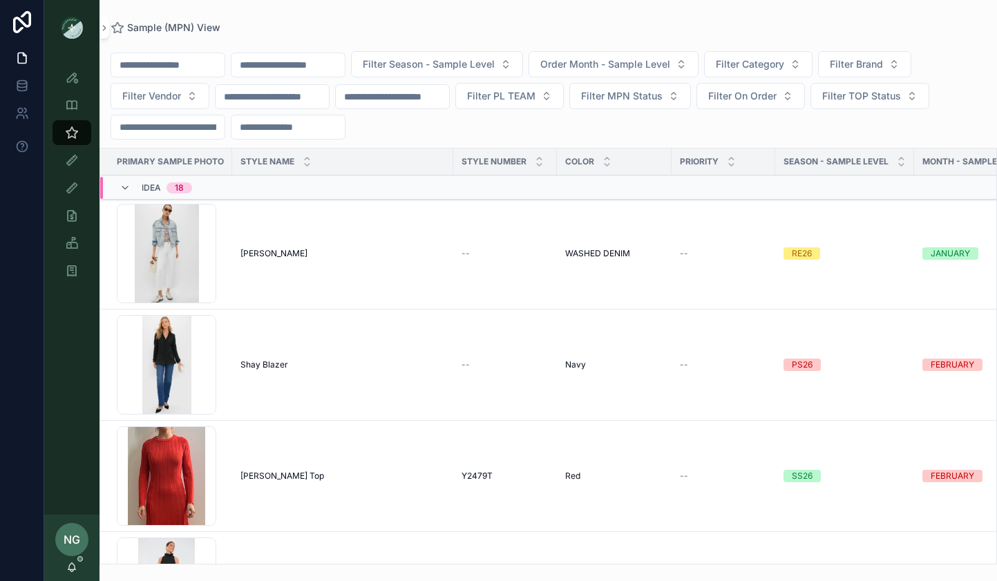
click at [70, 565] on icon "scrollable content" at bounding box center [72, 566] width 8 height 6
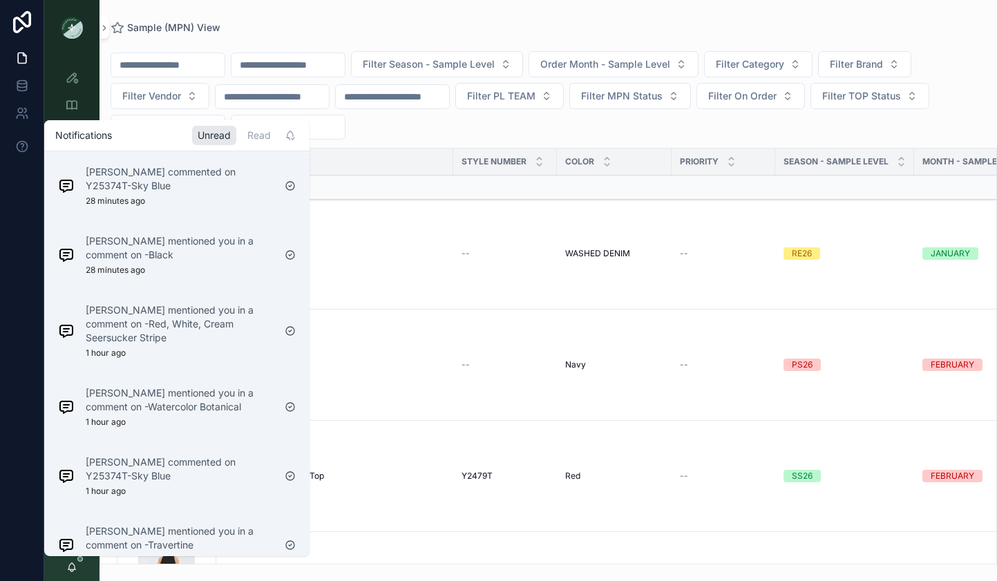
click at [258, 133] on div "Read" at bounding box center [259, 135] width 35 height 19
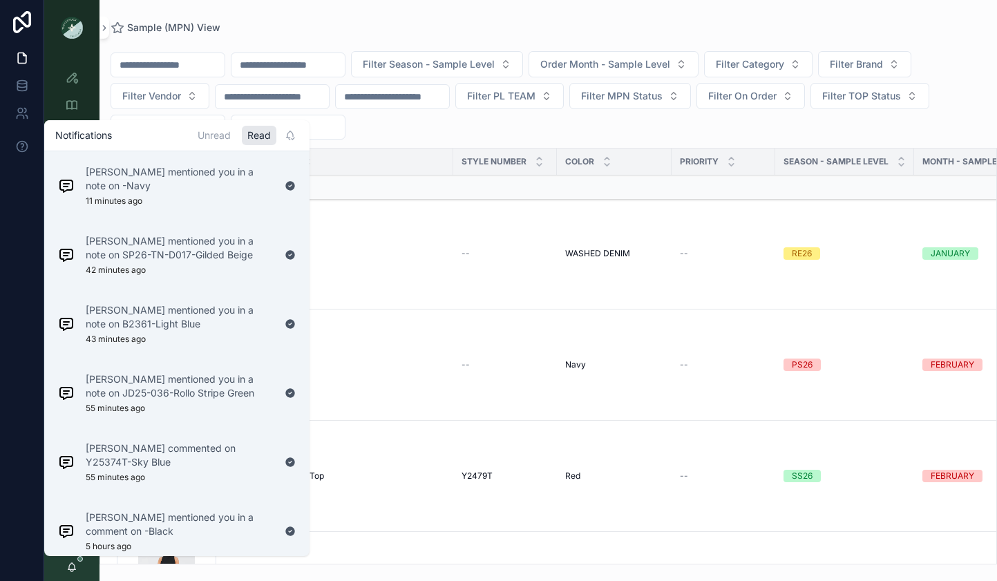
click at [189, 190] on p "[PERSON_NAME] mentioned you in a note on -Navy" at bounding box center [180, 179] width 188 height 28
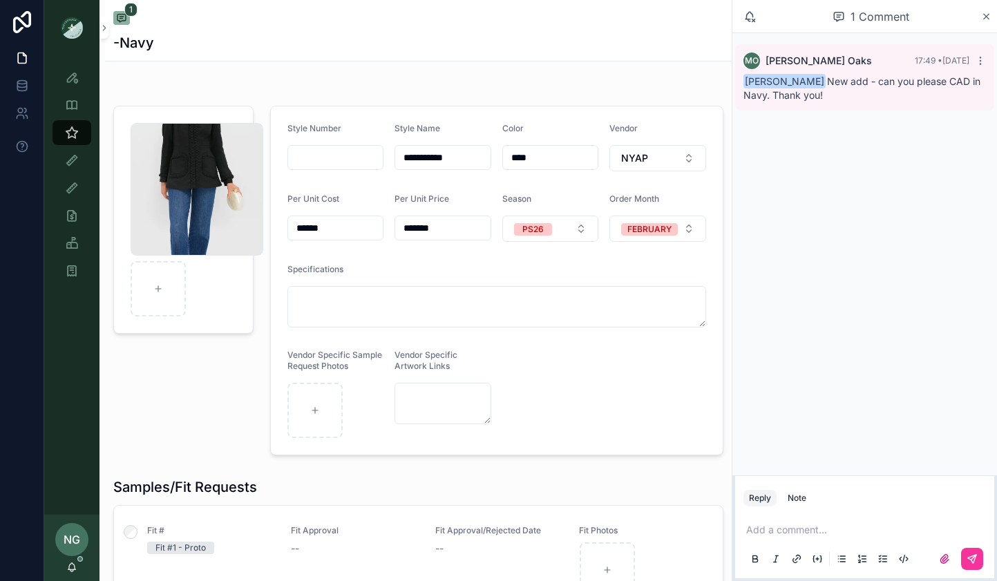
click at [801, 498] on div "Note" at bounding box center [797, 498] width 19 height 11
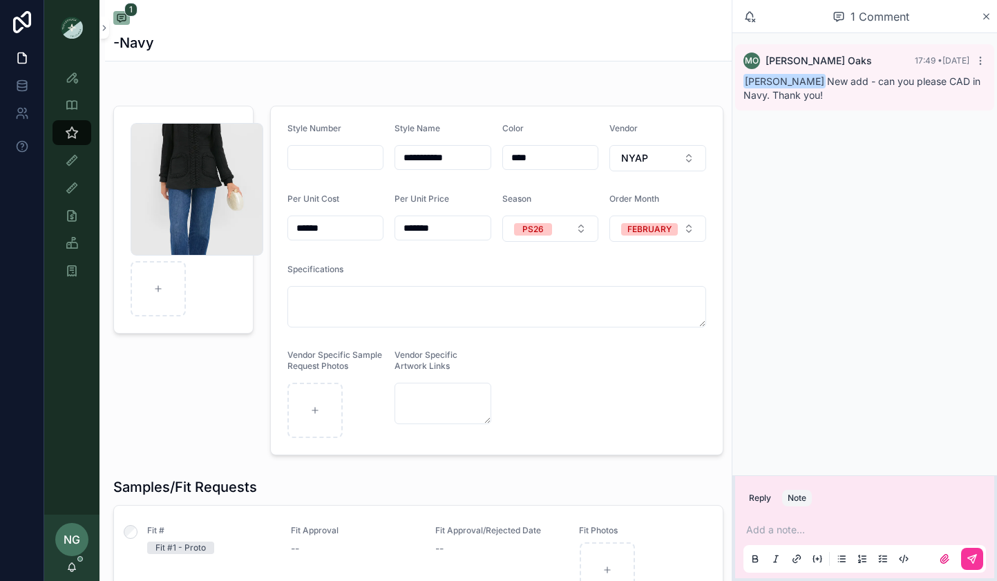
click at [793, 526] on p "scrollable content" at bounding box center [867, 530] width 243 height 14
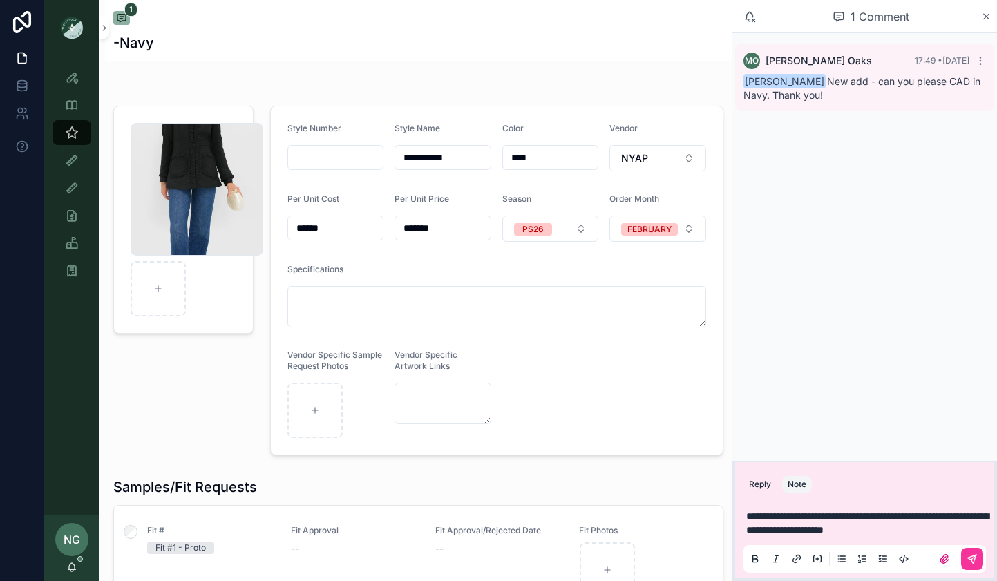
click at [970, 559] on icon "scrollable content" at bounding box center [972, 559] width 8 height 8
